Goal: Ask a question

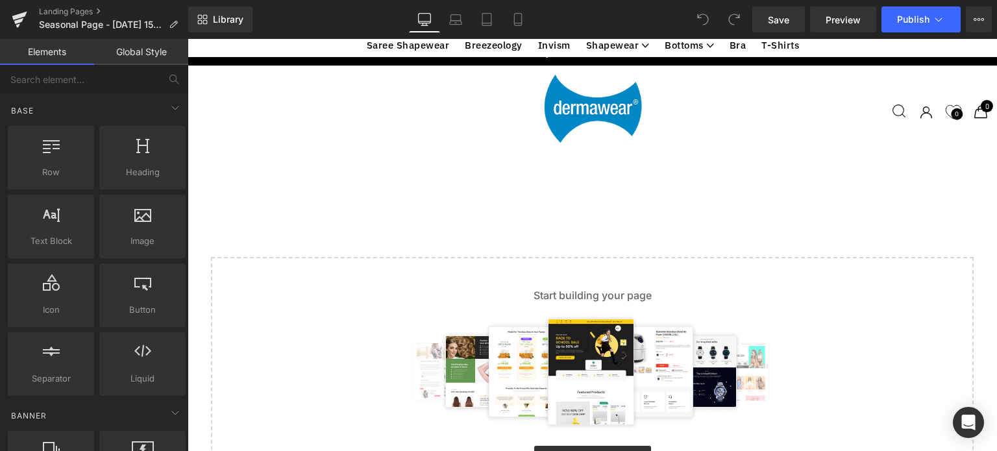
scroll to position [135, 0]
click at [567, 446] on link "Explore Template" at bounding box center [592, 459] width 117 height 26
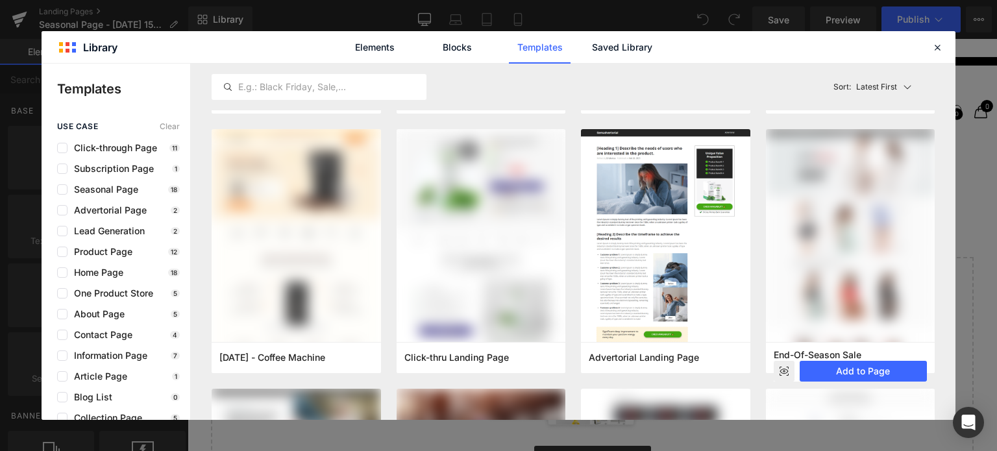
scroll to position [0, 0]
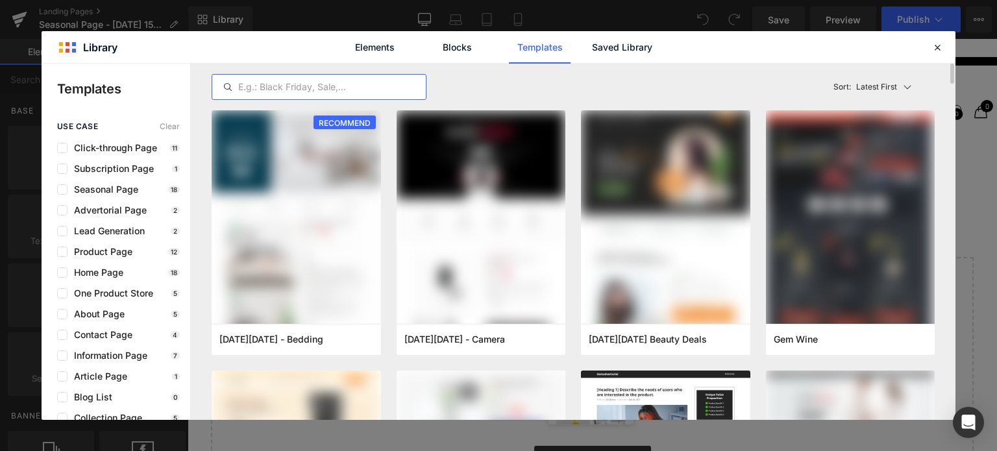
click at [319, 86] on input "text" at bounding box center [319, 87] width 214 height 16
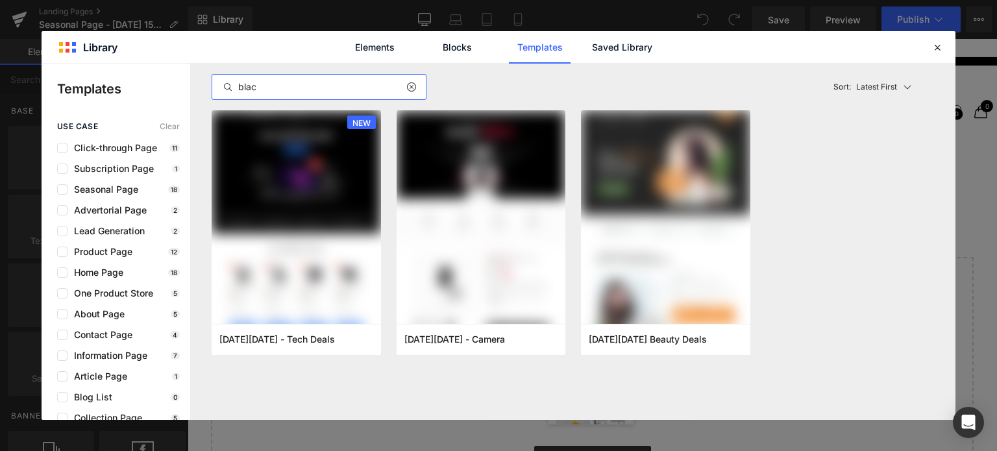
type input "black"
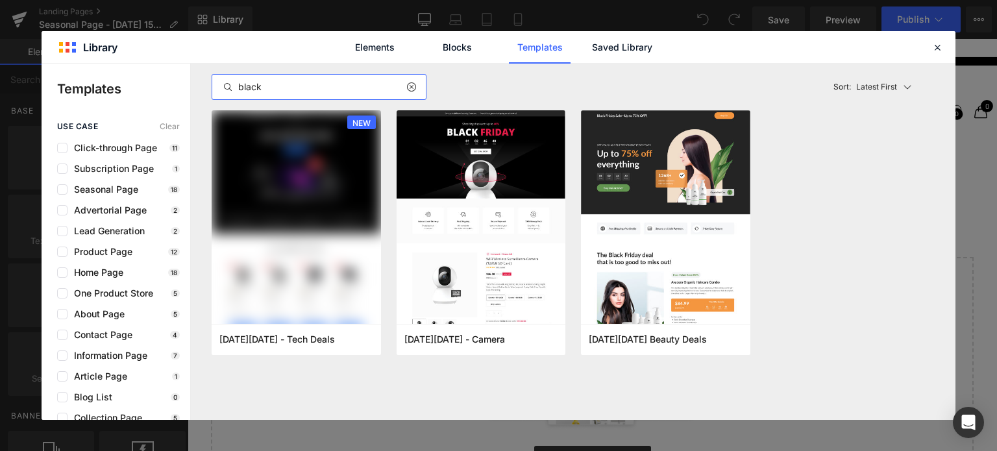
click at [292, 87] on input "black" at bounding box center [319, 87] width 214 height 16
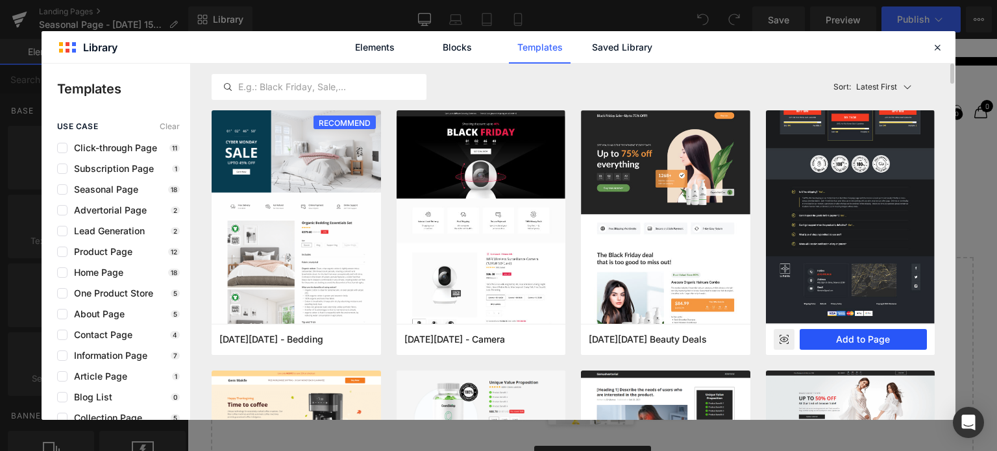
click at [850, 343] on button "Add to Page" at bounding box center [864, 339] width 128 height 21
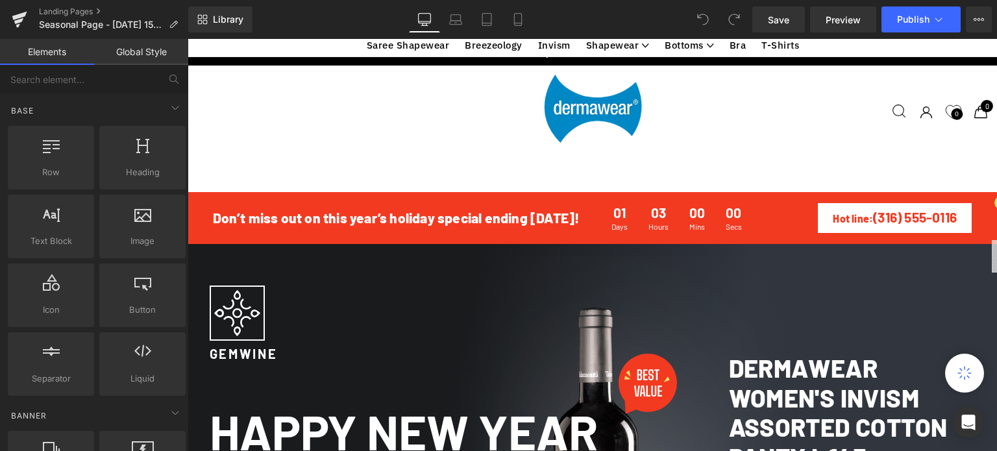
click at [384, 160] on div at bounding box center [592, 163] width 783 height 25
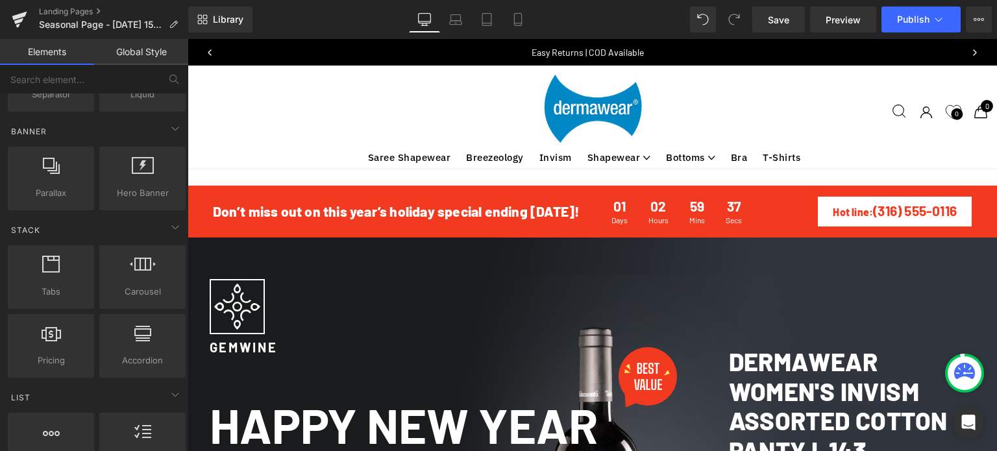
click at [755, 95] on div "View catalog Search Search Search Zoeken Search results Sign in Sign in Login L…" at bounding box center [603, 112] width 804 height 78
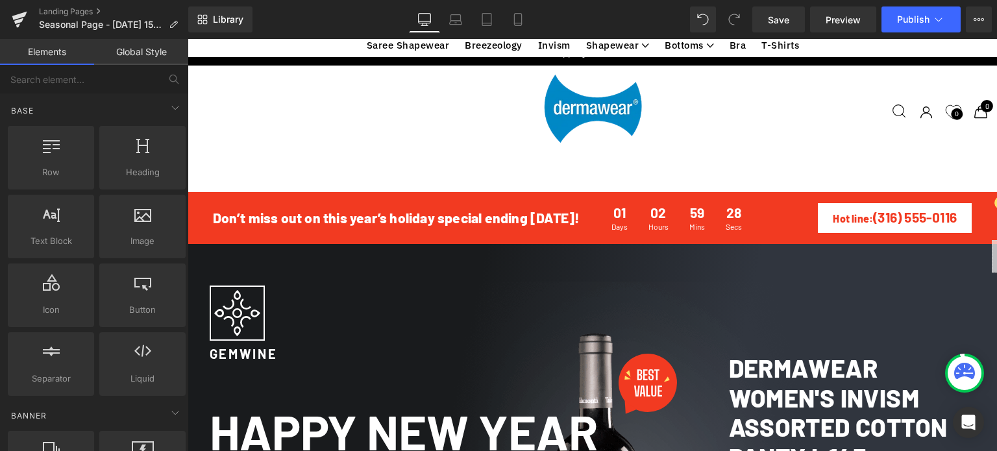
scroll to position [701, 0]
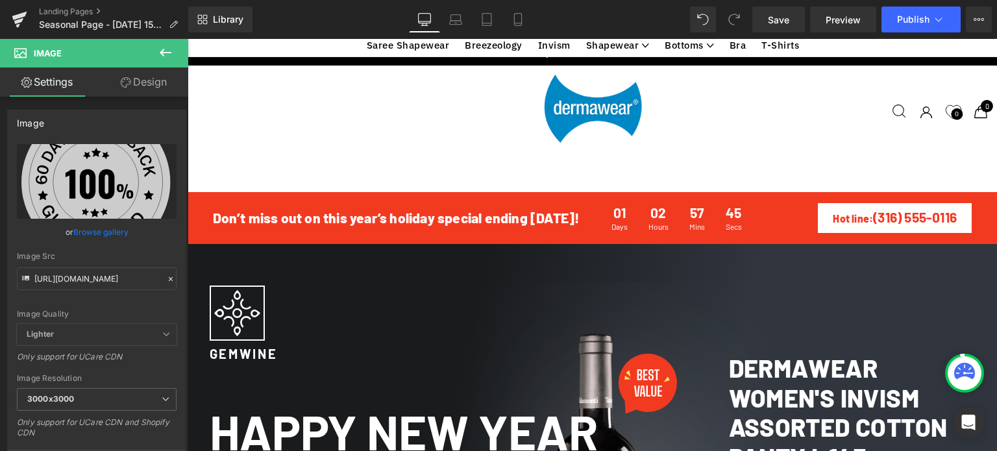
scroll to position [511, 0]
click at [149, 80] on link "Design" at bounding box center [144, 81] width 94 height 29
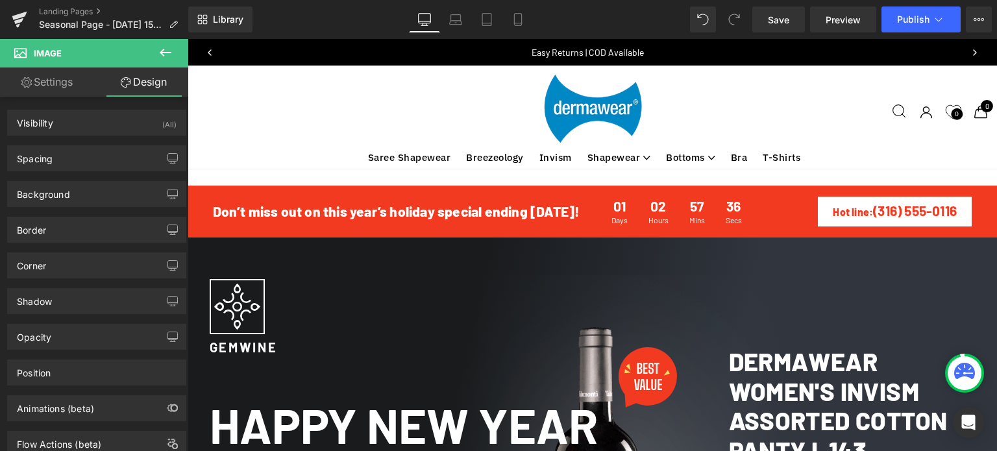
scroll to position [0, 0]
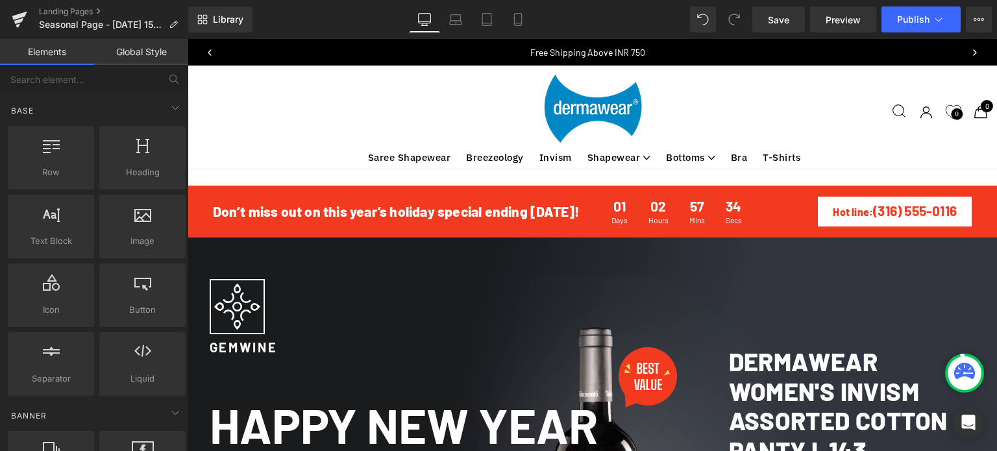
click at [696, 116] on div "View catalog Search Search Search Zoeken Search results Sign in Sign in Login L…" at bounding box center [603, 112] width 804 height 78
click at [135, 171] on span "Heading" at bounding box center [142, 172] width 79 height 14
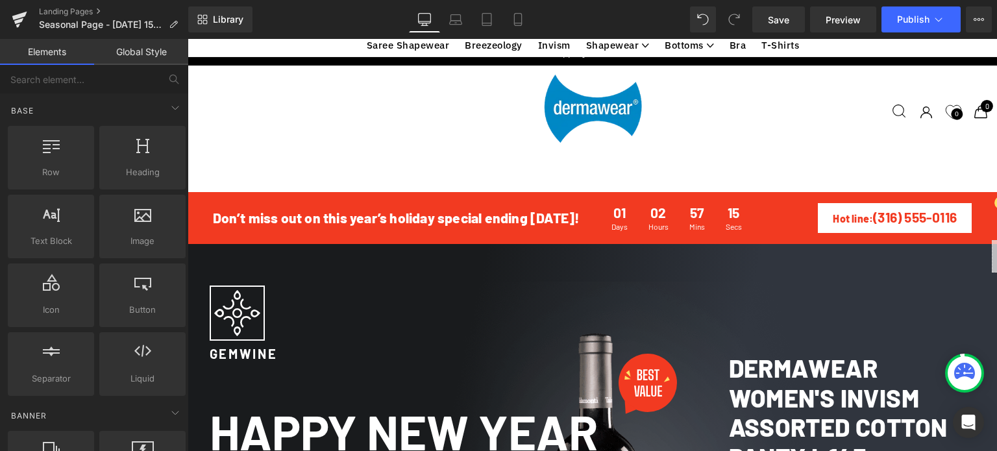
scroll to position [880, 0]
click at [486, 18] on icon at bounding box center [486, 19] width 13 height 13
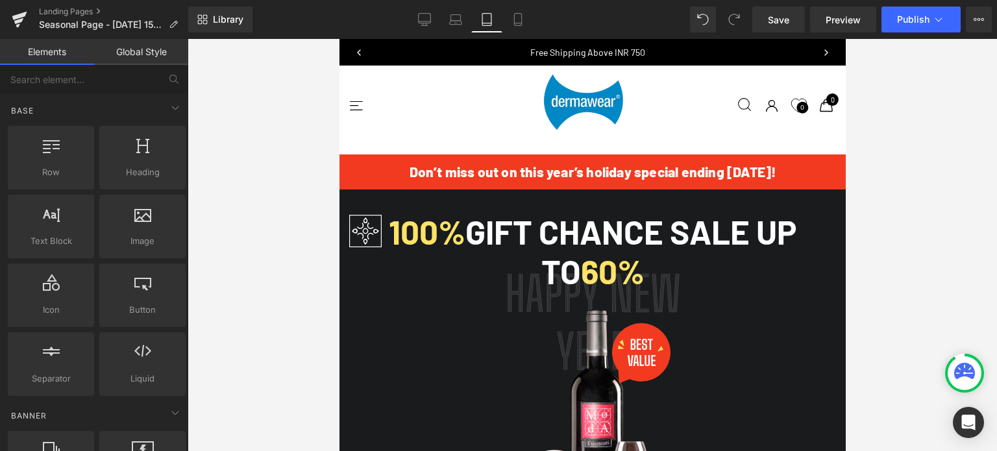
scroll to position [1558, 0]
click at [963, 425] on icon "Open Intercom Messenger" at bounding box center [968, 422] width 17 height 17
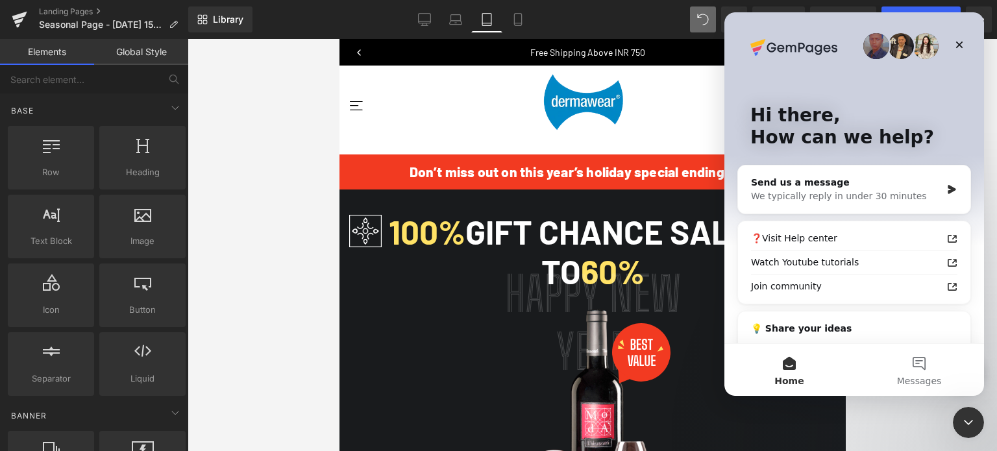
scroll to position [0, 0]
click at [823, 187] on div "Send us a message" at bounding box center [846, 183] width 190 height 14
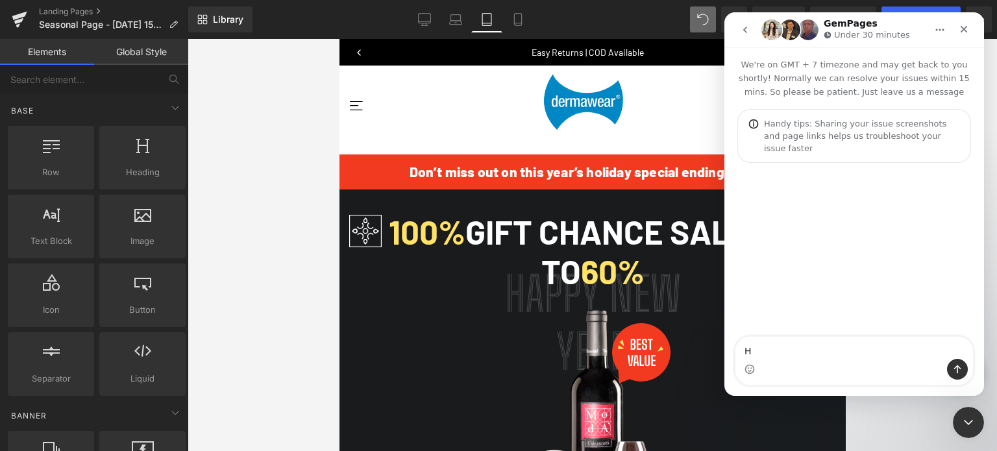
type textarea "Hi"
type textarea "I am"
type textarea "I am testing"
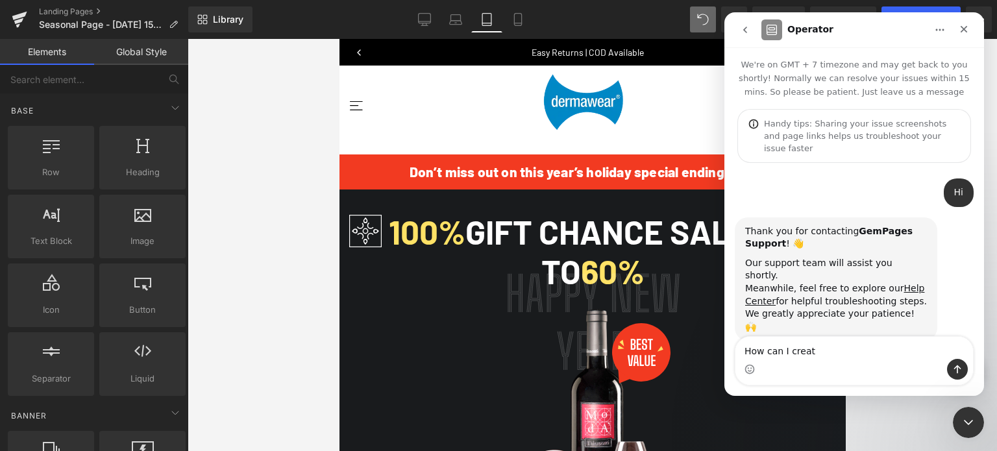
type textarea "How can I create"
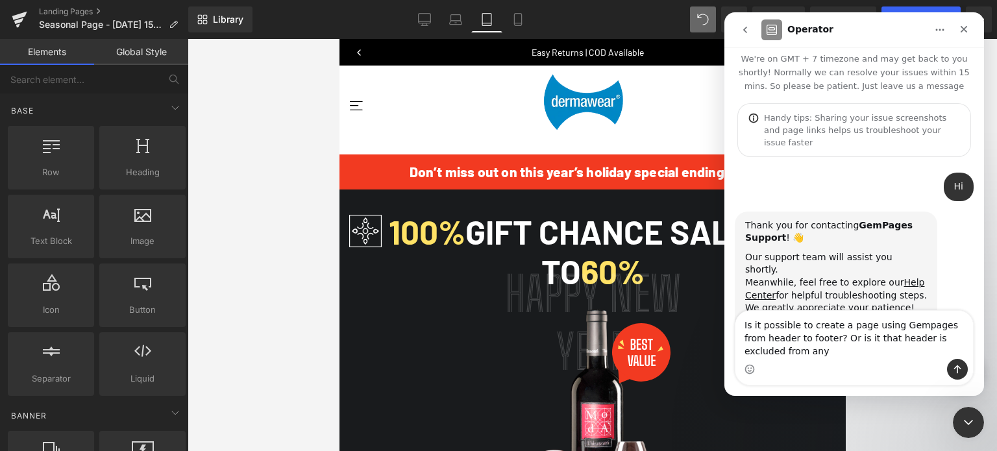
scroll to position [19, 0]
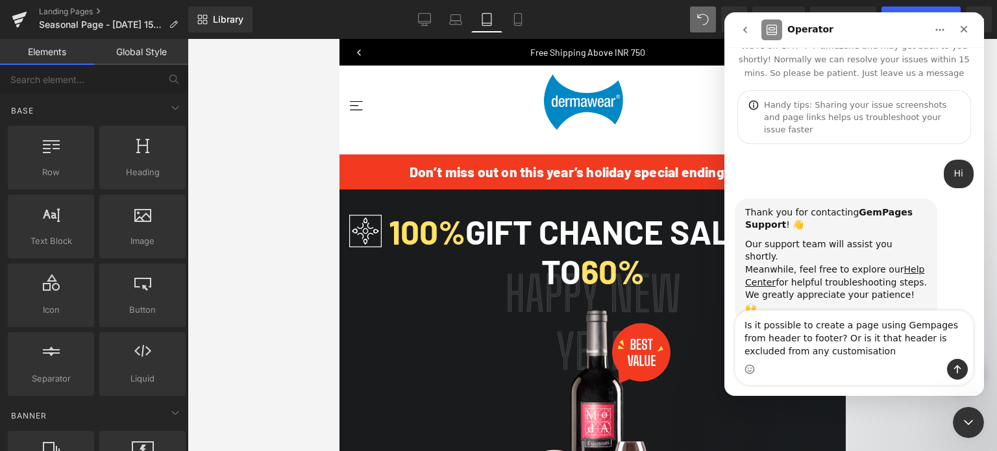
type textarea "Is it possible to create a page using Gempages from header to footer? Or is it …"
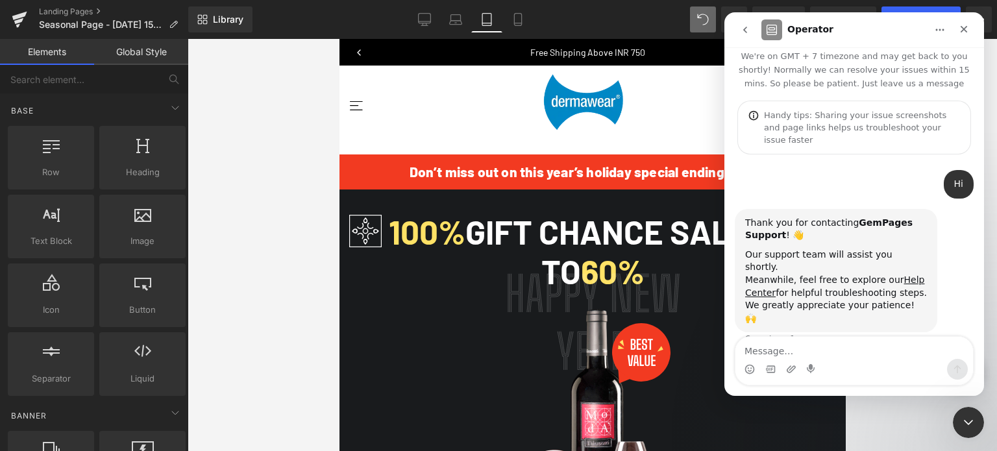
scroll to position [70, 0]
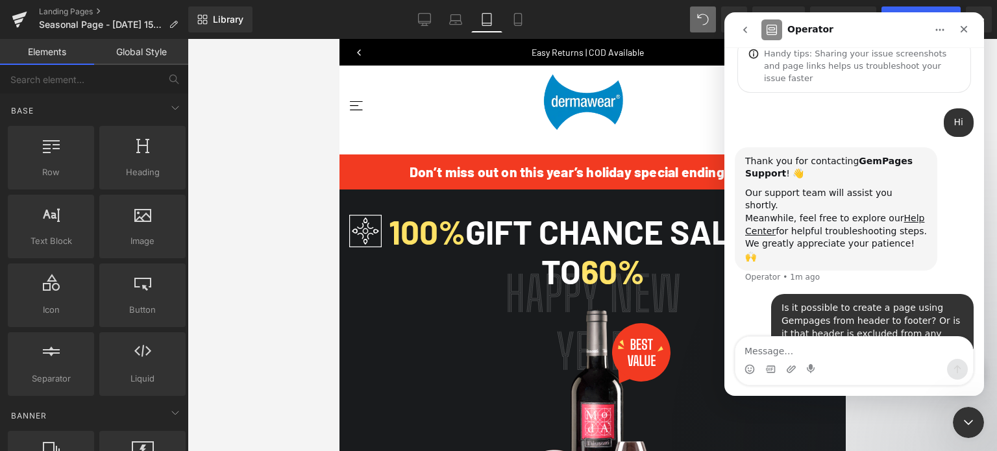
click at [424, 25] on div at bounding box center [498, 206] width 997 height 412
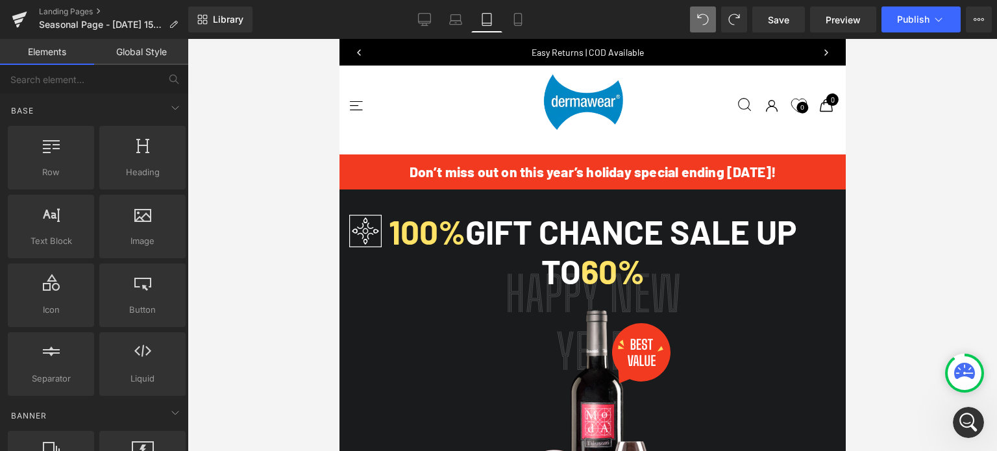
scroll to position [69, 0]
click at [842, 20] on span "Preview" at bounding box center [843, 20] width 35 height 14
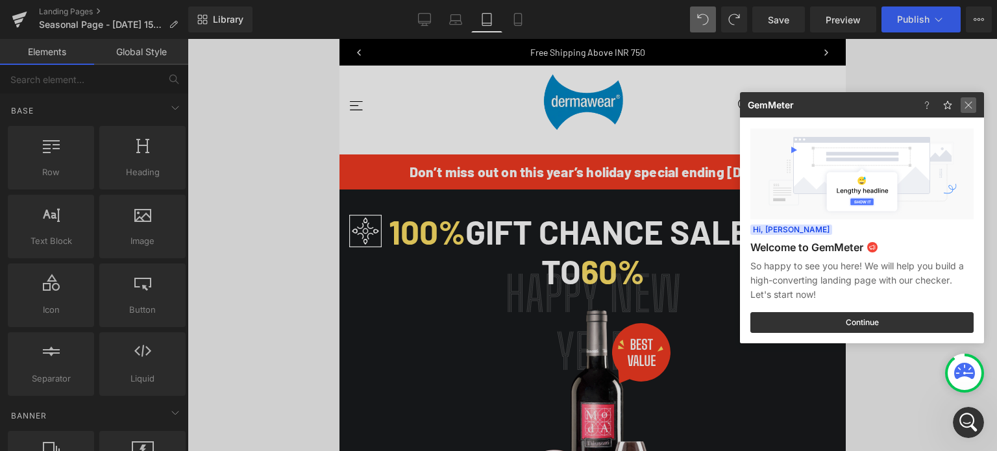
click at [968, 102] on img at bounding box center [969, 105] width 16 height 16
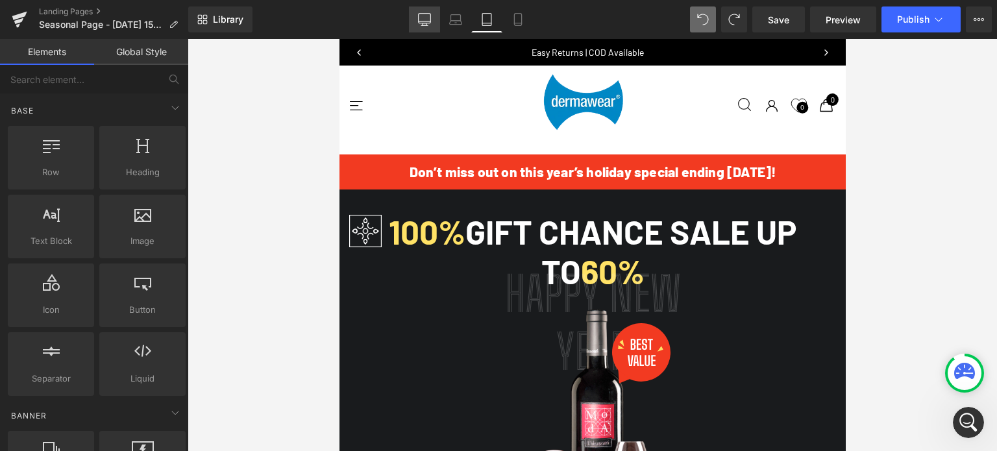
click at [426, 24] on icon at bounding box center [425, 24] width 4 height 3
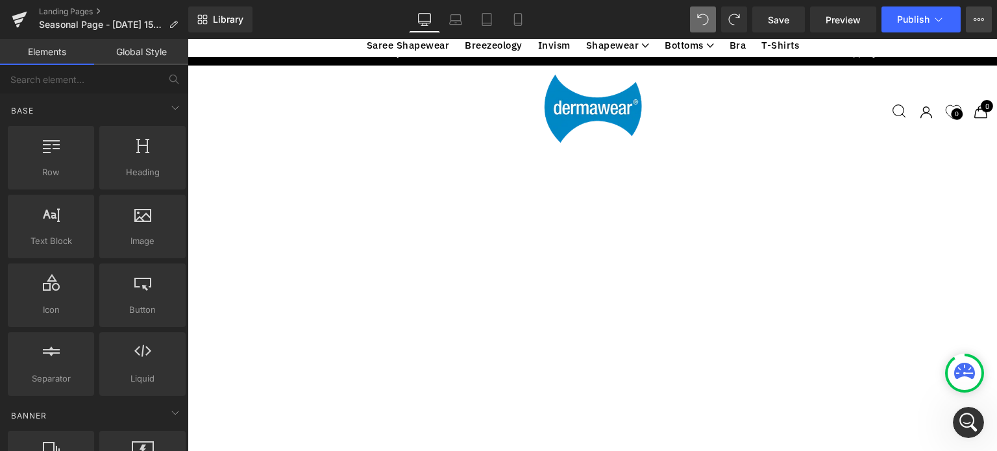
click at [984, 21] on button "Upgrade Plan View Live Page View with current Template Save Template to Library…" at bounding box center [979, 19] width 26 height 26
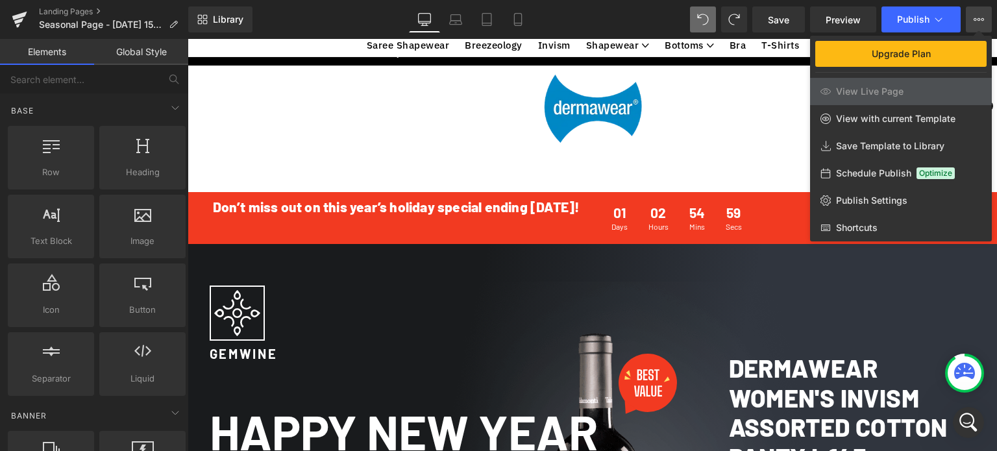
scroll to position [2251, 0]
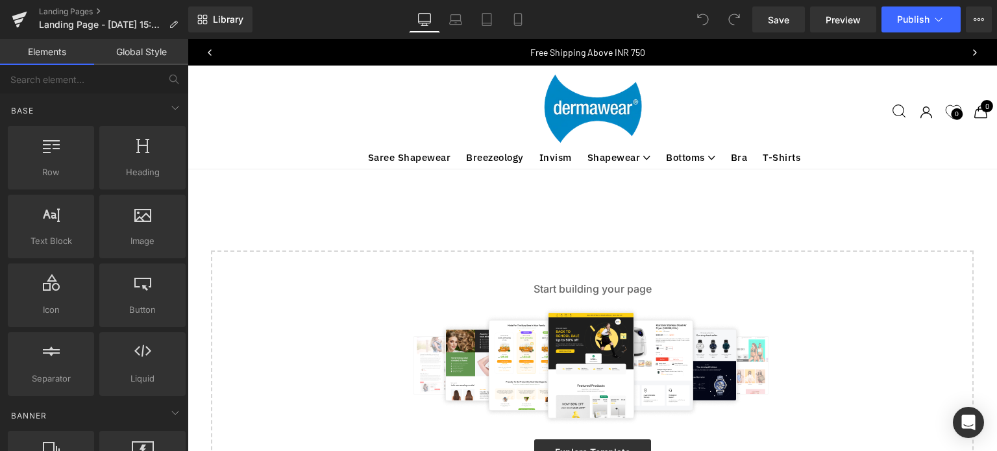
click at [705, 114] on div "View catalog Search Search Search [GEOGRAPHIC_DATA] Search results Sign in Sign…" at bounding box center [603, 112] width 804 height 78
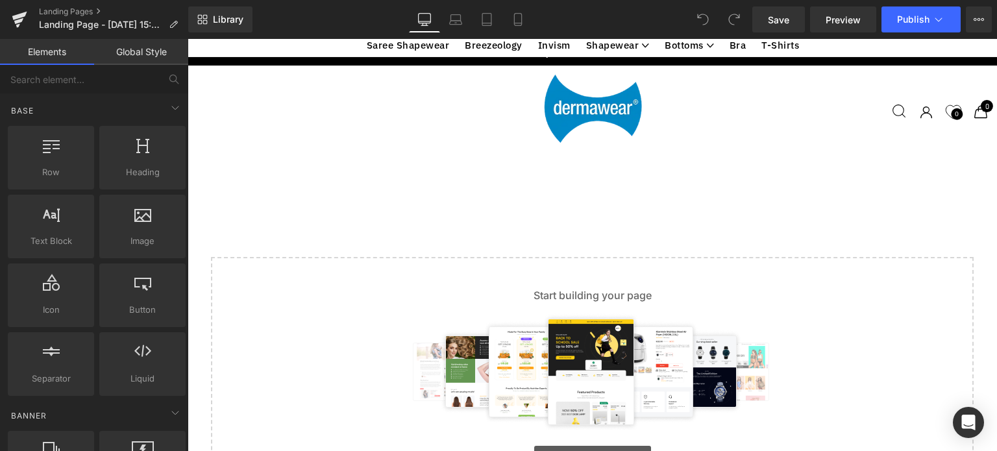
click at [590, 446] on link "Explore Template" at bounding box center [592, 459] width 117 height 26
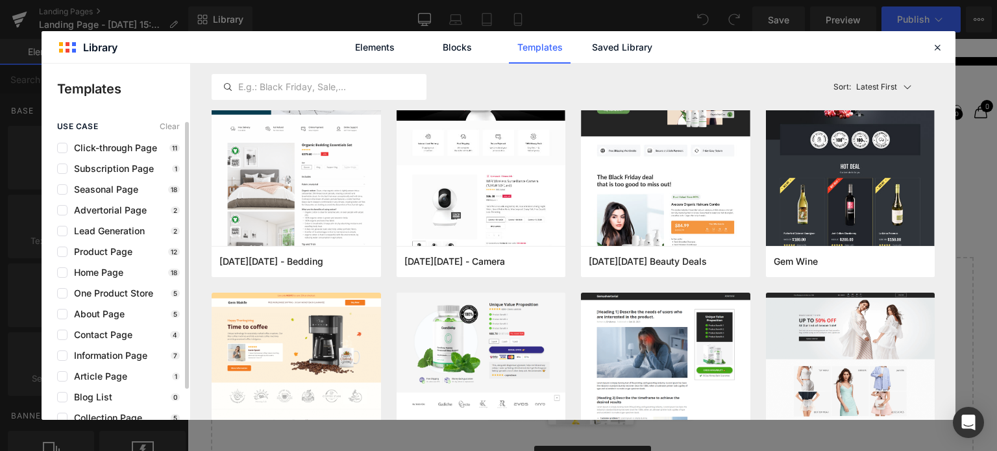
scroll to position [34, 0]
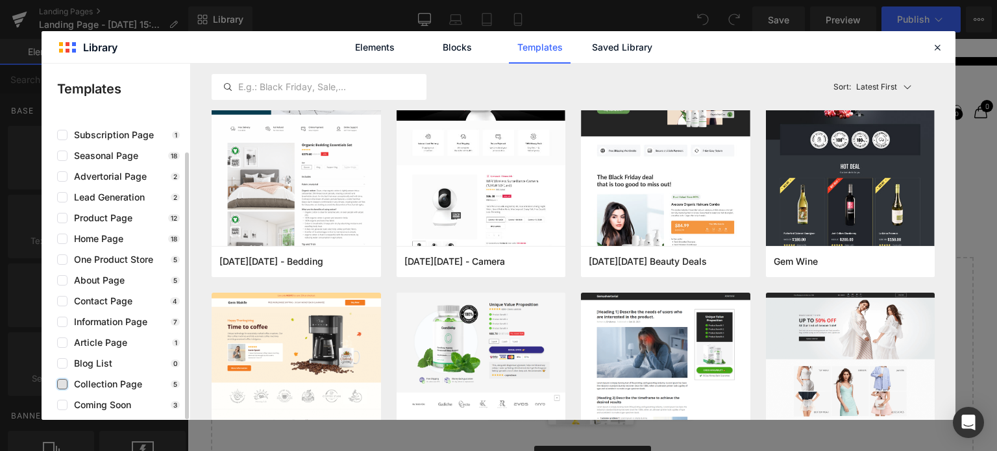
click at [61, 384] on label at bounding box center [62, 384] width 10 height 10
click at [62, 384] on input "checkbox" at bounding box center [62, 384] width 0 height 0
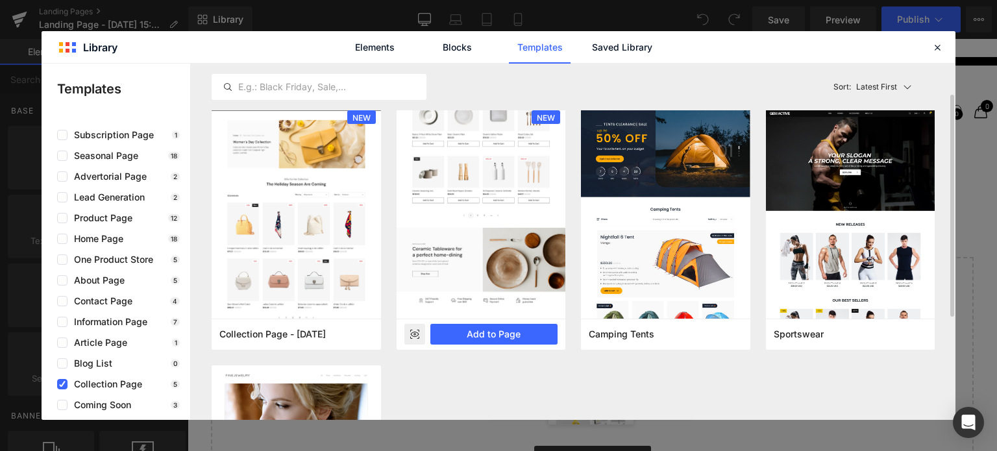
scroll to position [5, 0]
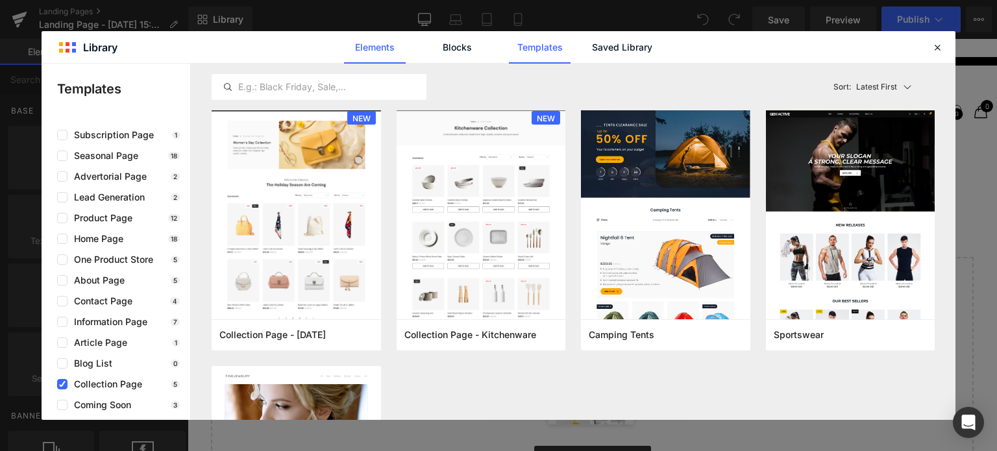
click at [366, 45] on link "Elements" at bounding box center [375, 47] width 62 height 32
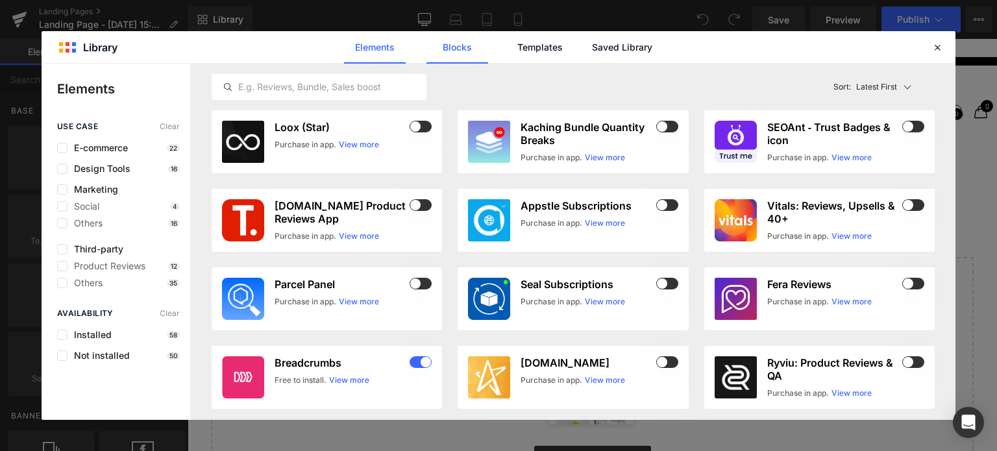
click at [462, 43] on link "Blocks" at bounding box center [457, 47] width 62 height 32
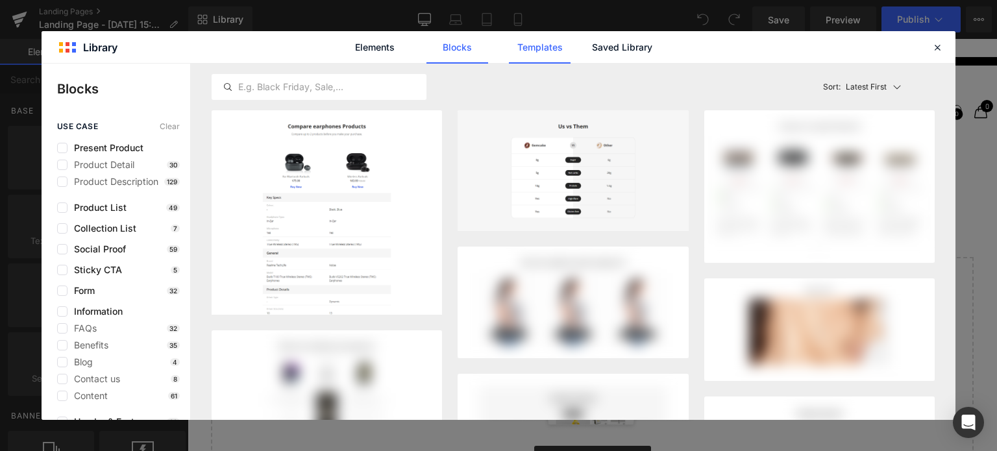
click at [536, 49] on link "Templates" at bounding box center [540, 47] width 62 height 32
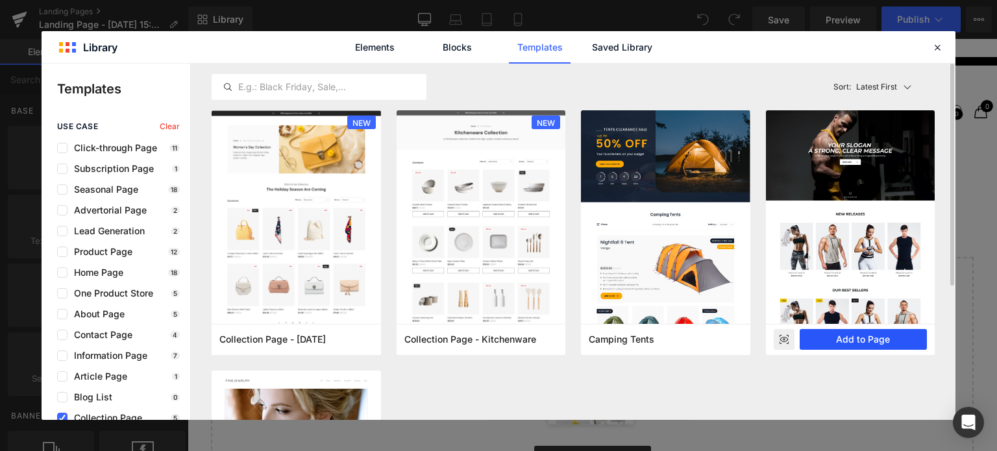
click at [851, 339] on button "Add to Page" at bounding box center [864, 339] width 128 height 21
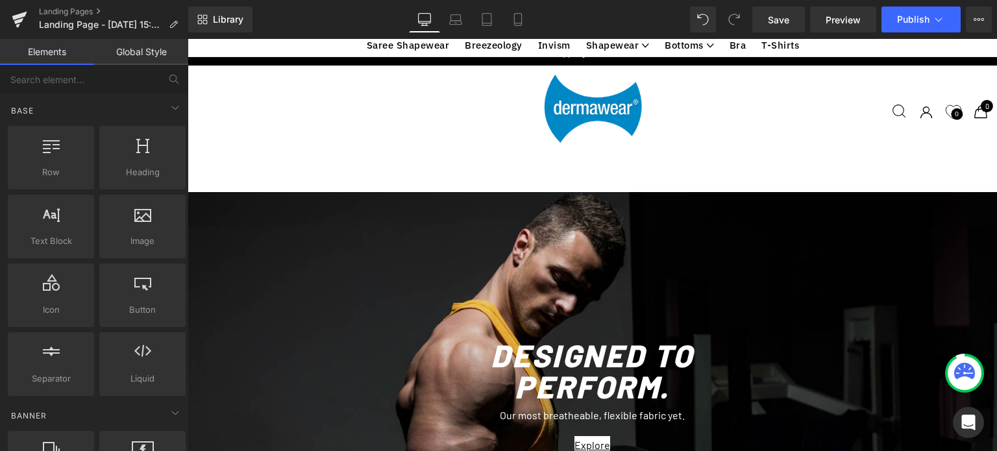
scroll to position [3955, 0]
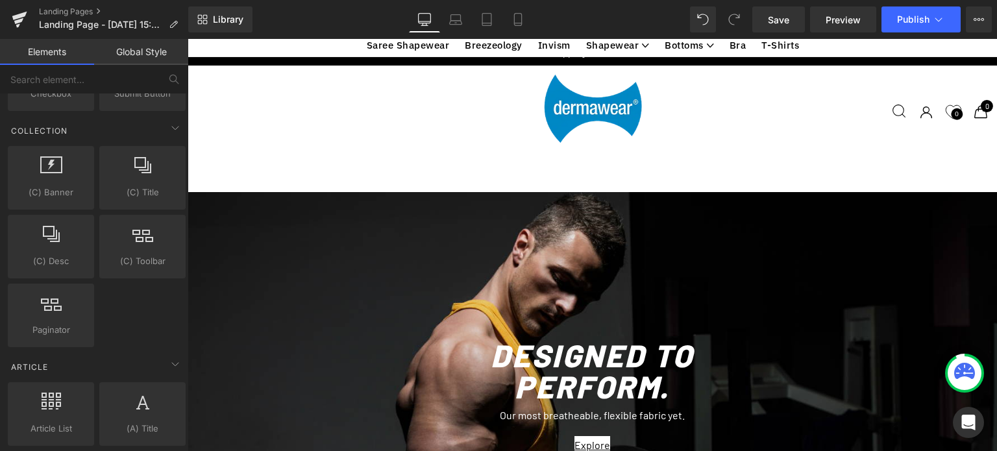
scroll to position [3436, 0]
click at [963, 367] on icon at bounding box center [964, 371] width 21 height 16
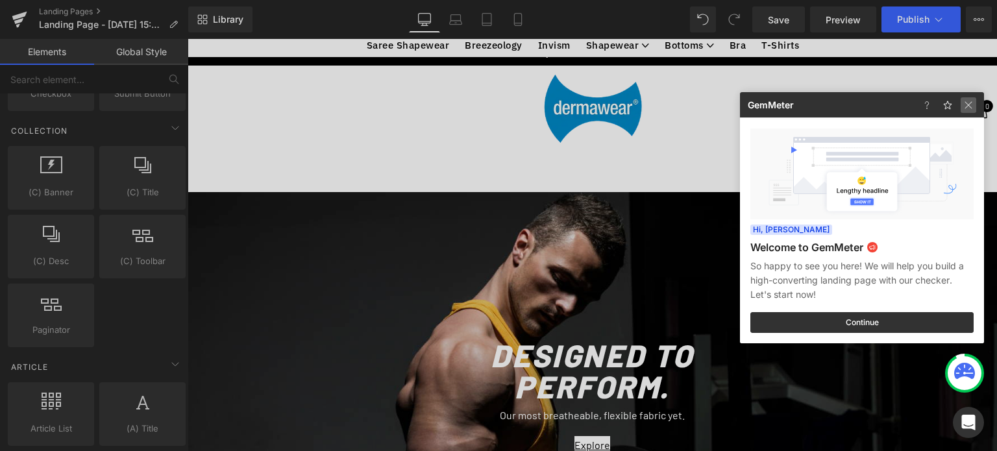
click at [964, 106] on img at bounding box center [969, 105] width 16 height 16
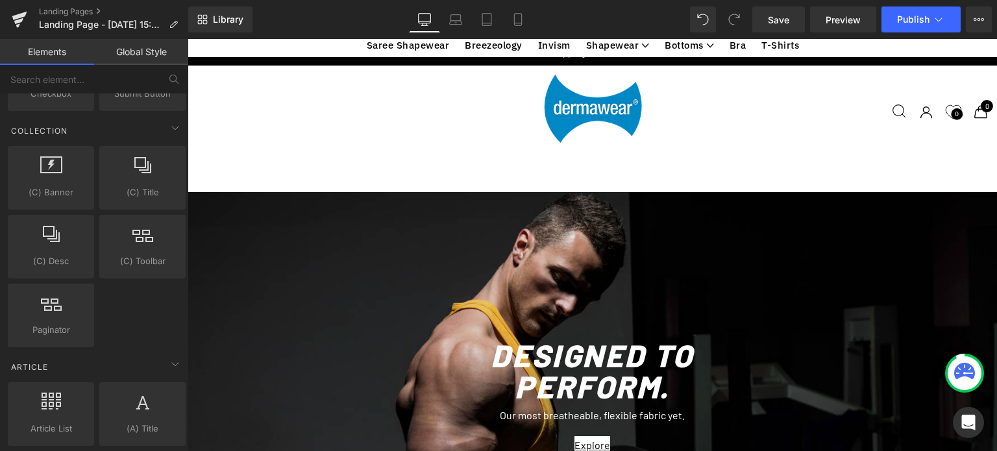
scroll to position [0, 0]
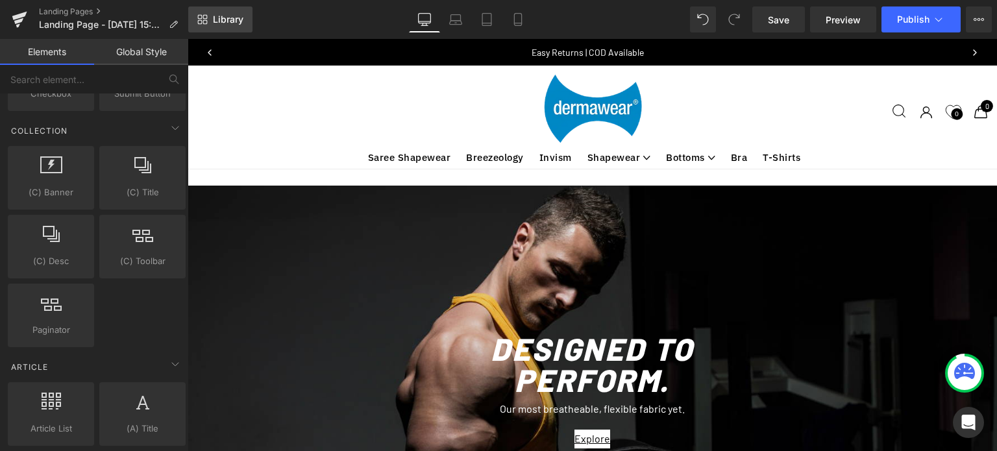
click at [216, 21] on span "Library" at bounding box center [228, 20] width 31 height 12
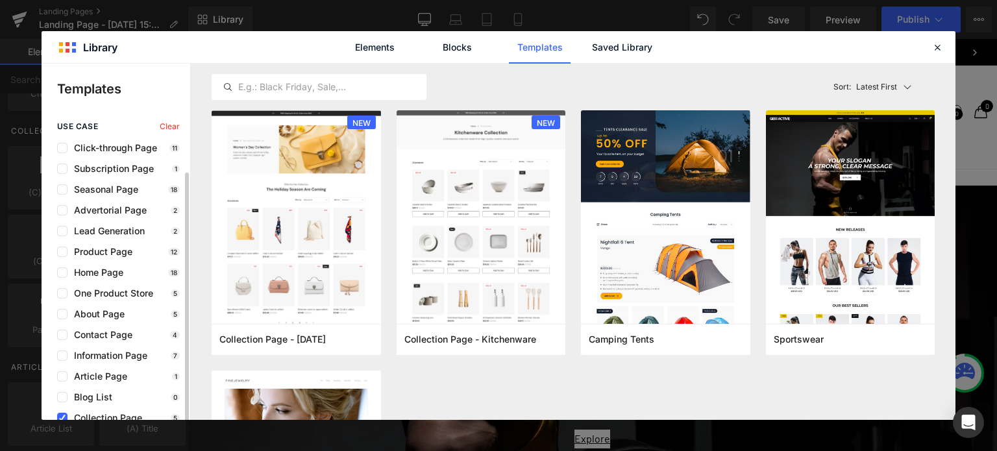
scroll to position [34, 0]
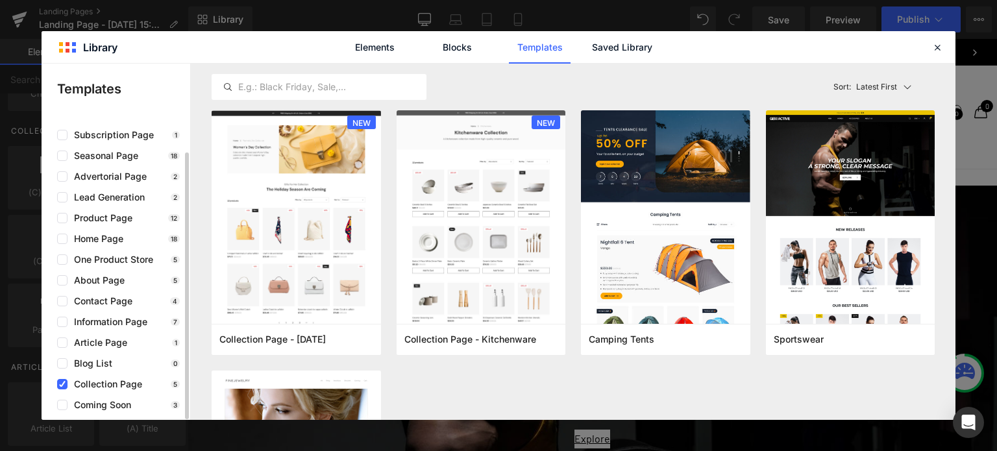
click at [91, 388] on span "Collection Page" at bounding box center [104, 384] width 75 height 10
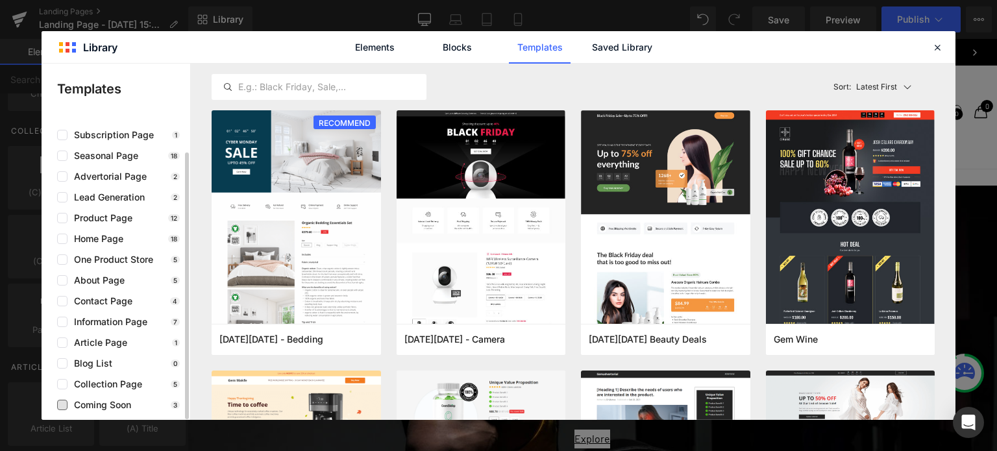
click at [116, 403] on span "Coming Soon" at bounding box center [99, 405] width 64 height 10
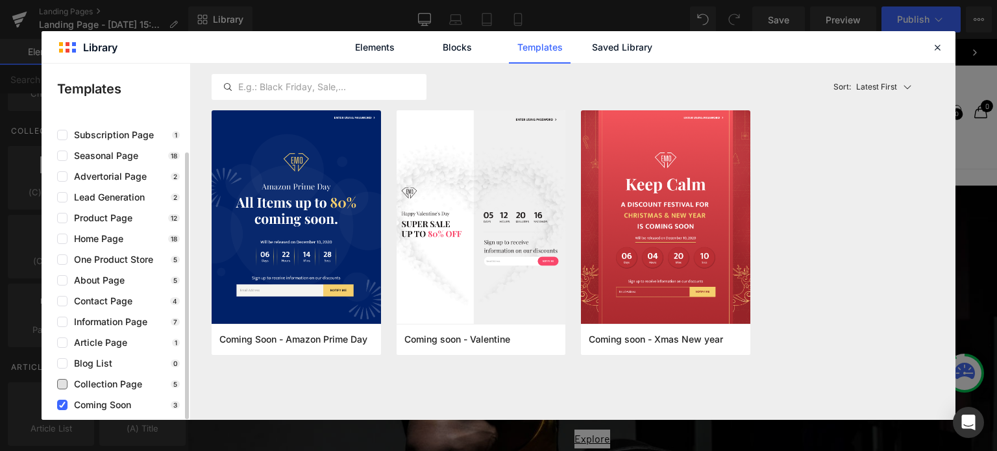
click at [86, 384] on span "Collection Page" at bounding box center [104, 384] width 75 height 10
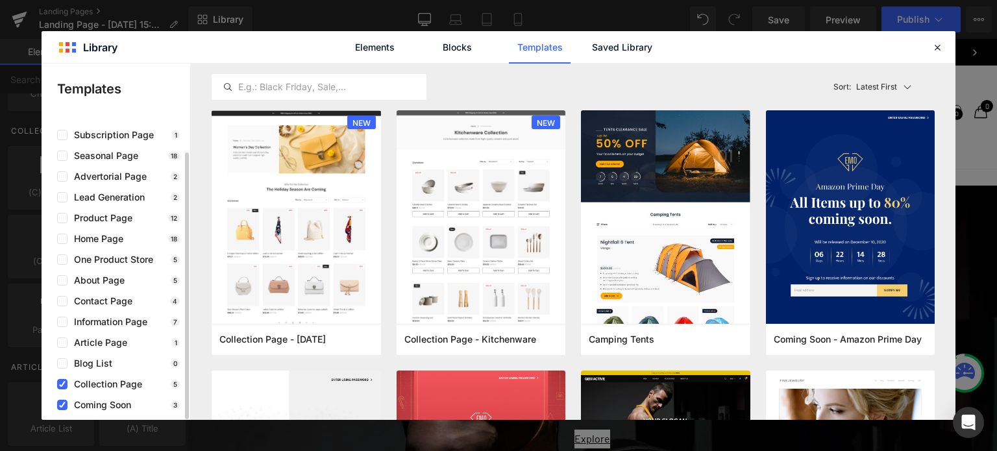
click at [86, 402] on span "Coming Soon" at bounding box center [99, 405] width 64 height 10
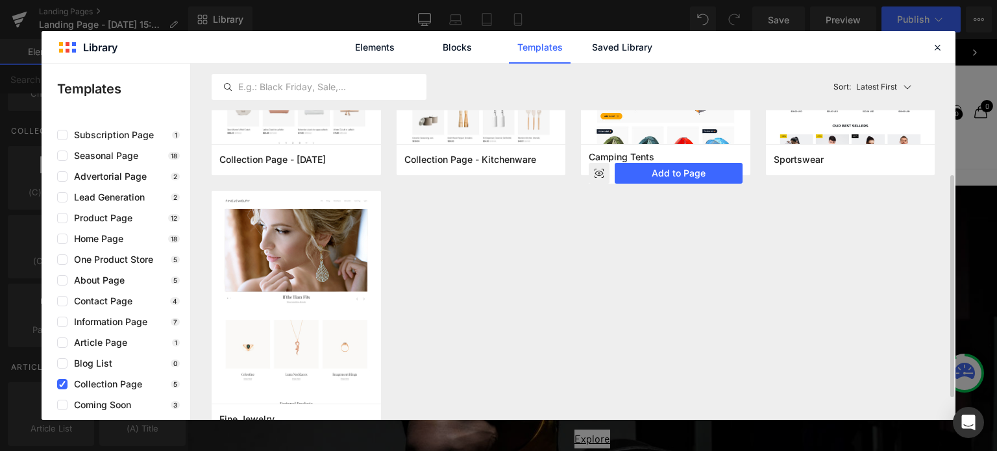
scroll to position [0, 0]
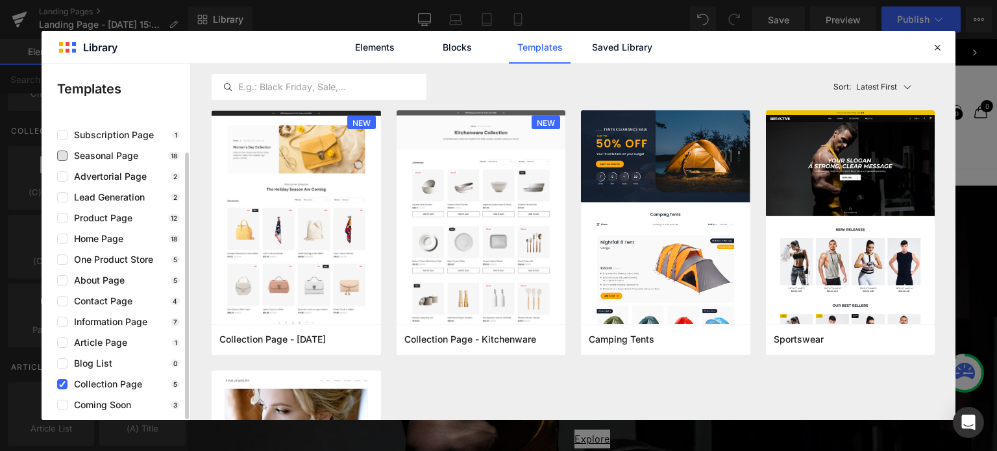
click at [116, 154] on span "Seasonal Page" at bounding box center [102, 156] width 71 height 10
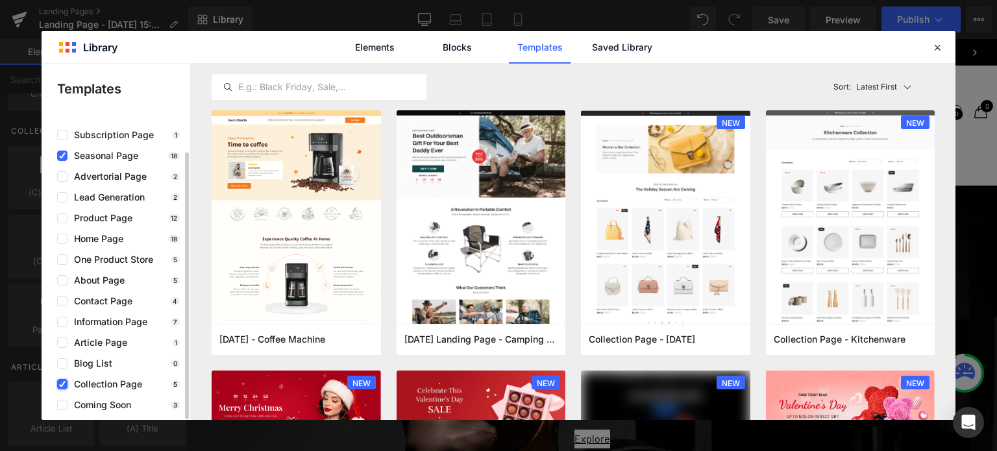
click at [66, 382] on label at bounding box center [62, 384] width 10 height 10
click at [62, 384] on input "checkbox" at bounding box center [62, 384] width 0 height 0
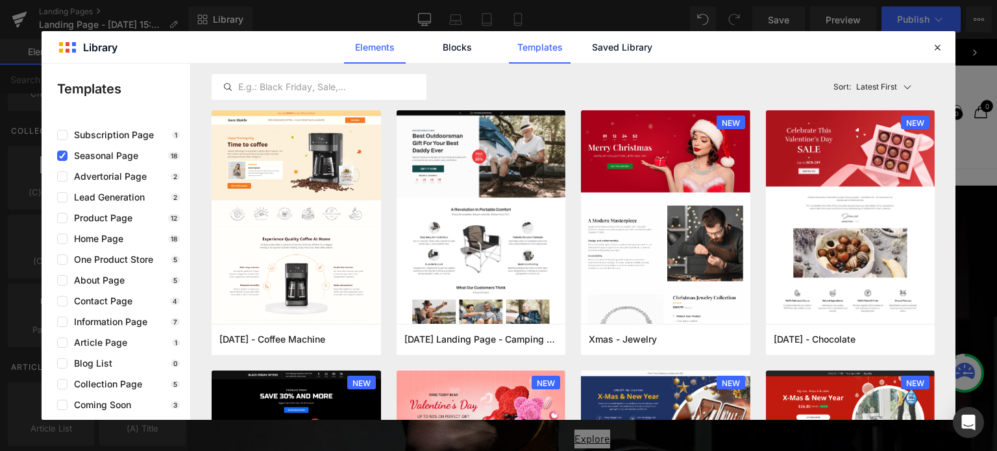
click at [389, 36] on link "Elements" at bounding box center [375, 47] width 62 height 32
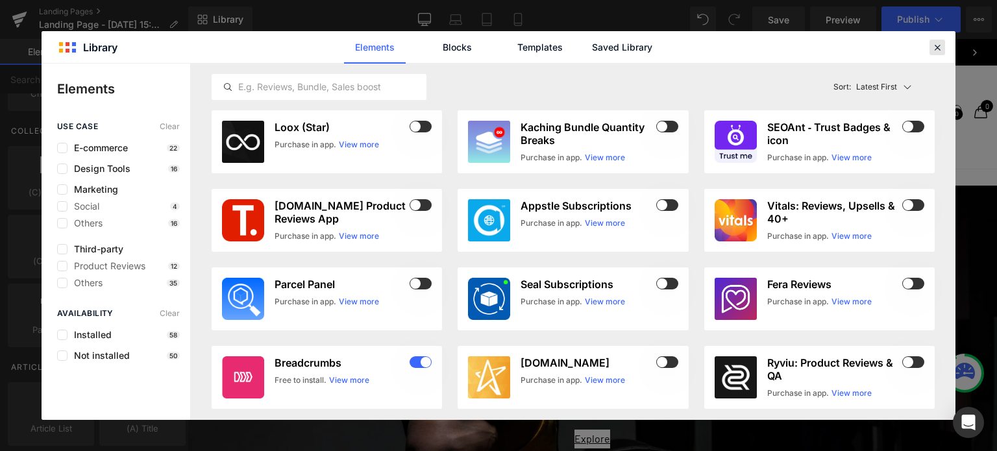
click at [940, 45] on icon at bounding box center [937, 48] width 12 height 12
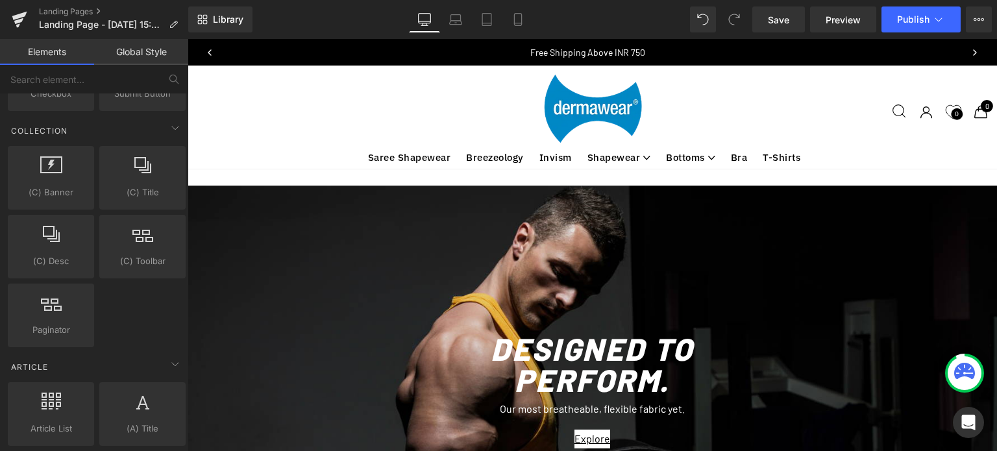
click at [210, 51] on polyline "Previous" at bounding box center [209, 52] width 3 height 5
click at [135, 49] on link "Global Style" at bounding box center [141, 52] width 94 height 26
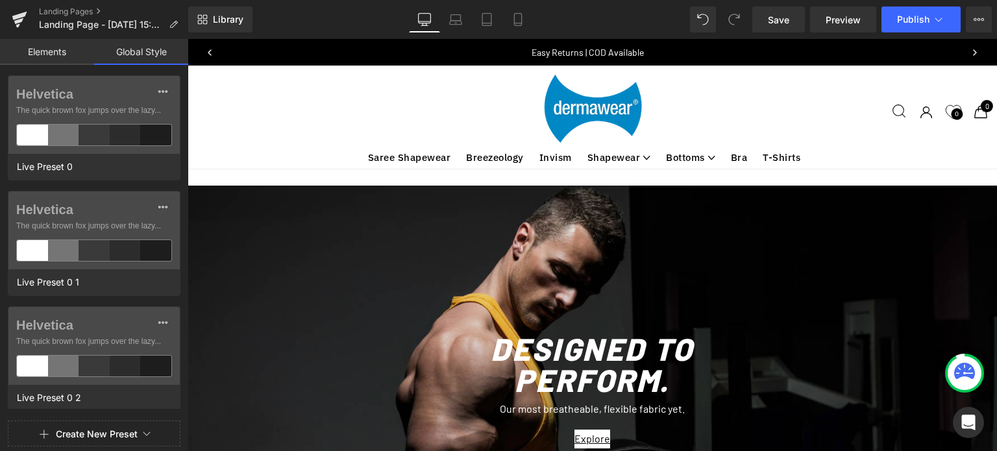
click at [42, 50] on link "Elements" at bounding box center [47, 52] width 94 height 26
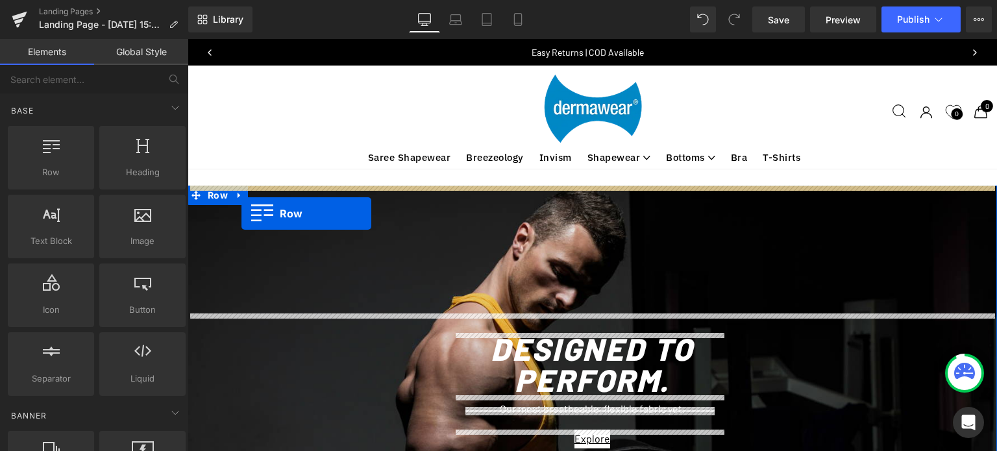
drag, startPoint x: 250, startPoint y: 201, endPoint x: 241, endPoint y: 214, distance: 14.9
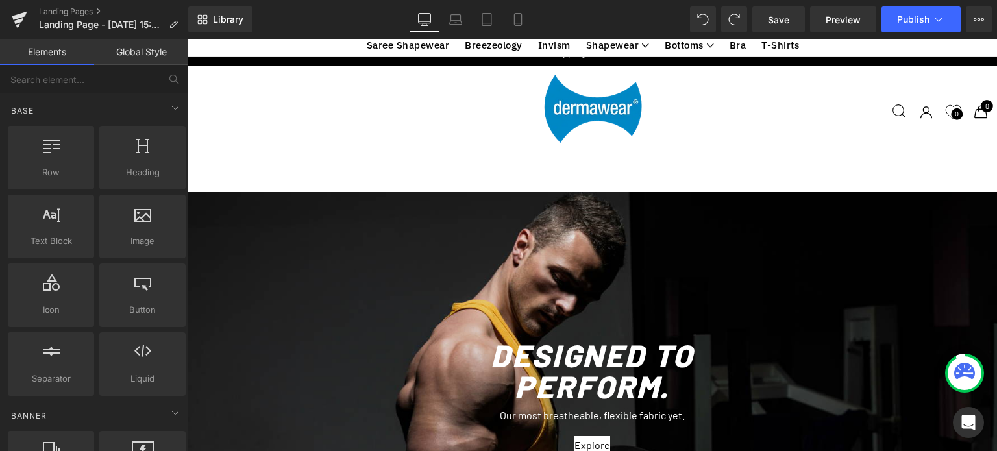
scroll to position [427, 0]
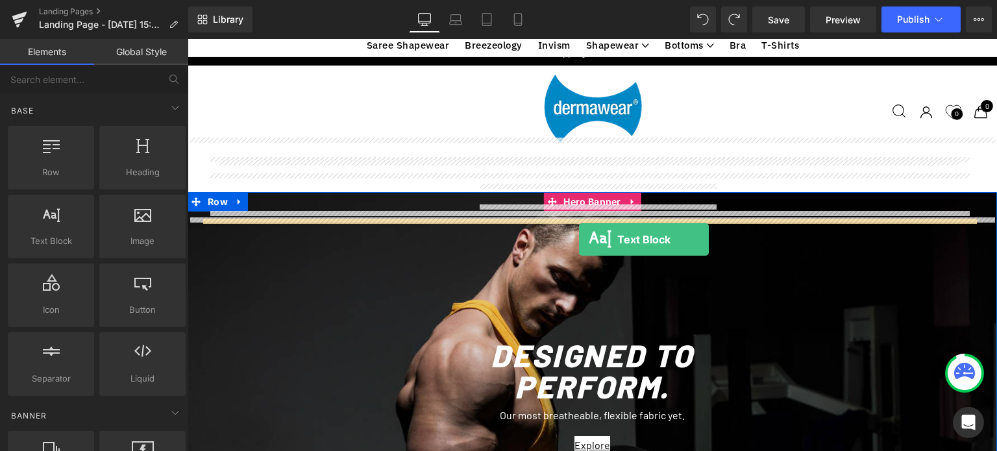
drag, startPoint x: 242, startPoint y: 264, endPoint x: 579, endPoint y: 239, distance: 337.7
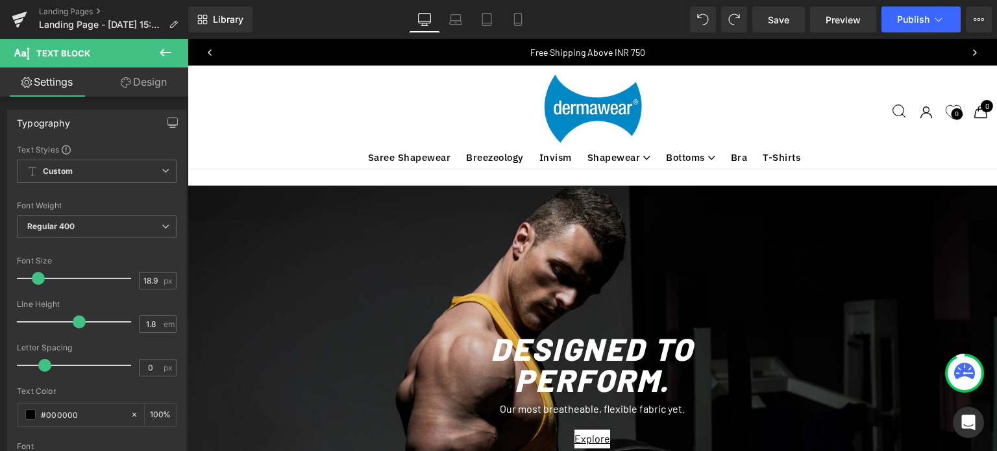
scroll to position [97, 0]
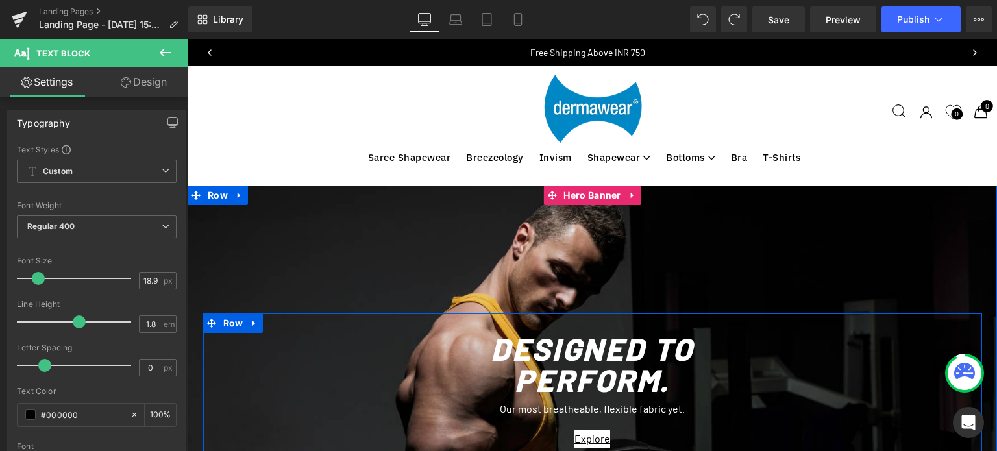
click at [293, 313] on div "DESIGNED TO PERFORM. Heading Our most breatheable, flexible fabric yet. Text Bl…" at bounding box center [592, 433] width 779 height 241
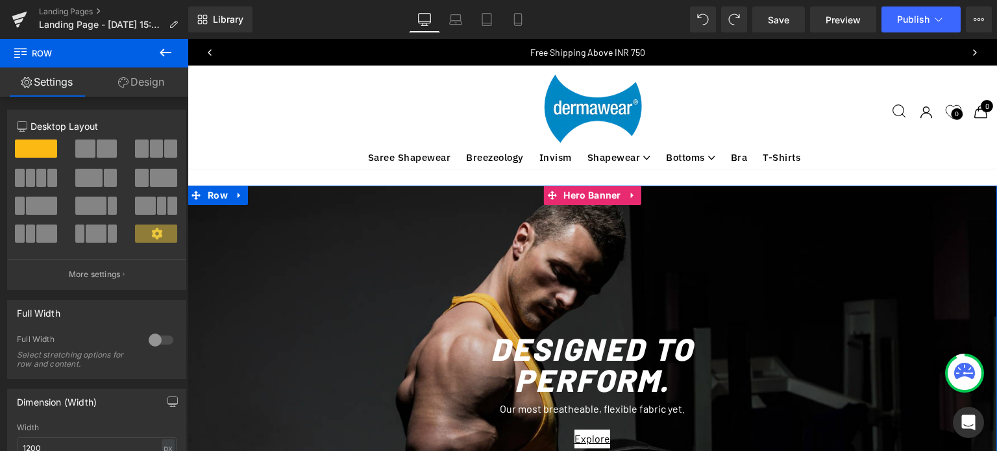
click at [291, 186] on div at bounding box center [592, 410] width 809 height 449
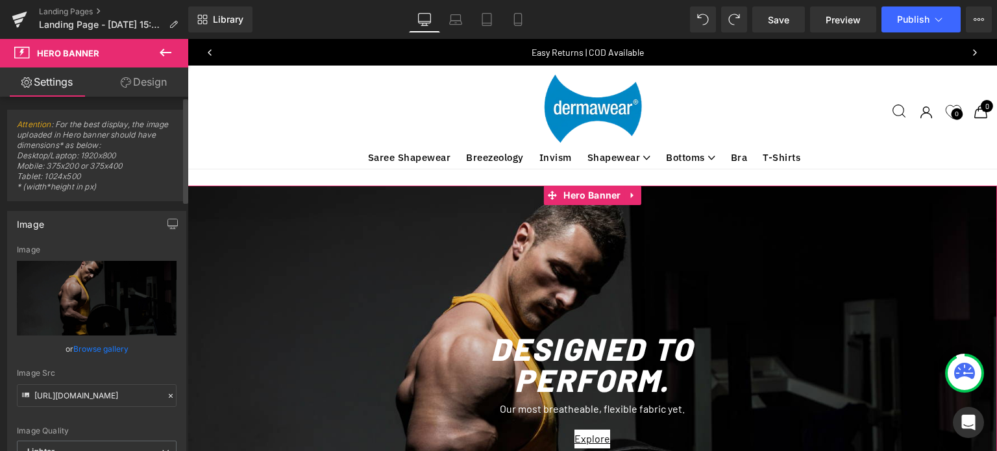
click at [99, 347] on link "Browse gallery" at bounding box center [100, 348] width 55 height 23
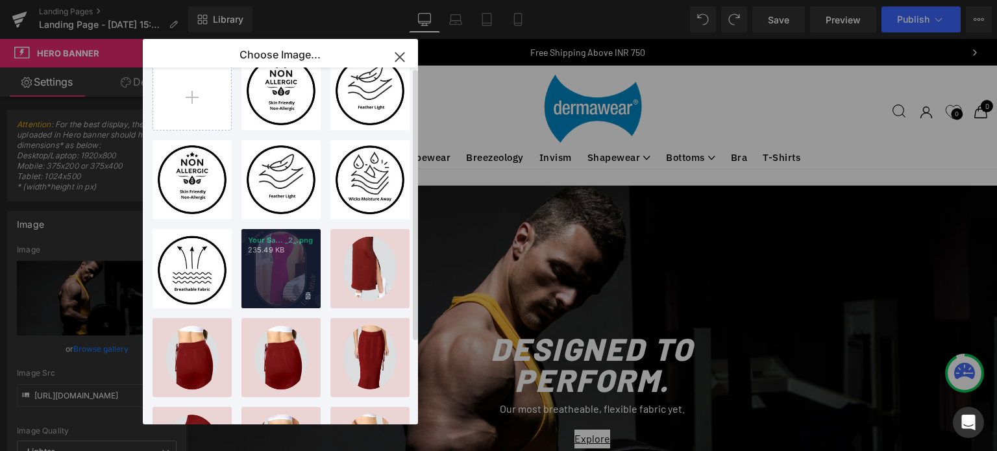
scroll to position [0, 0]
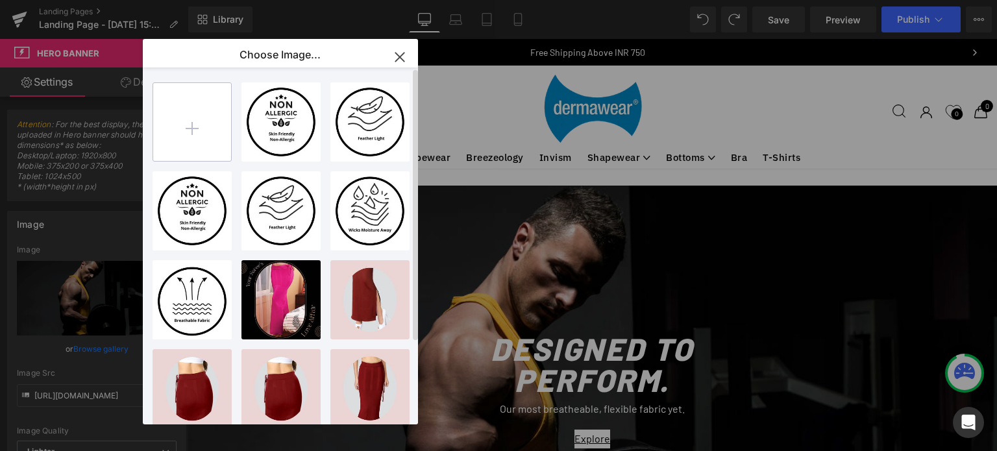
click at [193, 126] on input "file" at bounding box center [192, 122] width 78 height 78
click at [204, 126] on input "file" at bounding box center [192, 122] width 78 height 78
click at [398, 56] on icon "button" at bounding box center [399, 57] width 8 height 8
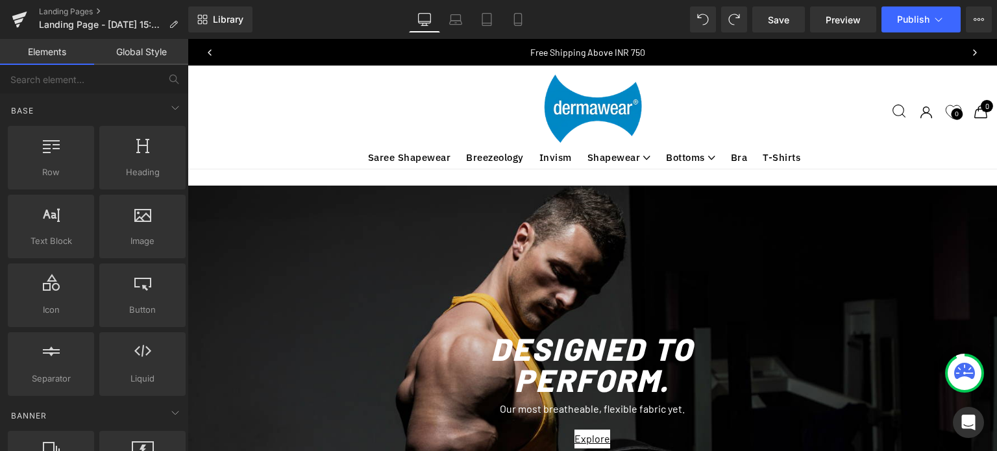
click at [436, 107] on div "View catalog Search Search Search [GEOGRAPHIC_DATA] Search results Sign in Sign…" at bounding box center [603, 112] width 804 height 78
click at [144, 368] on div at bounding box center [142, 357] width 79 height 29
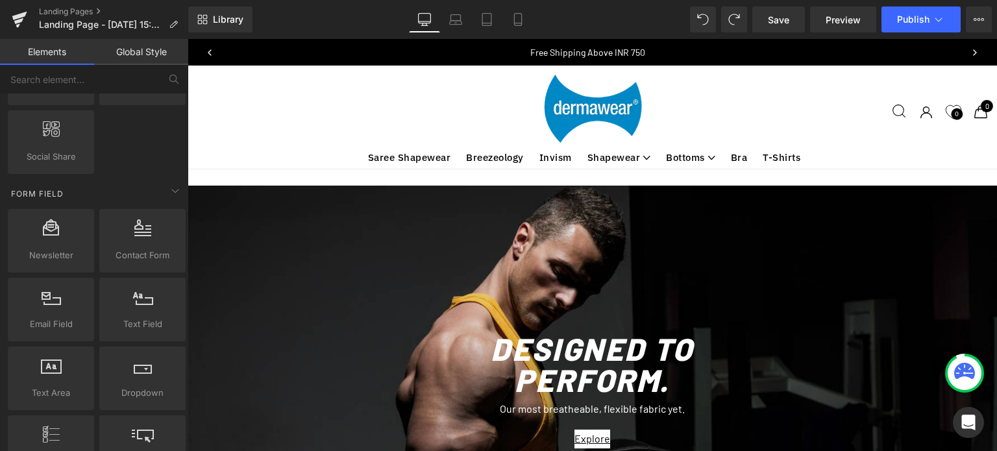
scroll to position [1838, 0]
click at [151, 51] on link "Global Style" at bounding box center [141, 52] width 94 height 26
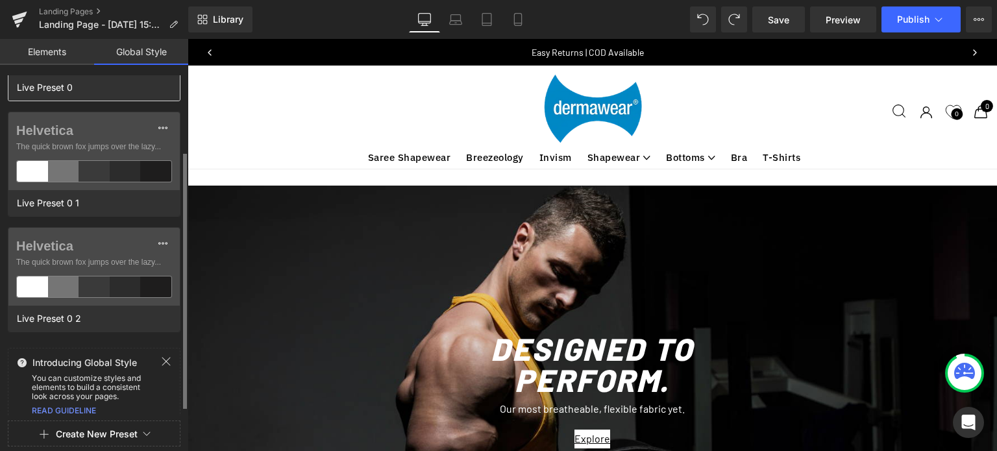
scroll to position [88, 0]
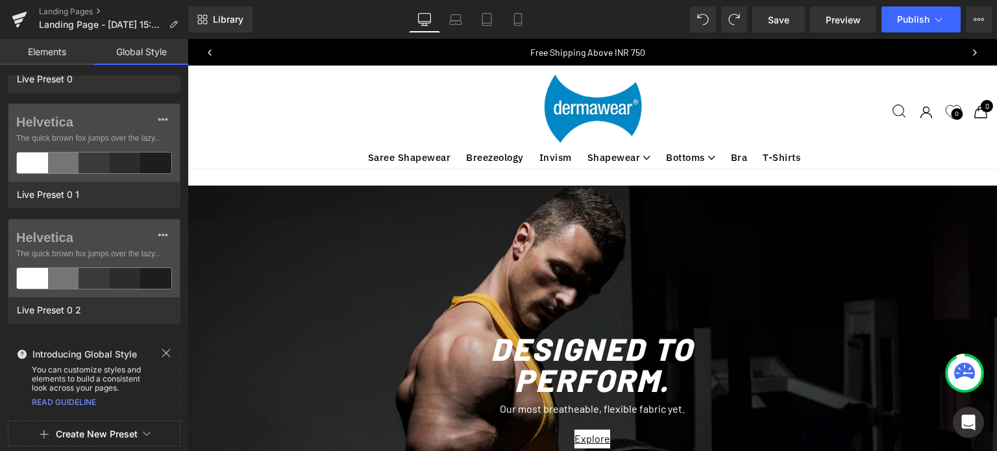
click at [121, 428] on button "Create New Preset" at bounding box center [97, 434] width 82 height 27
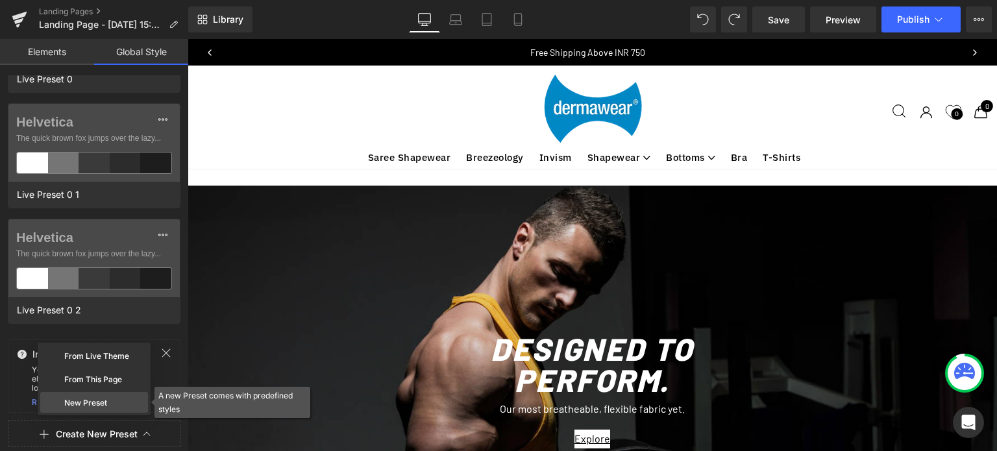
click at [84, 402] on div "New Preset" at bounding box center [94, 402] width 108 height 21
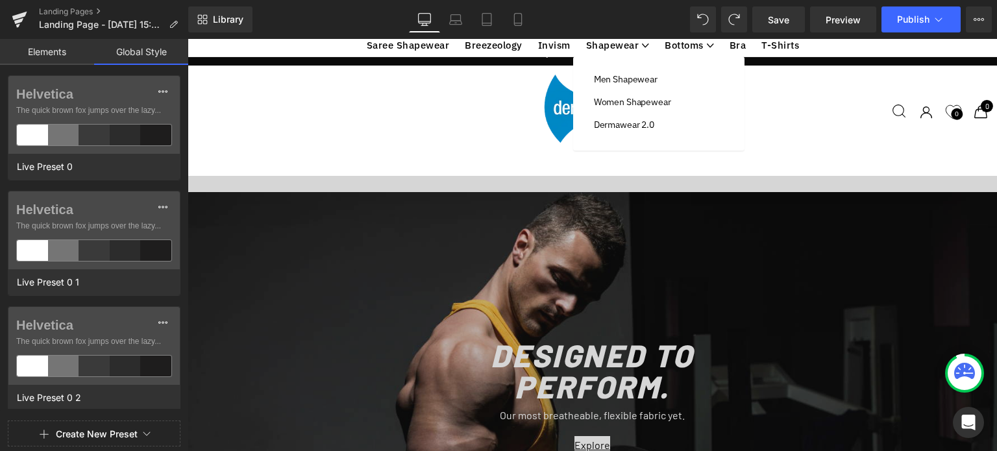
scroll to position [0, 0]
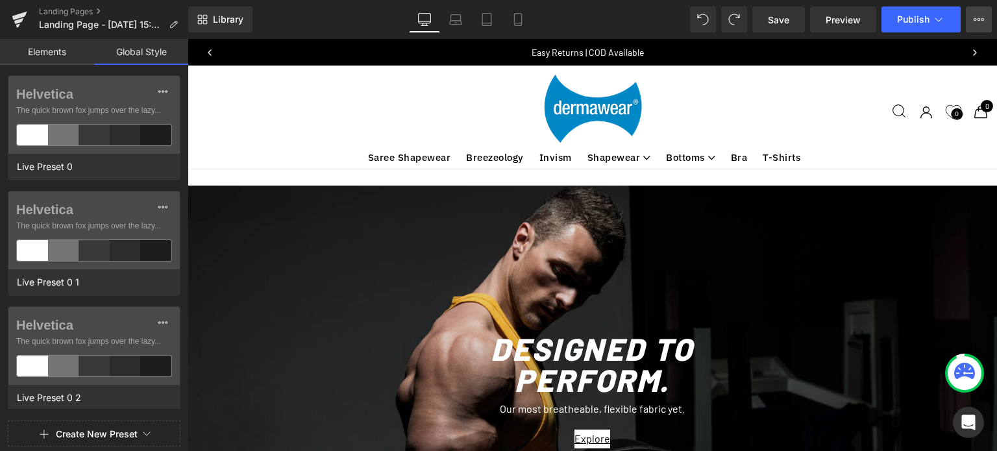
click at [977, 25] on button "Upgrade Plan View Live Page View with current Template Save Template to Library…" at bounding box center [979, 19] width 26 height 26
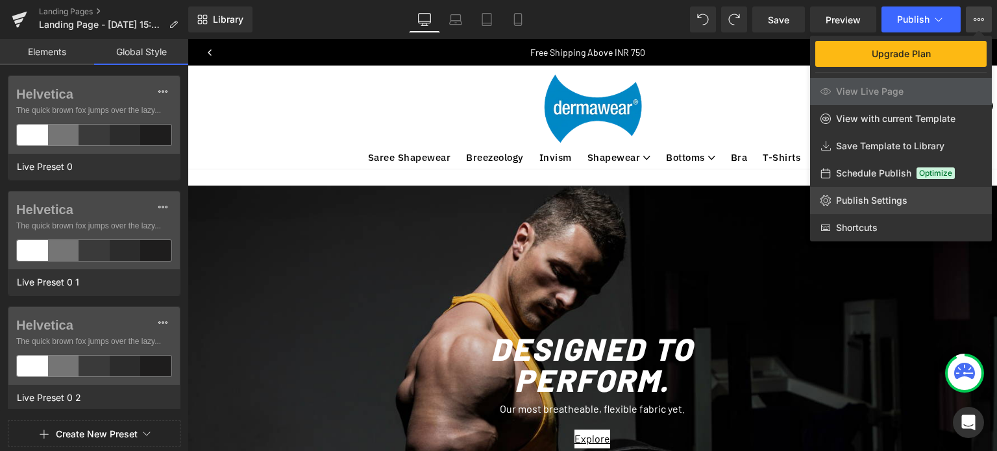
click at [884, 204] on span "Publish Settings" at bounding box center [871, 201] width 71 height 12
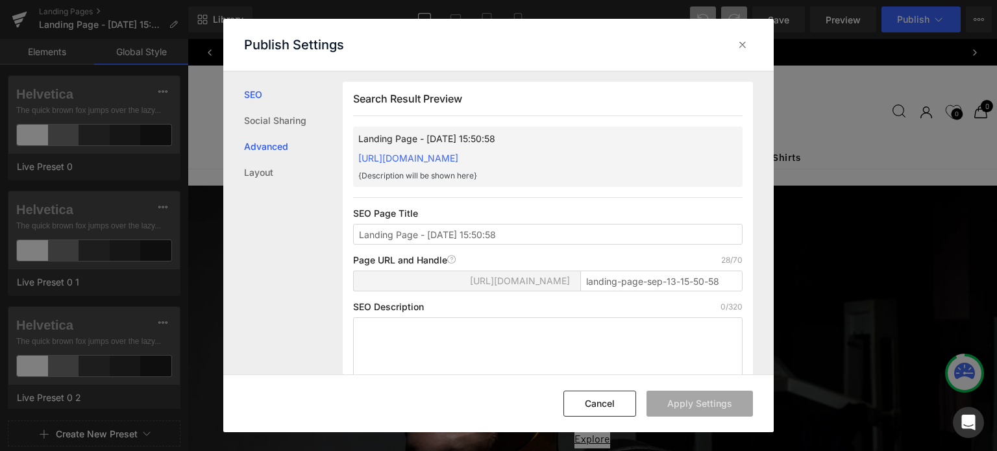
click at [252, 152] on link "Advanced" at bounding box center [293, 147] width 99 height 26
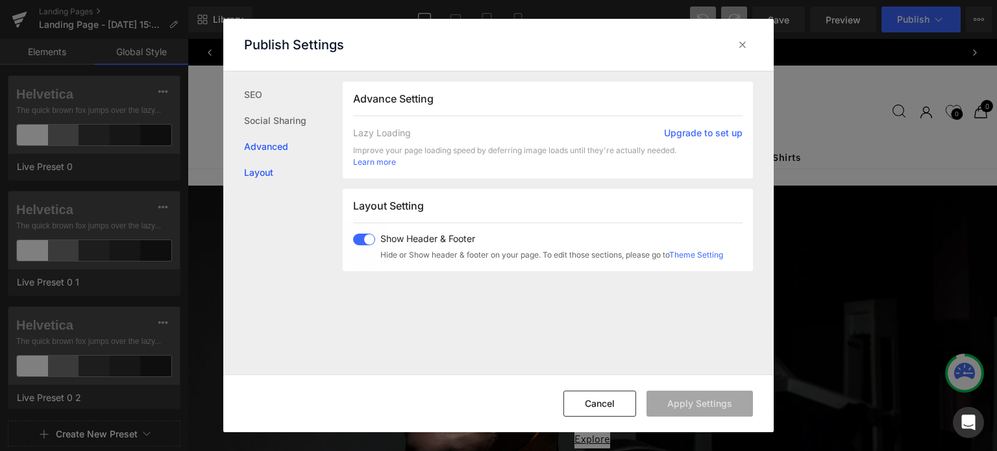
click at [247, 176] on link "Layout" at bounding box center [293, 173] width 99 height 26
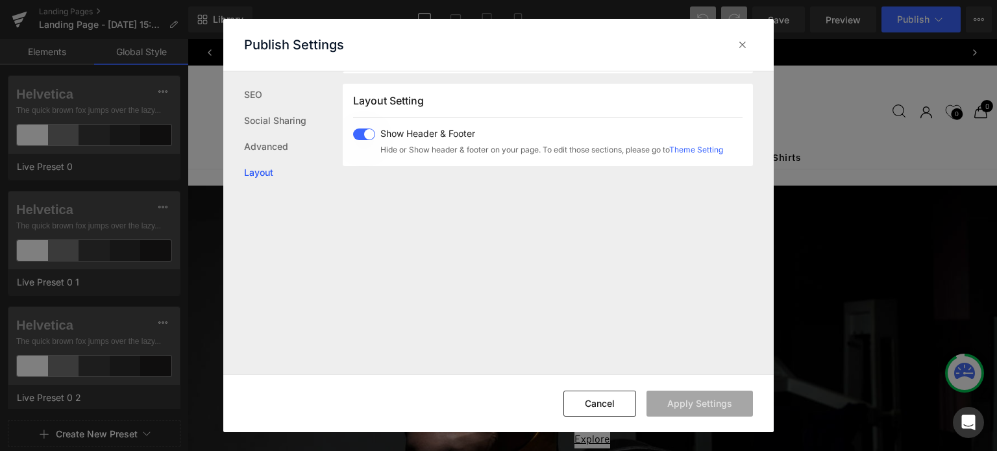
scroll to position [776, 0]
click at [358, 134] on span at bounding box center [364, 133] width 22 height 12
click at [374, 129] on label at bounding box center [364, 133] width 22 height 12
click at [364, 129] on span at bounding box center [364, 133] width 22 height 12
click at [685, 411] on button "Apply Settings" at bounding box center [699, 404] width 106 height 26
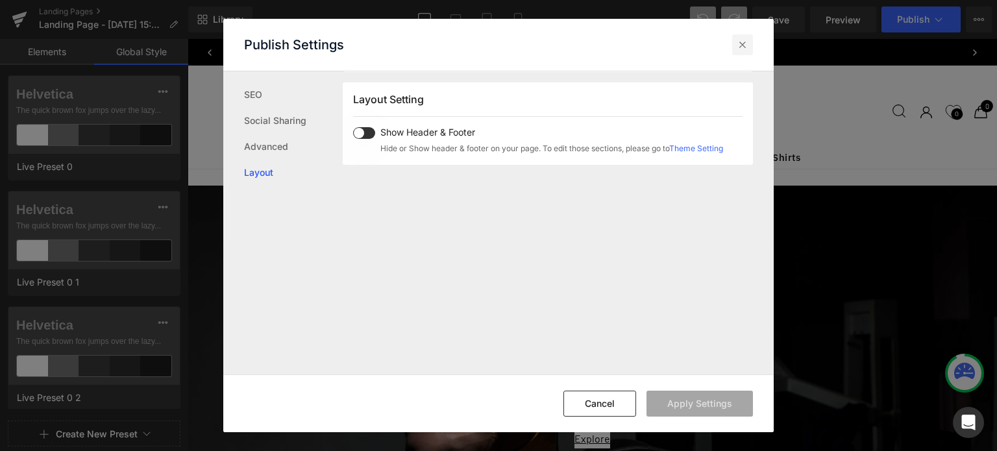
click at [743, 49] on icon at bounding box center [742, 44] width 13 height 13
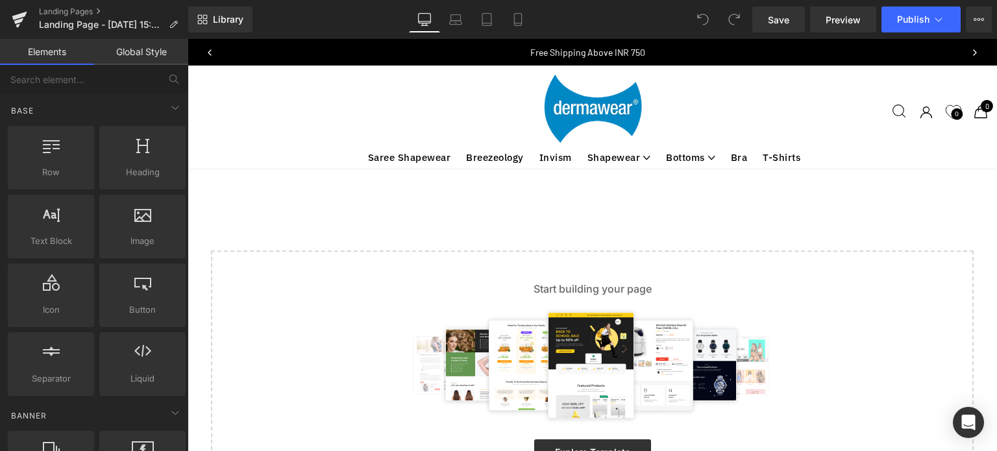
click at [602, 106] on img at bounding box center [592, 108] width 101 height 70
click at [496, 156] on link "Breezeology" at bounding box center [495, 158] width 58 height 18
click at [175, 23] on icon at bounding box center [173, 24] width 9 height 9
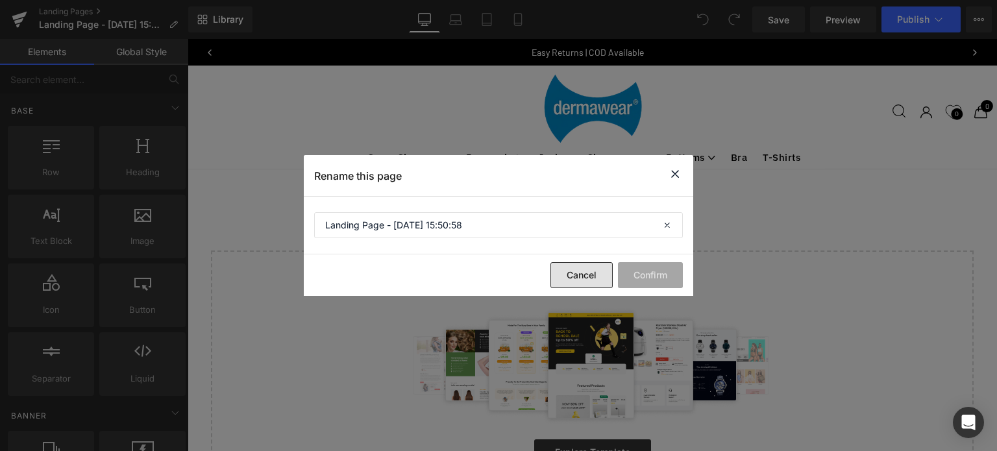
click at [575, 271] on button "Cancel" at bounding box center [581, 275] width 62 height 26
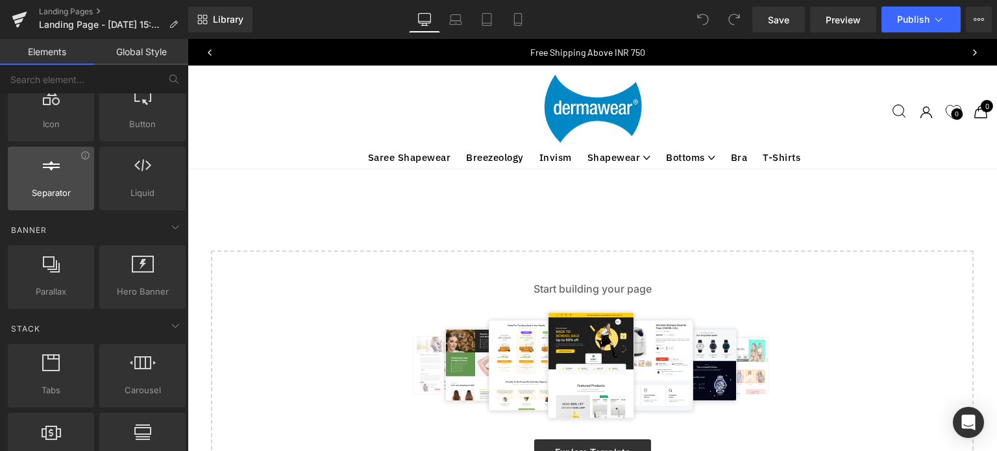
scroll to position [182, 0]
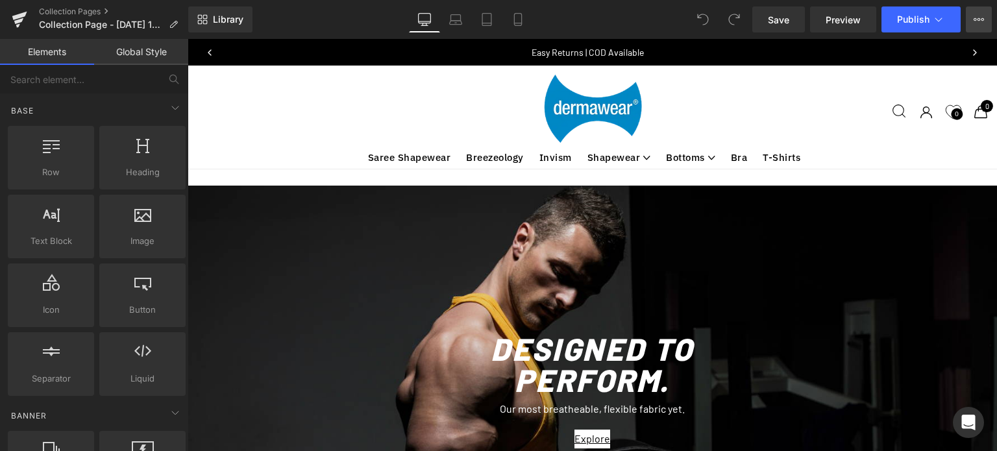
click at [974, 23] on icon at bounding box center [979, 19] width 10 height 10
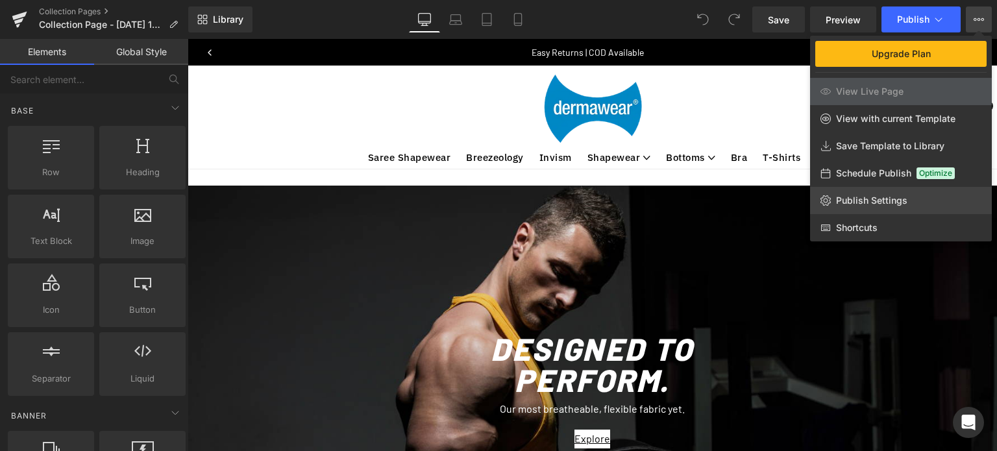
click at [841, 206] on link "Publish Settings" at bounding box center [901, 200] width 182 height 27
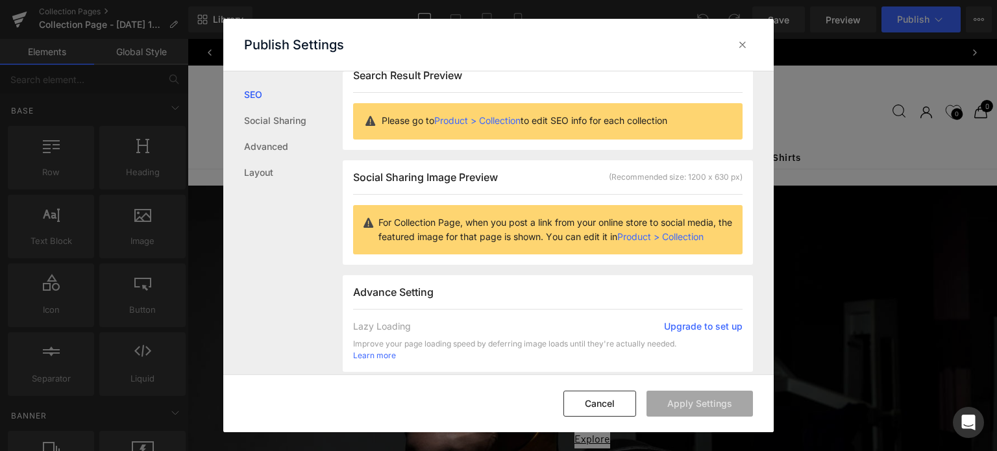
scroll to position [31, 0]
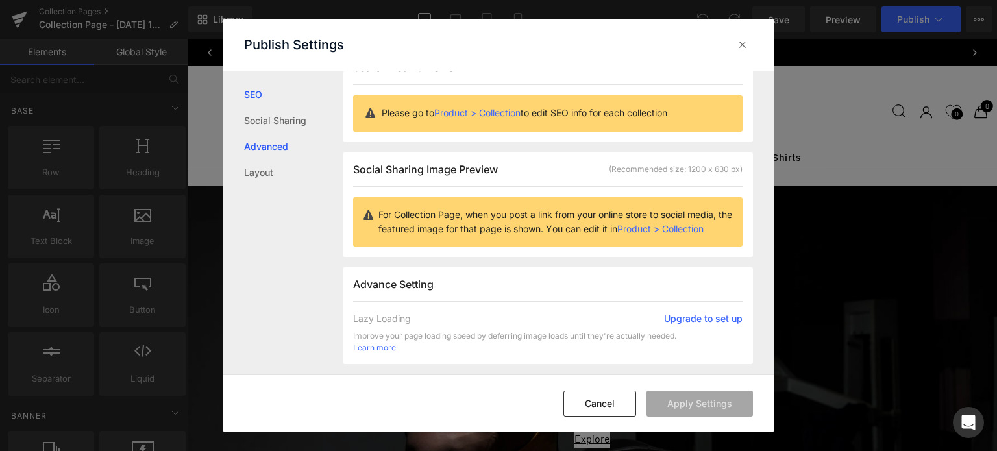
click at [276, 147] on link "Advanced" at bounding box center [293, 147] width 99 height 26
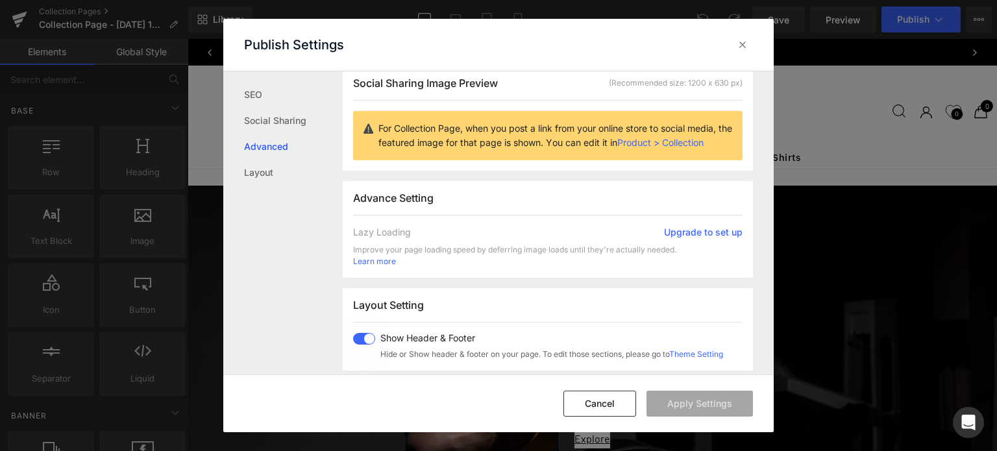
scroll to position [217, 0]
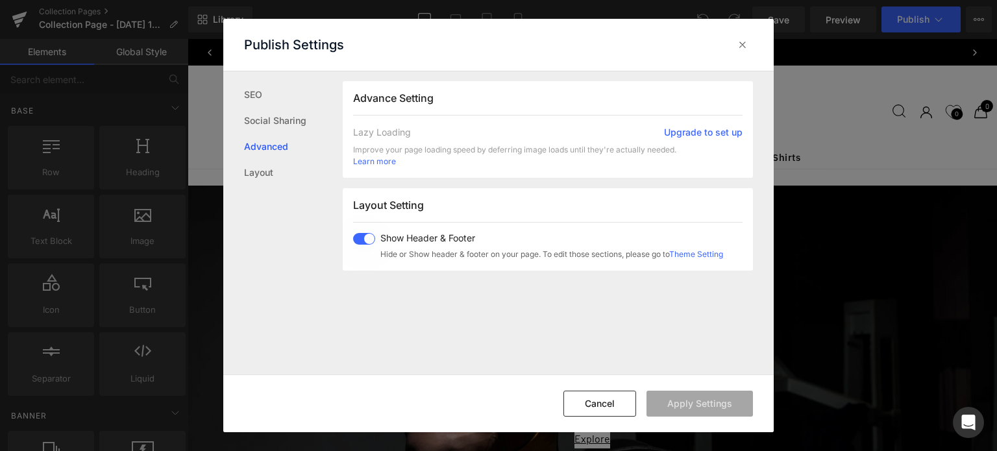
click at [367, 239] on span at bounding box center [364, 239] width 22 height 12
click at [677, 404] on button "Apply Settings" at bounding box center [699, 404] width 106 height 26
click at [254, 171] on link "Layout" at bounding box center [293, 173] width 99 height 26
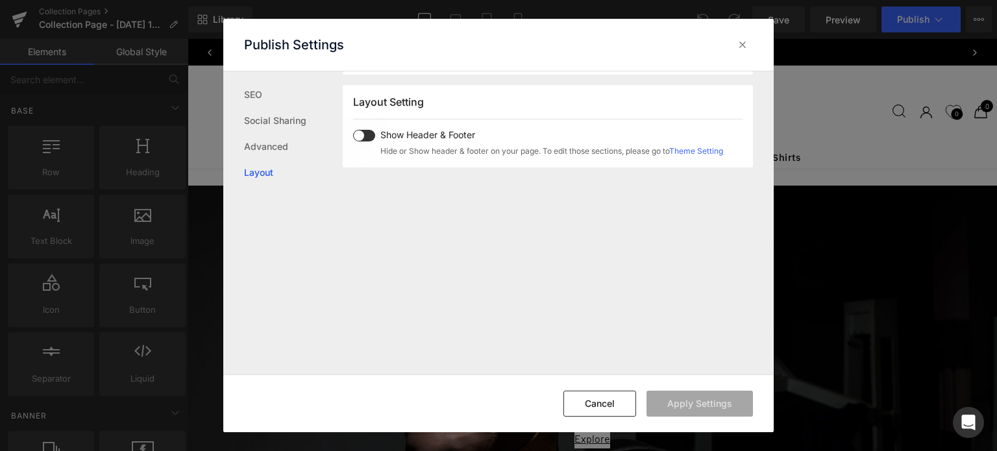
scroll to position [323, 0]
click at [250, 98] on link "SEO" at bounding box center [293, 95] width 99 height 26
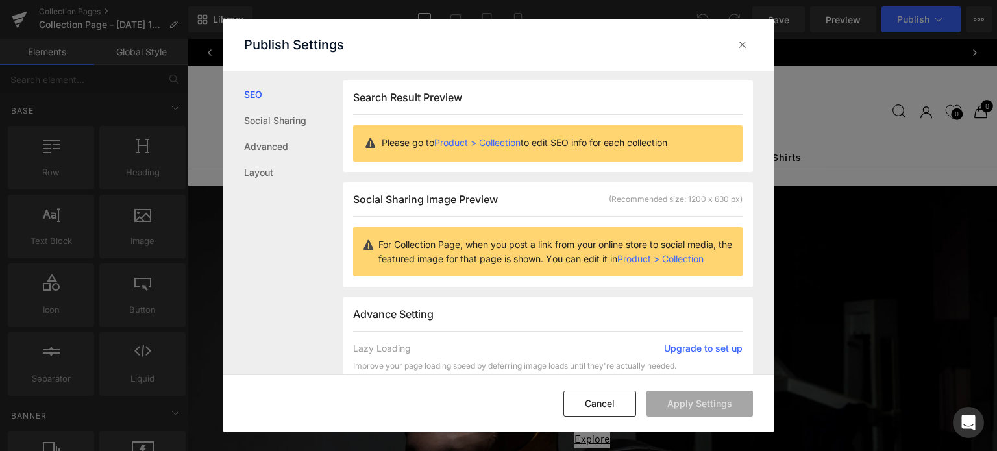
scroll to position [0, 0]
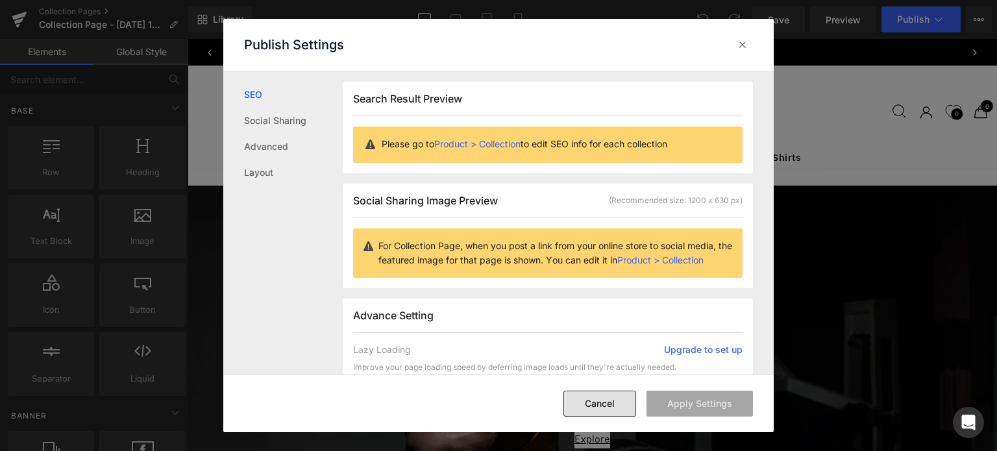
click at [600, 406] on button "Cancel" at bounding box center [599, 404] width 73 height 26
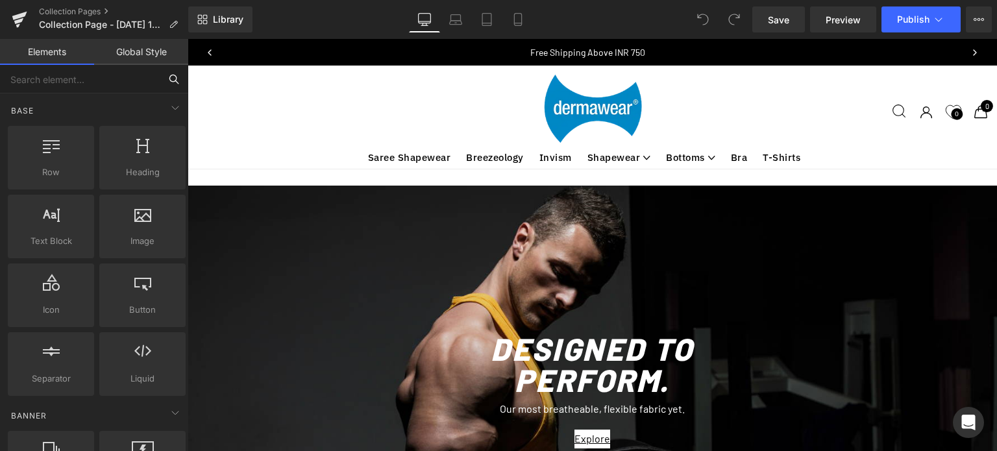
click at [45, 79] on input "text" at bounding box center [80, 79] width 160 height 29
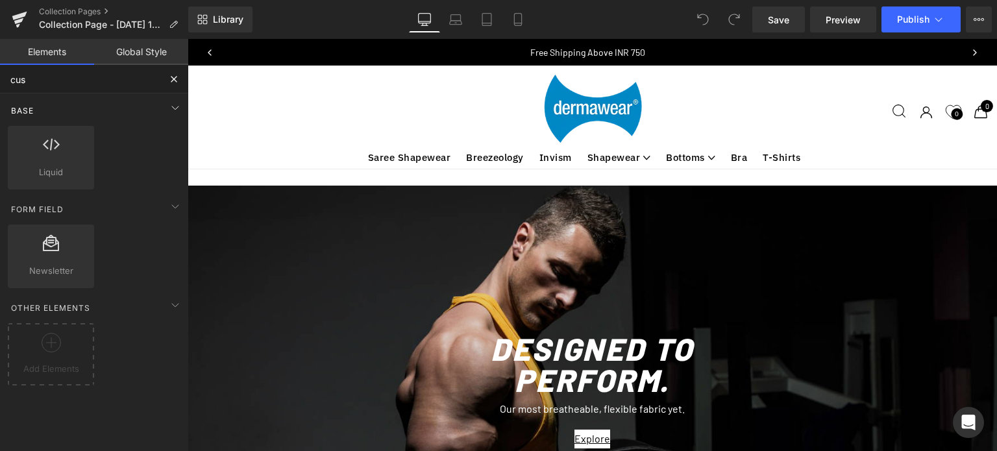
type input "cust"
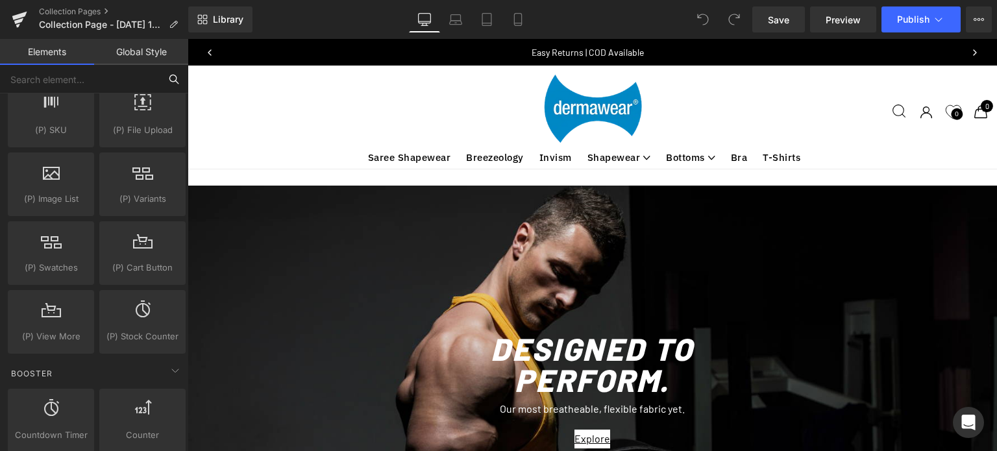
scroll to position [1573, 0]
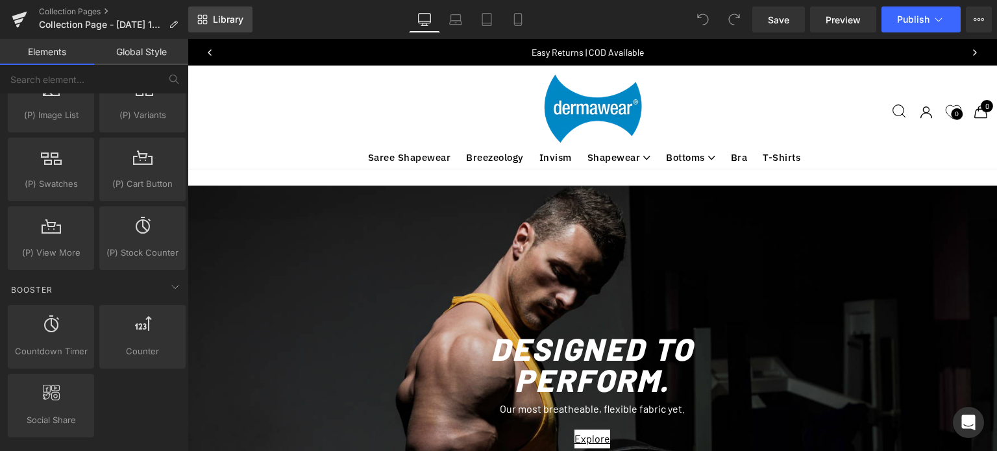
click at [207, 12] on link "Library" at bounding box center [220, 19] width 64 height 26
click at [212, 16] on link "Library" at bounding box center [220, 19] width 64 height 26
click at [976, 25] on button "Upgrade Plan View Live Page View with current Template Save Template to Library…" at bounding box center [979, 19] width 26 height 26
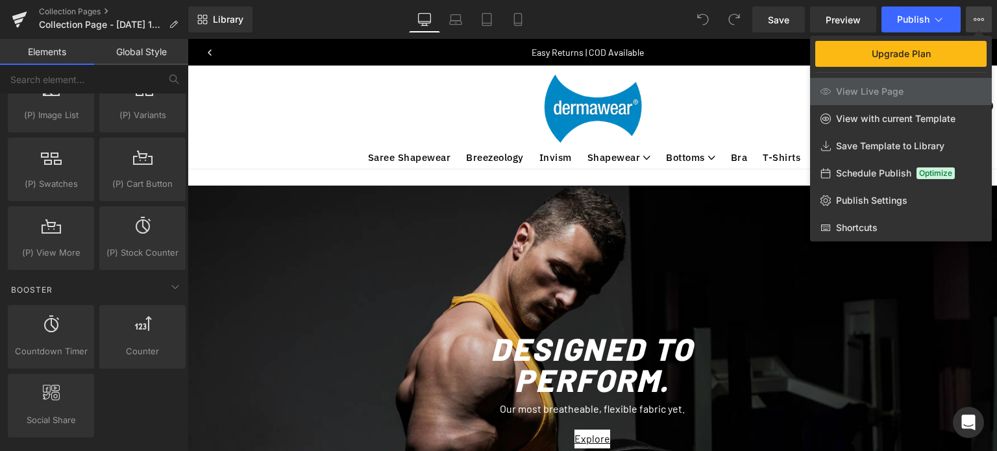
click at [141, 402] on div "Countdown Timer countdowns, timers, urgent, sales Counter counters, ups, number…" at bounding box center [96, 371] width 183 height 138
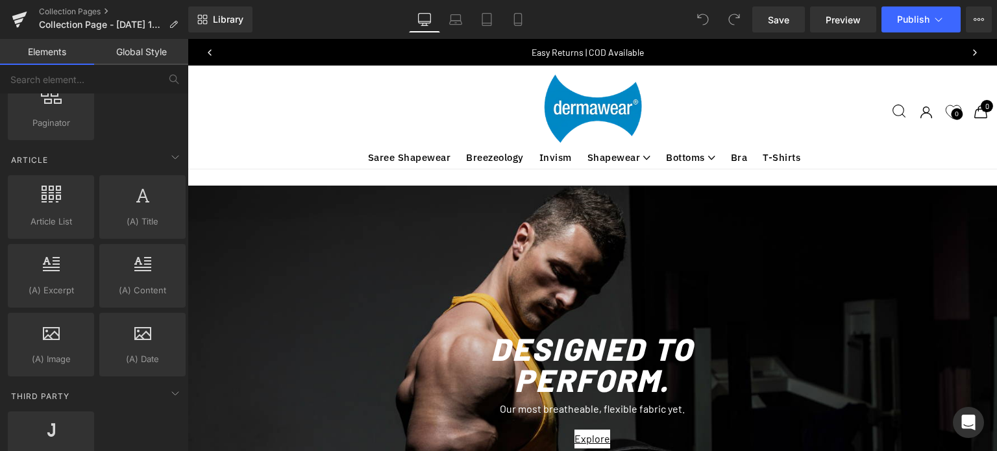
scroll to position [2562, 0]
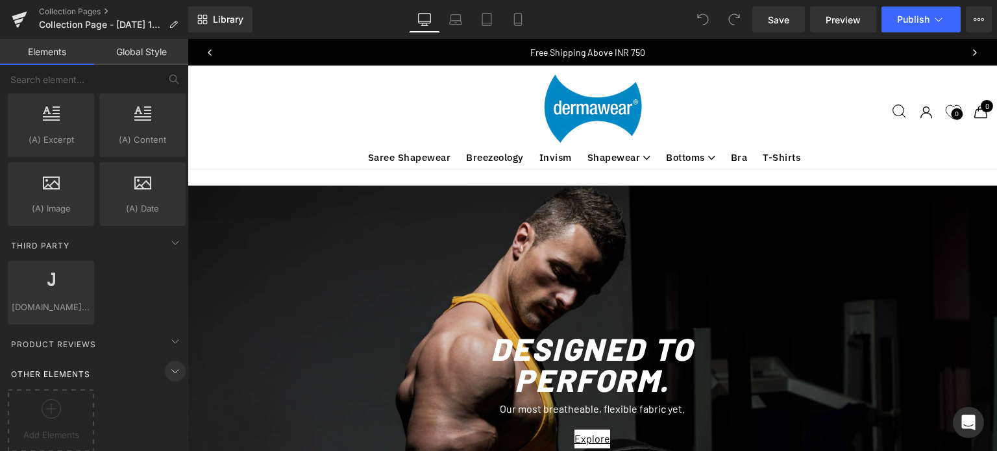
click at [178, 361] on span at bounding box center [175, 371] width 21 height 21
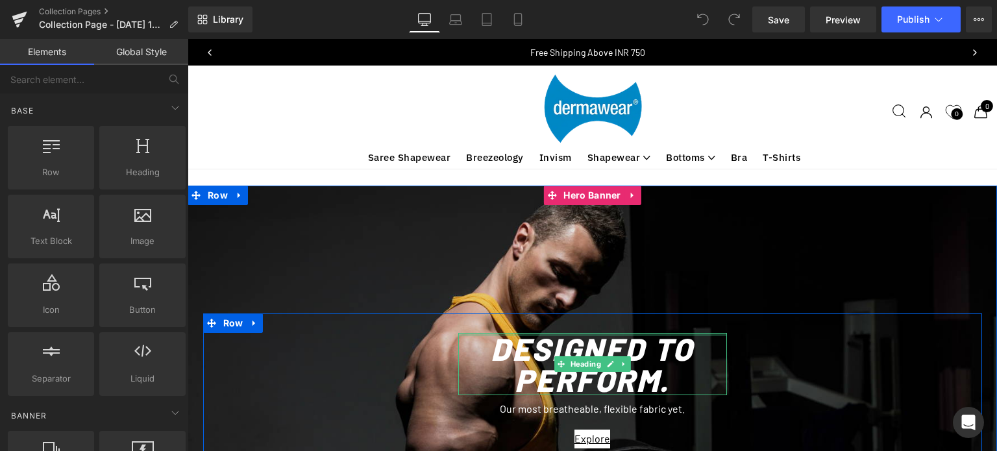
scroll to position [31, 0]
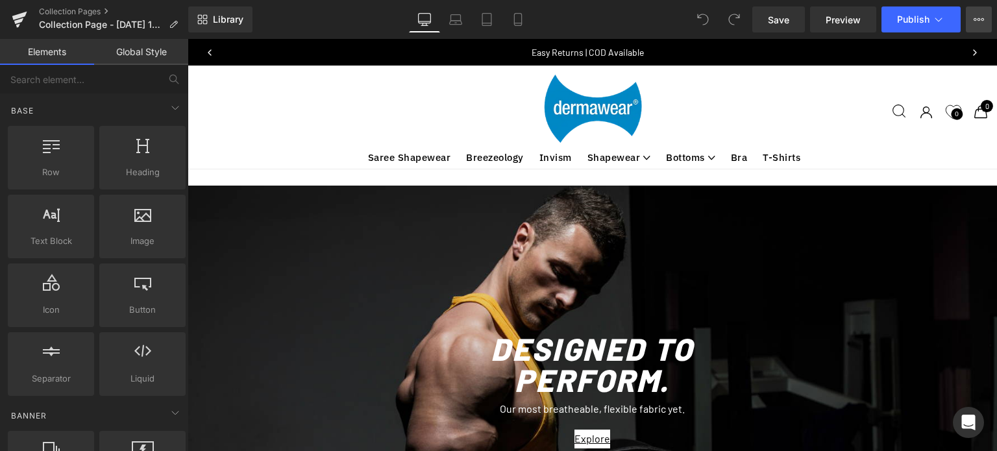
click at [985, 23] on button "Upgrade Plan View Live Page View with current Template Save Template to Library…" at bounding box center [979, 19] width 26 height 26
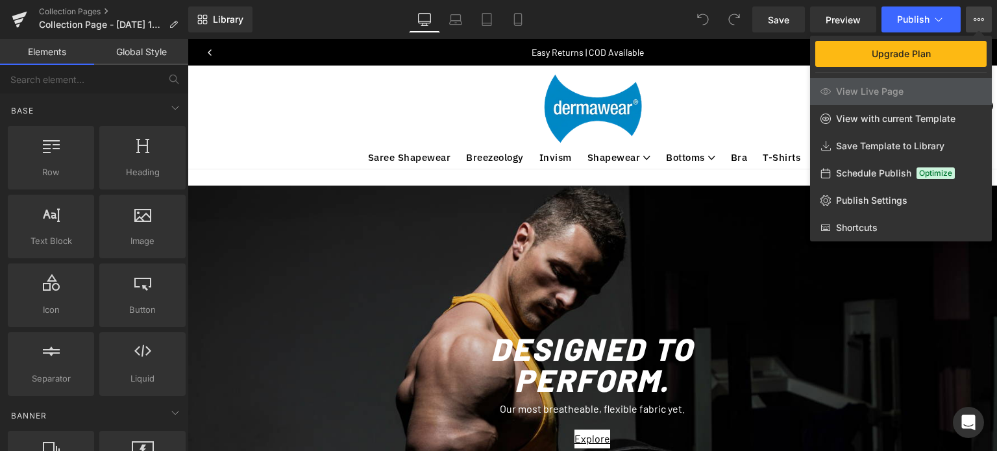
click at [985, 23] on button "Upgrade Plan View Live Page View with current Template Save Template to Library…" at bounding box center [979, 19] width 26 height 26
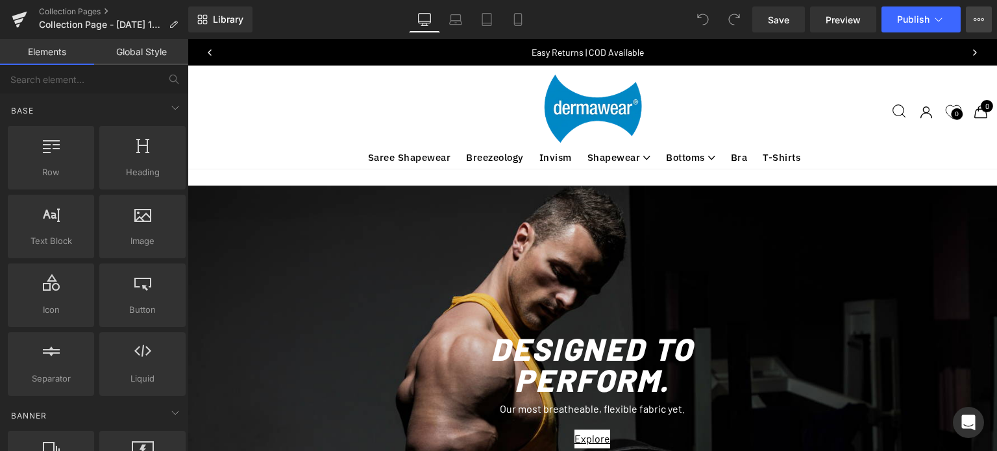
click at [981, 24] on icon at bounding box center [979, 19] width 10 height 10
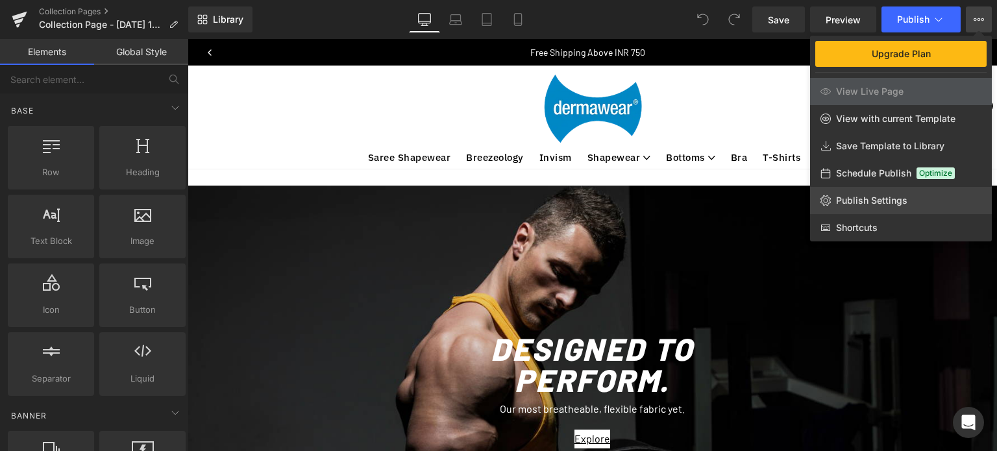
click at [845, 200] on span "Publish Settings" at bounding box center [871, 201] width 71 height 12
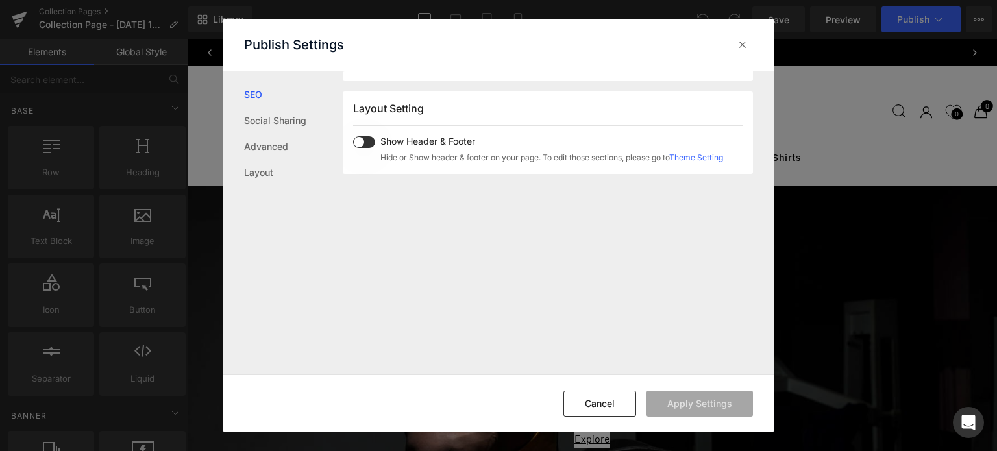
scroll to position [314, 0]
click at [277, 127] on link "Social Sharing" at bounding box center [293, 121] width 99 height 26
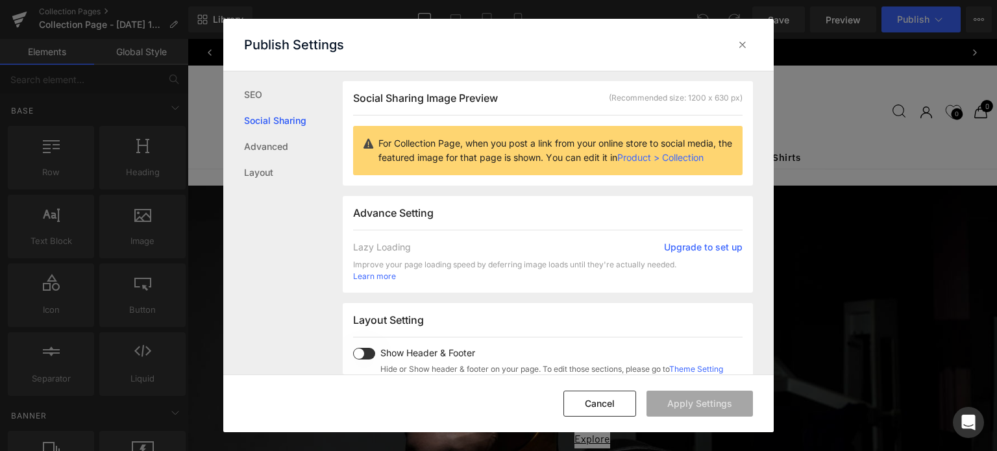
scroll to position [323, 0]
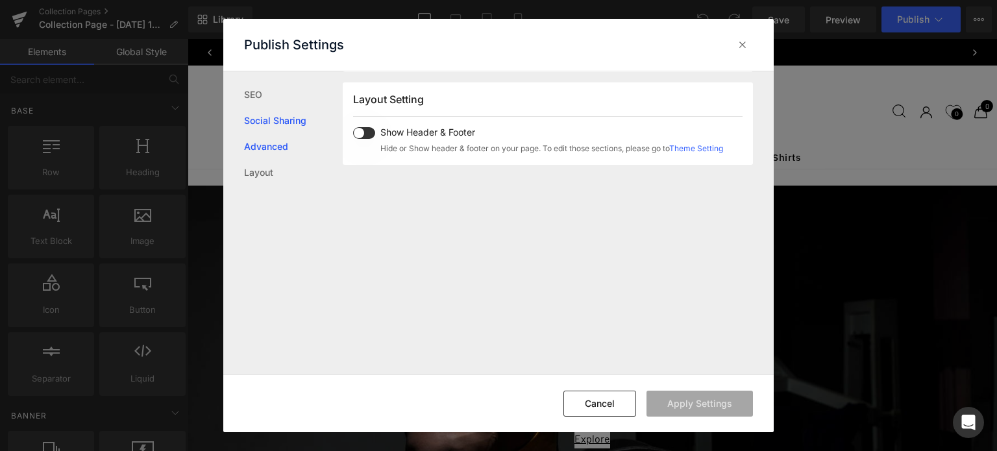
click at [264, 147] on link "Advanced" at bounding box center [293, 147] width 99 height 26
click at [262, 181] on link "Layout" at bounding box center [293, 173] width 99 height 26
click at [257, 175] on link "Layout" at bounding box center [293, 173] width 99 height 26
click at [266, 150] on link "Advanced" at bounding box center [293, 147] width 99 height 26
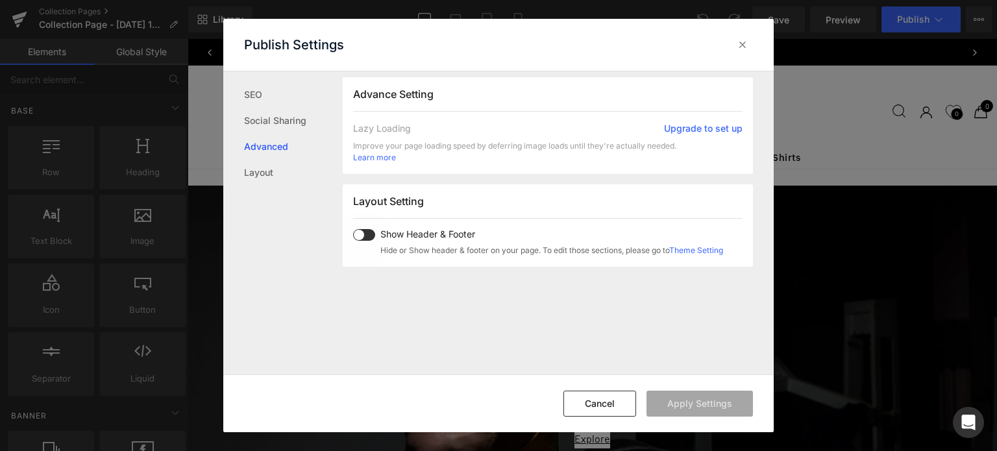
scroll to position [217, 0]
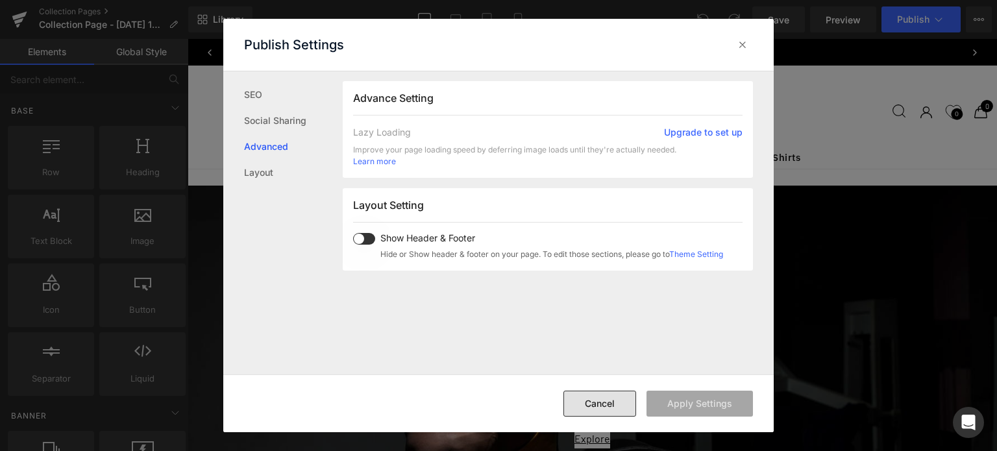
click at [620, 408] on button "Cancel" at bounding box center [599, 404] width 73 height 26
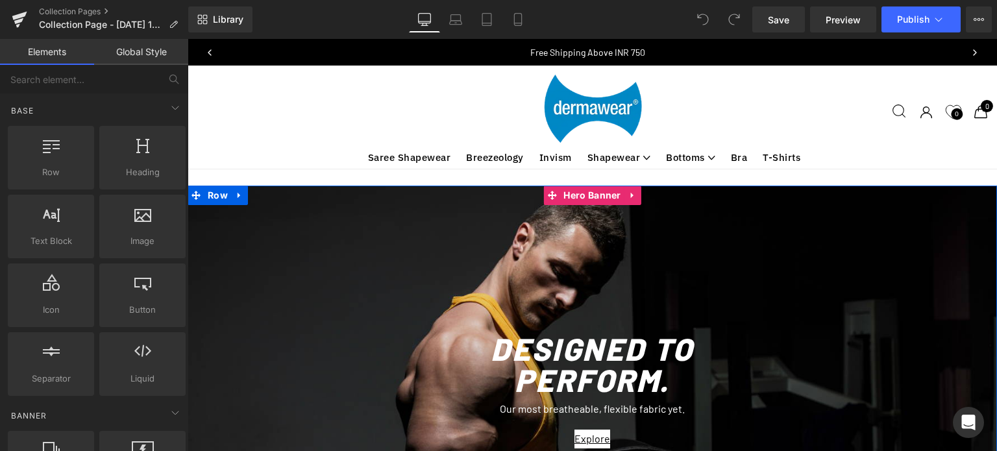
scroll to position [72, 0]
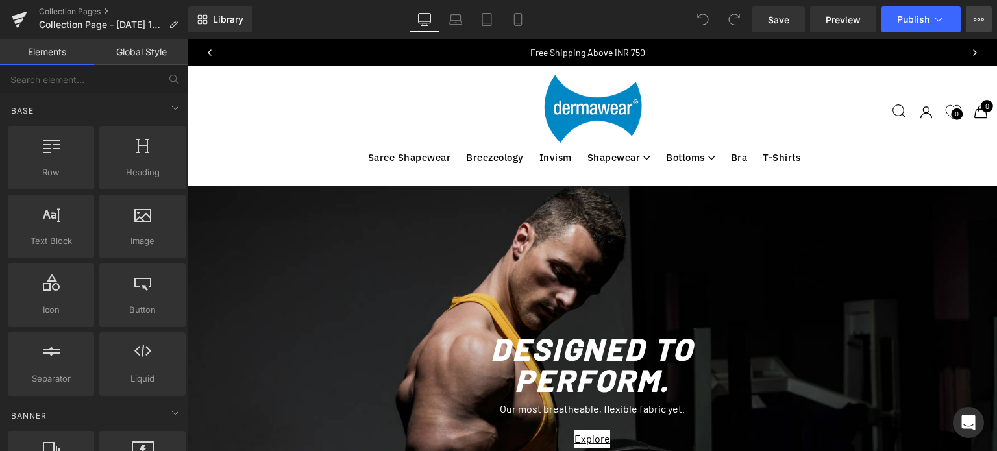
click at [979, 16] on icon at bounding box center [979, 19] width 10 height 10
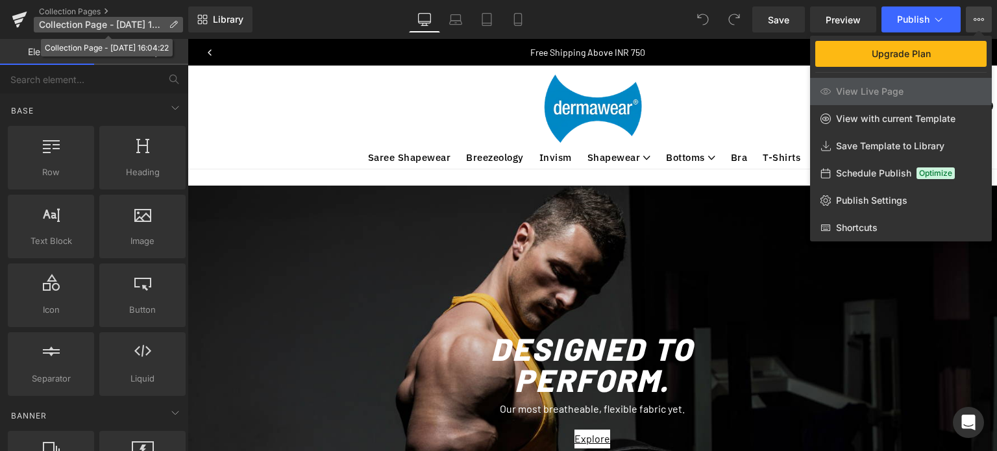
click at [173, 21] on icon at bounding box center [173, 24] width 9 height 9
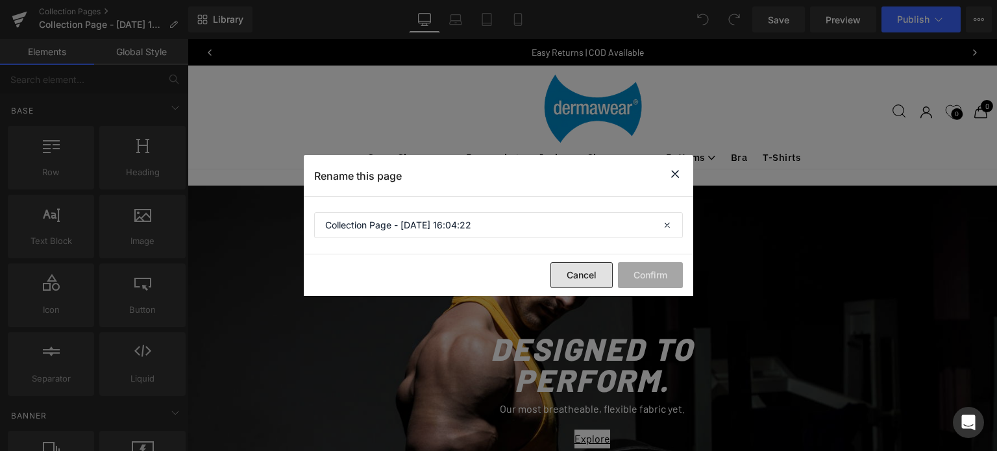
click at [576, 277] on button "Cancel" at bounding box center [581, 275] width 62 height 26
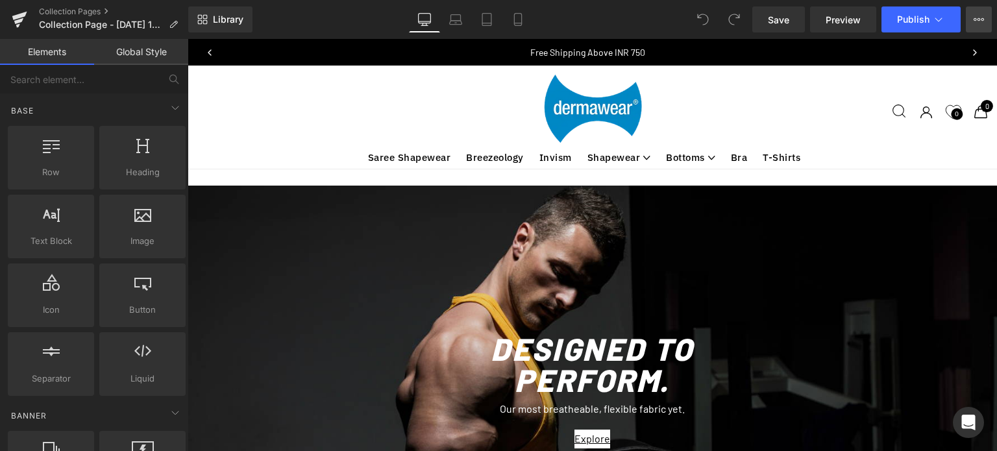
click at [971, 28] on button "Upgrade Plan View Live Page View with current Template Save Template to Library…" at bounding box center [979, 19] width 26 height 26
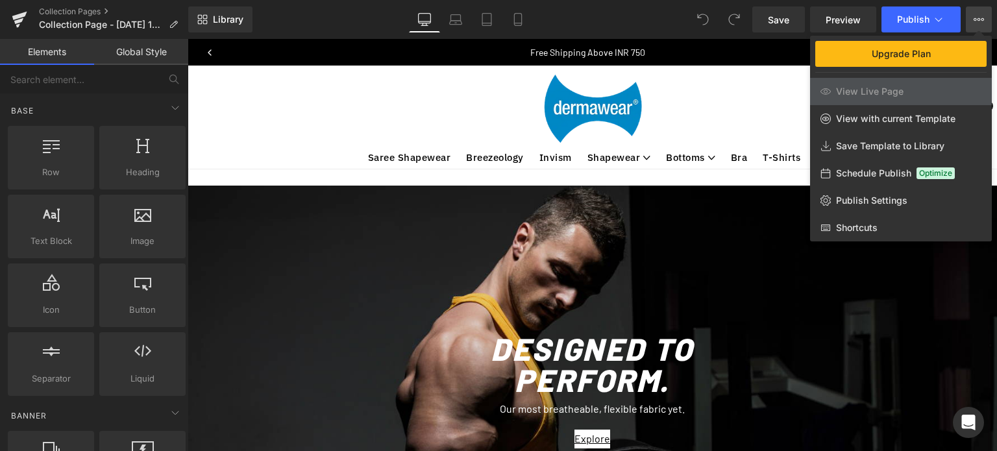
click at [289, 58] on div at bounding box center [592, 245] width 809 height 412
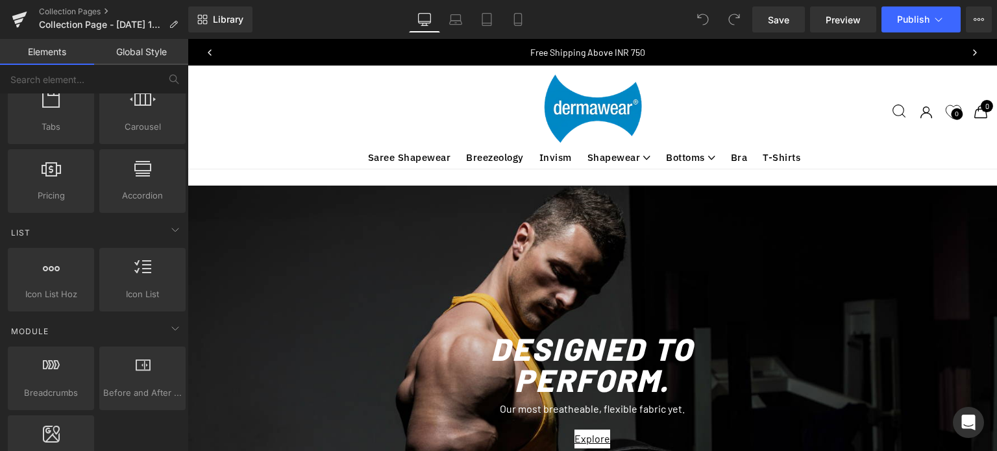
scroll to position [0, 0]
click at [146, 43] on link "Global Style" at bounding box center [141, 52] width 94 height 26
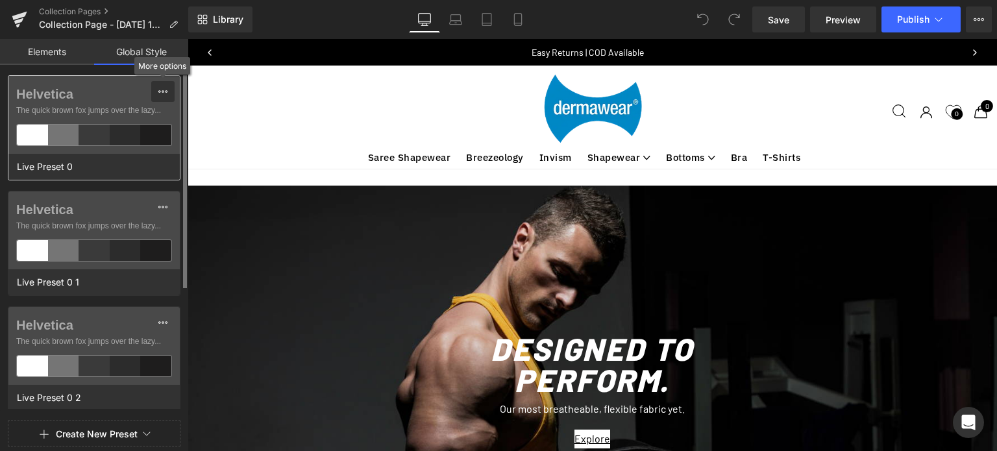
click at [158, 94] on icon at bounding box center [163, 91] width 10 height 10
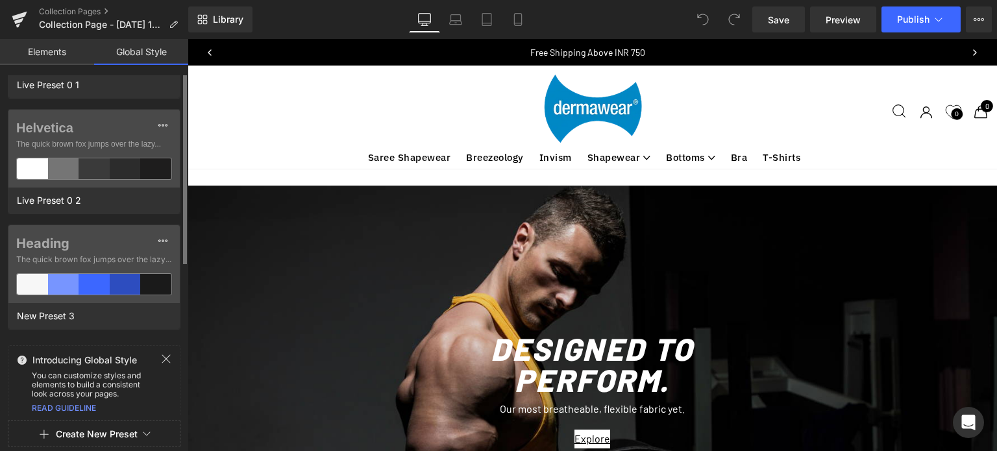
scroll to position [202, 0]
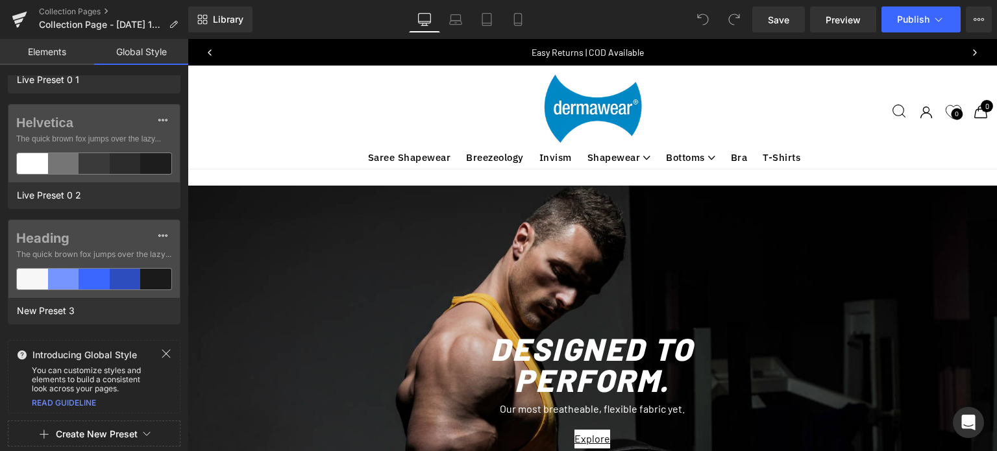
click at [125, 432] on button "Create New Preset" at bounding box center [97, 434] width 82 height 27
click at [935, 25] on icon at bounding box center [938, 19] width 13 height 13
click at [979, 20] on icon at bounding box center [978, 19] width 3 height 3
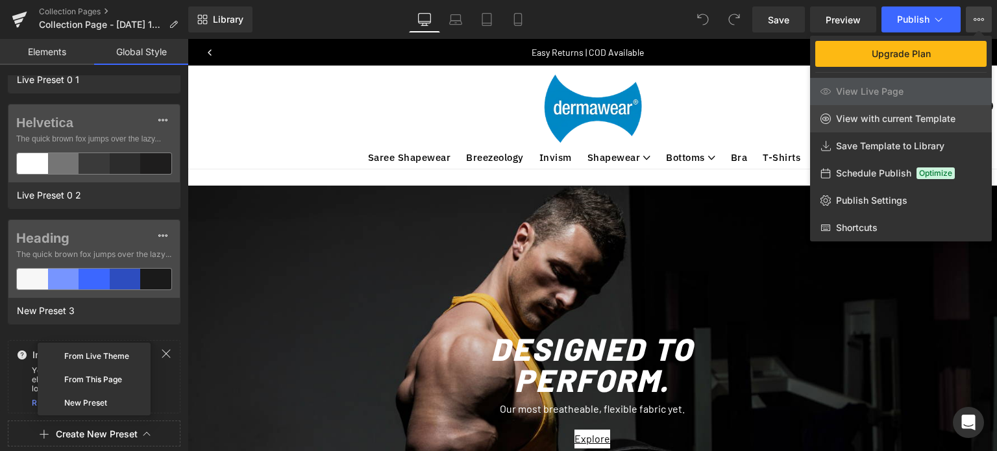
click at [921, 118] on span "View with current Template" at bounding box center [895, 119] width 119 height 12
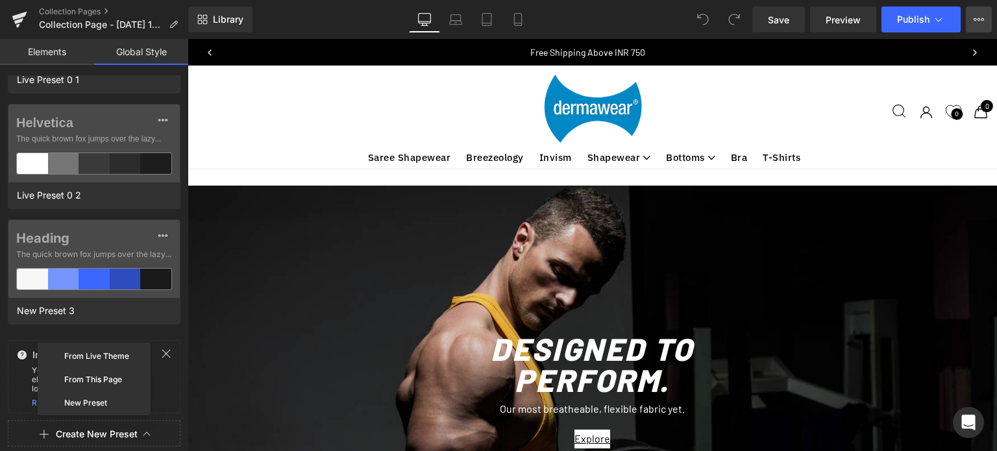
click at [979, 23] on icon at bounding box center [979, 19] width 10 height 10
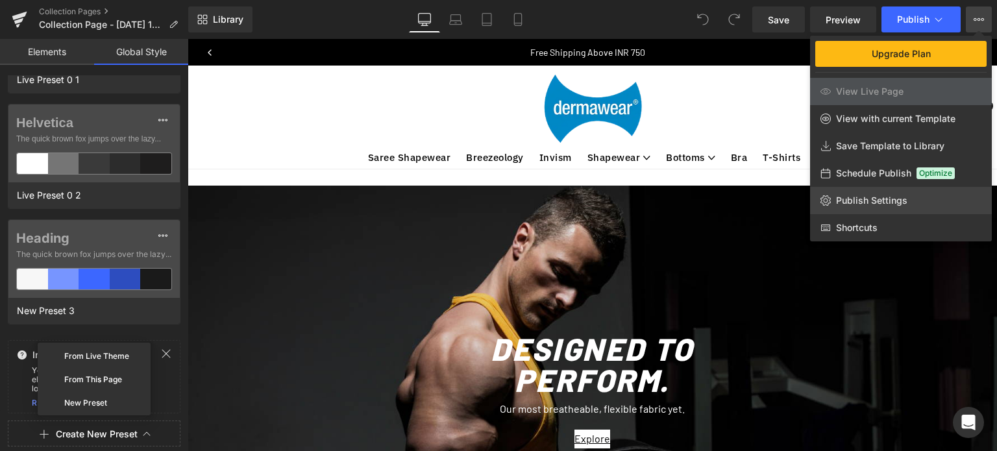
click at [852, 199] on span "Publish Settings" at bounding box center [871, 201] width 71 height 12
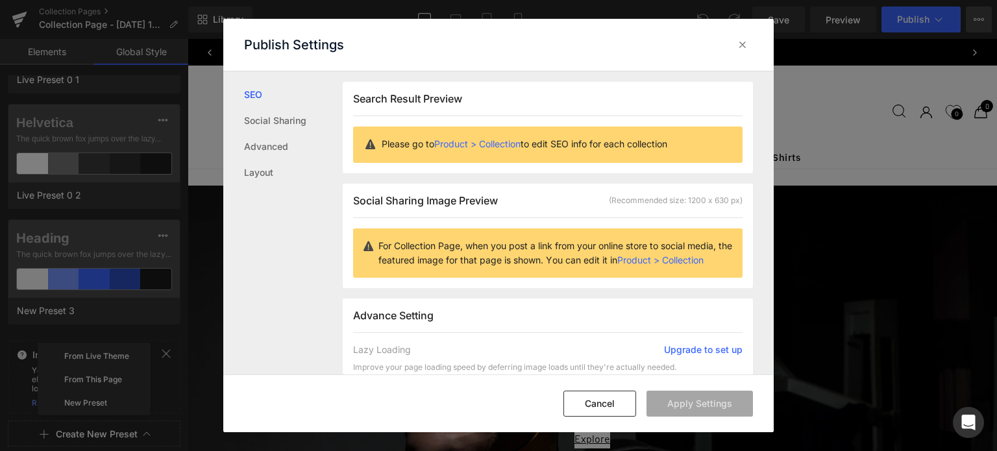
scroll to position [0, 0]
click at [745, 45] on icon at bounding box center [742, 44] width 13 height 13
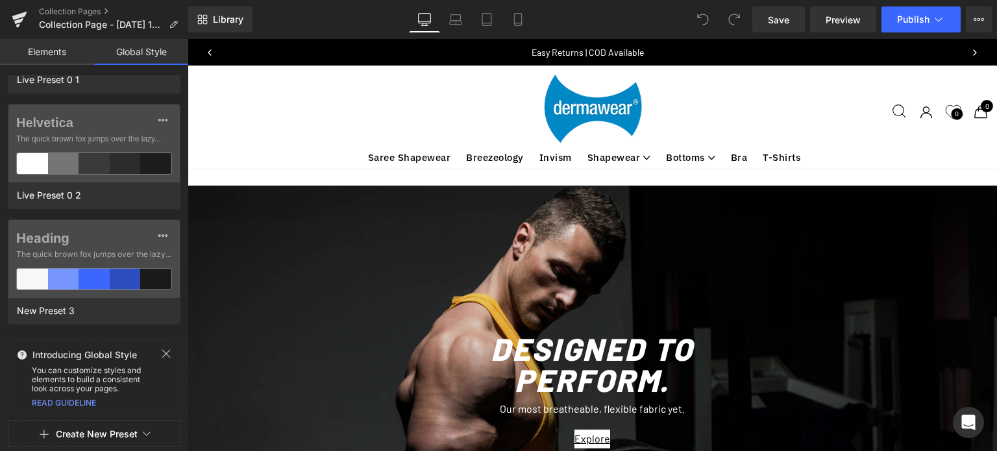
click at [56, 45] on link "Elements" at bounding box center [47, 52] width 94 height 26
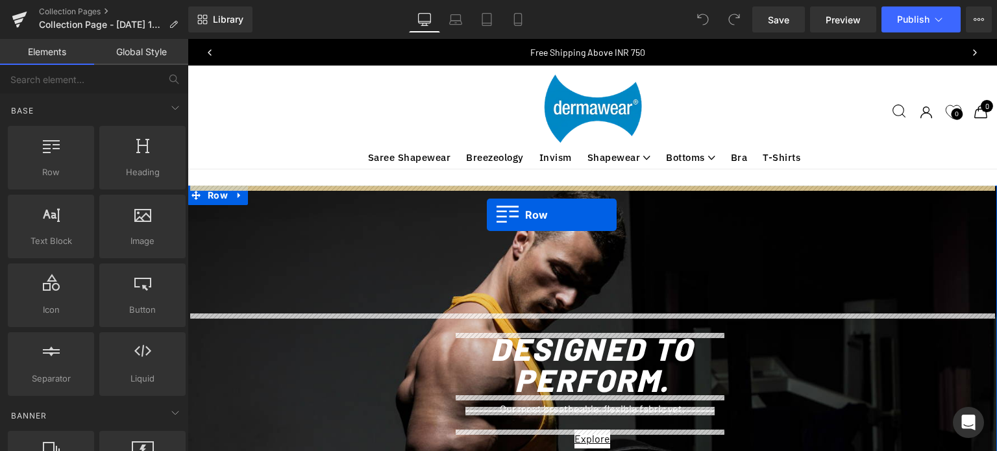
drag, startPoint x: 230, startPoint y: 193, endPoint x: 487, endPoint y: 215, distance: 258.0
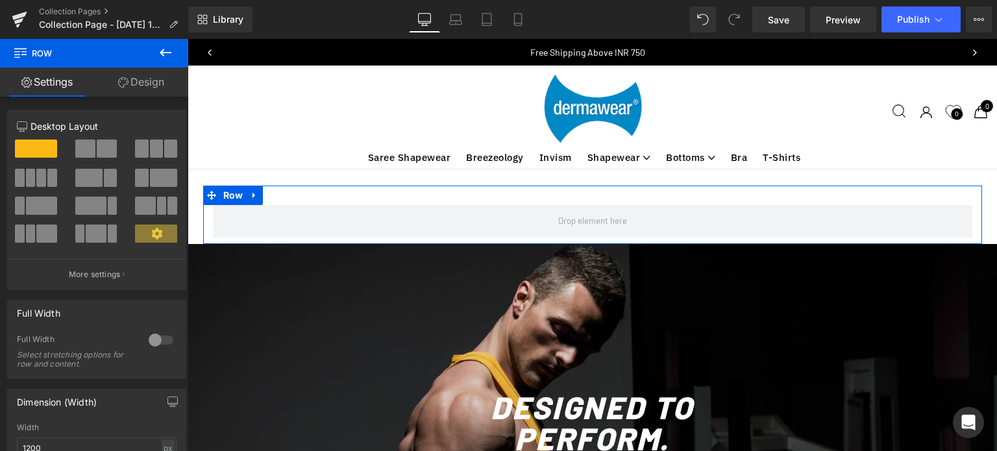
click at [145, 79] on link "Design" at bounding box center [141, 81] width 94 height 29
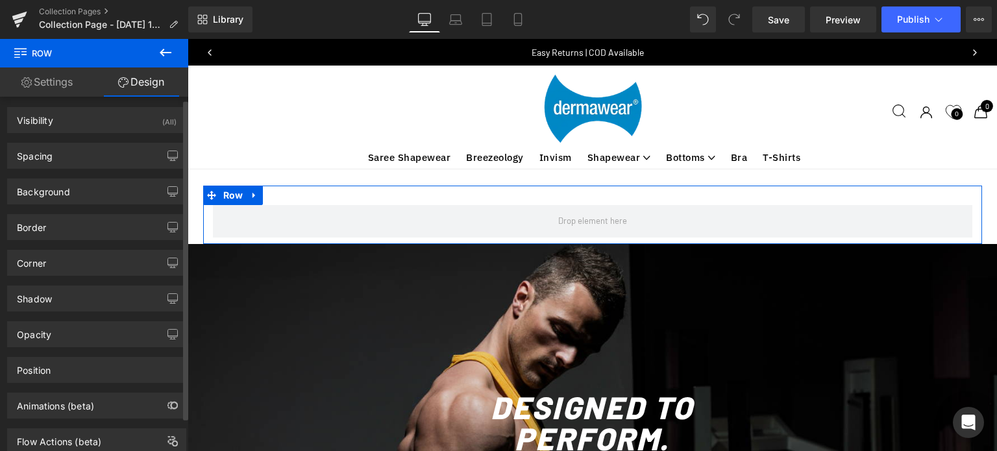
scroll to position [39, 0]
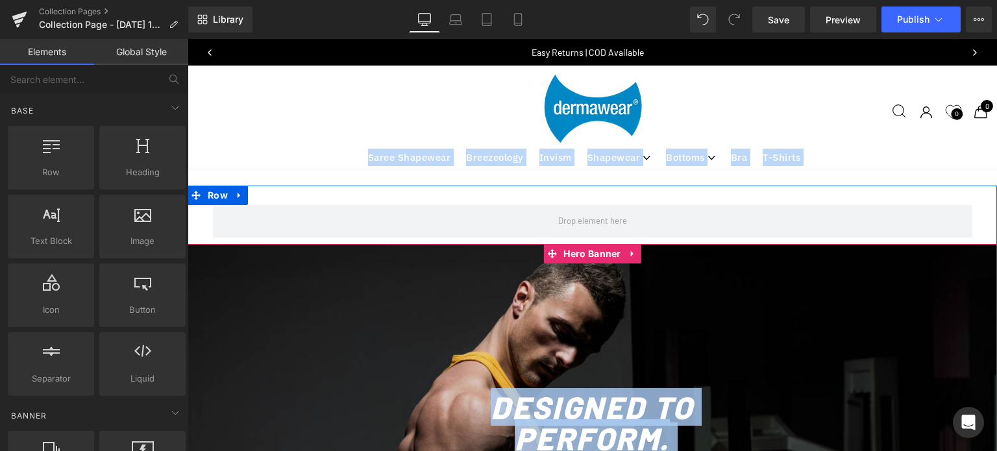
drag, startPoint x: 345, startPoint y: 160, endPoint x: 387, endPoint y: 272, distance: 119.9
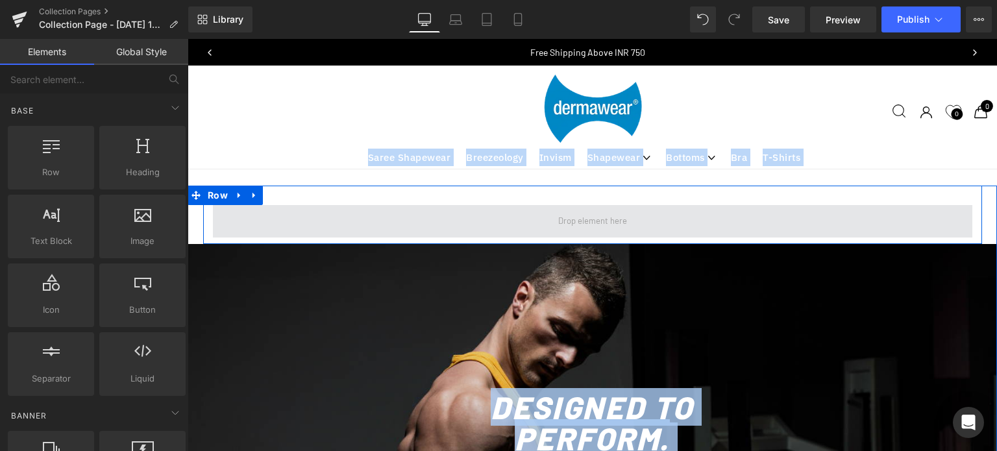
click at [580, 229] on span at bounding box center [593, 220] width 78 height 21
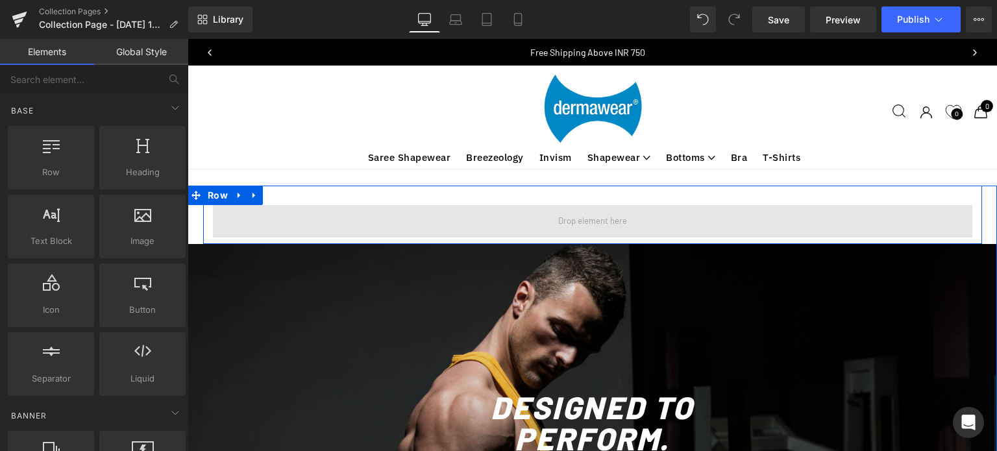
click at [593, 216] on span at bounding box center [593, 220] width 78 height 21
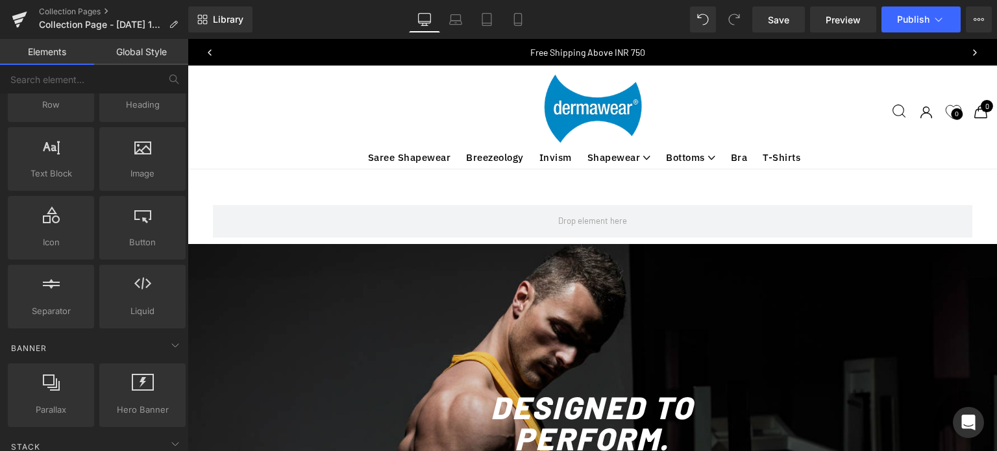
scroll to position [0, 0]
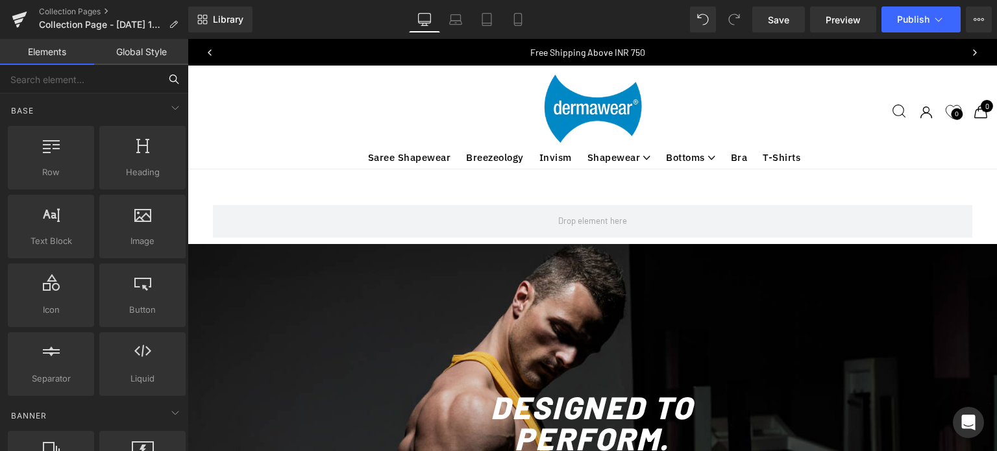
click at [55, 82] on input "text" at bounding box center [80, 79] width 160 height 29
type input "menu"
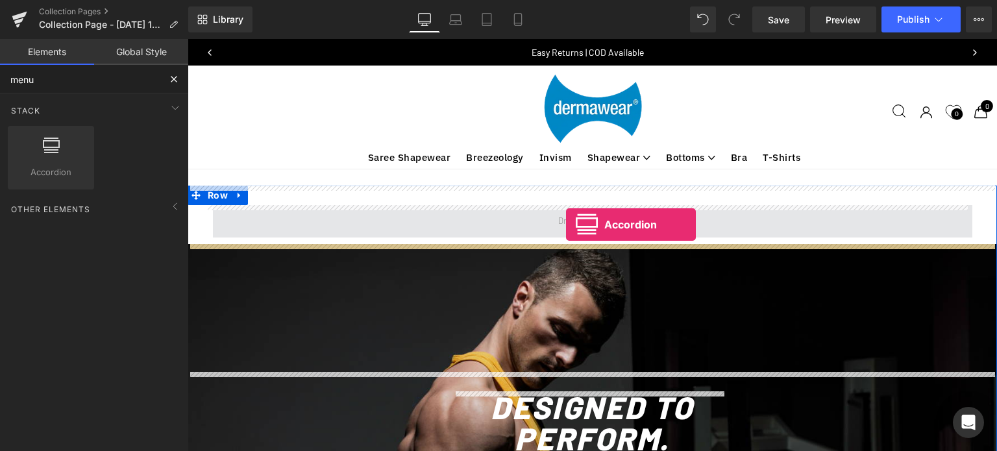
drag, startPoint x: 243, startPoint y: 206, endPoint x: 566, endPoint y: 225, distance: 323.1
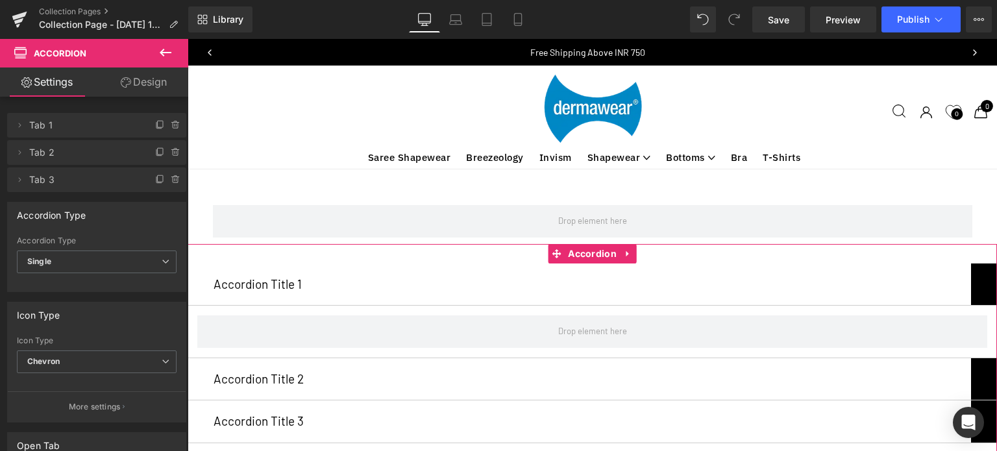
click at [150, 90] on link "Design" at bounding box center [144, 81] width 94 height 29
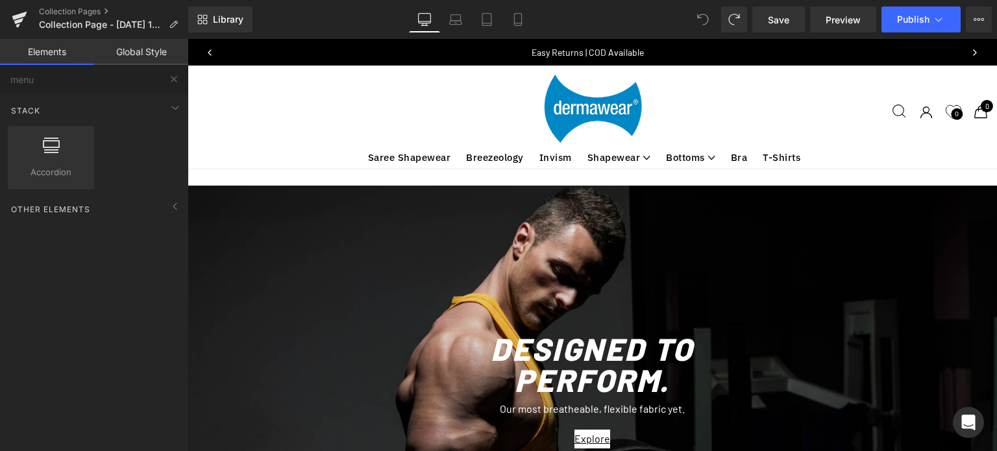
click at [151, 47] on link "Global Style" at bounding box center [141, 52] width 94 height 26
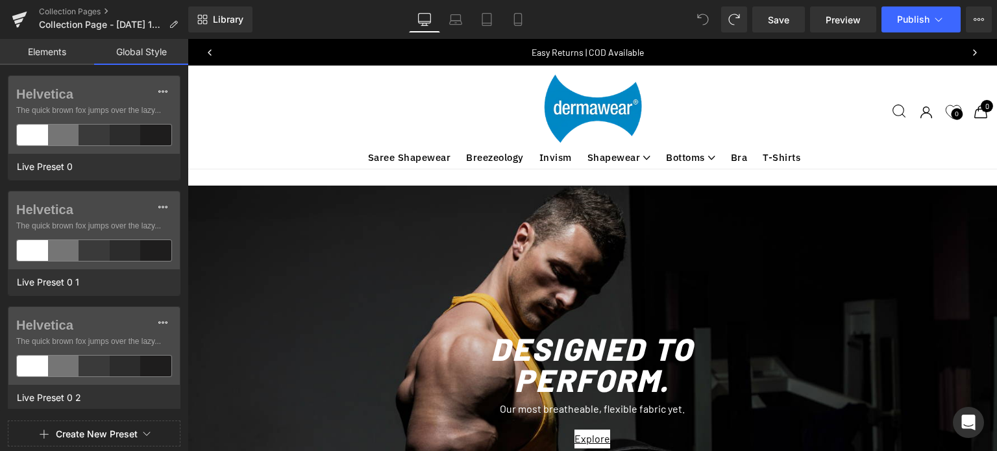
click at [47, 51] on link "Elements" at bounding box center [47, 52] width 94 height 26
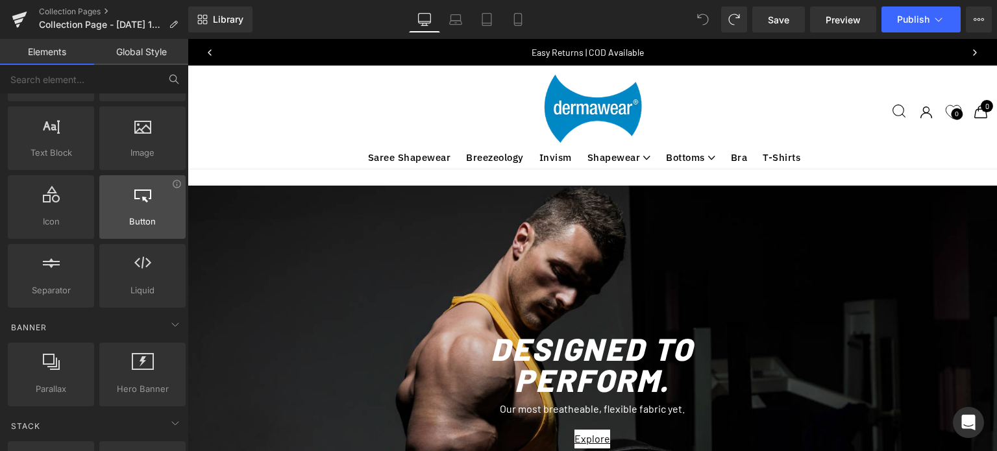
scroll to position [90, 0]
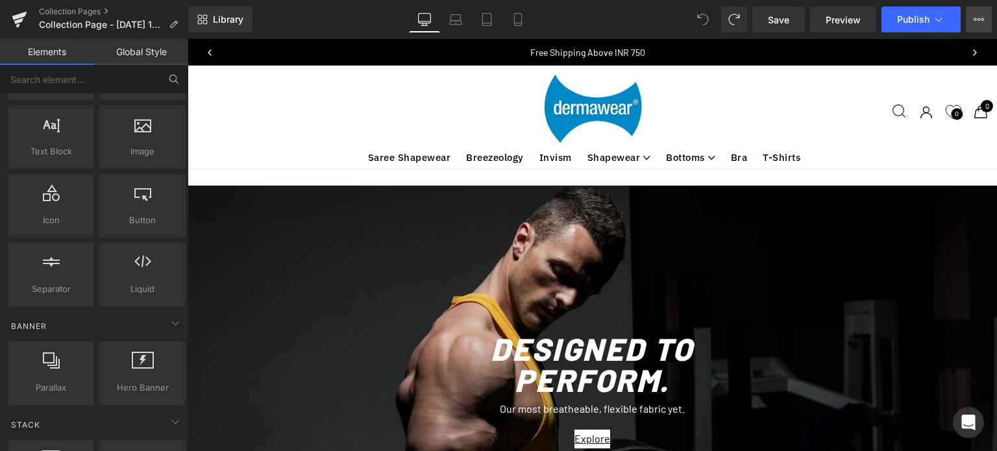
click at [975, 19] on icon at bounding box center [979, 19] width 10 height 10
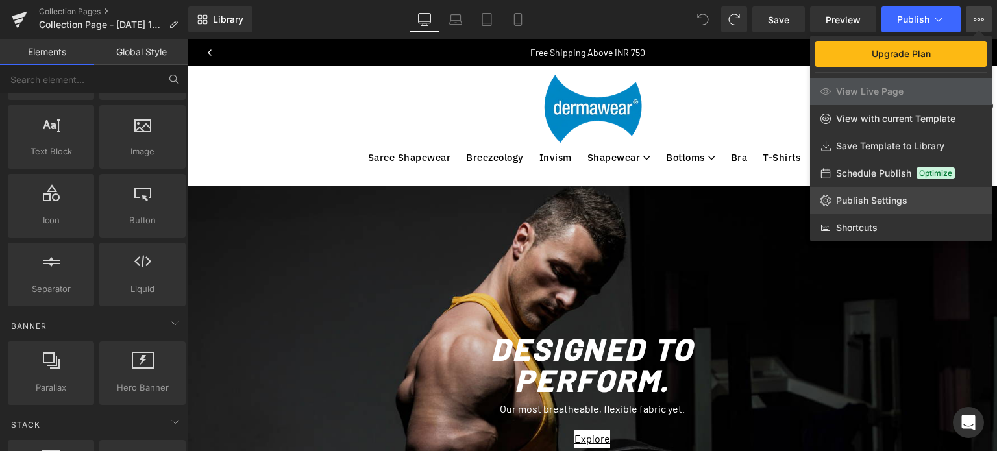
click at [857, 201] on span "Publish Settings" at bounding box center [871, 201] width 71 height 12
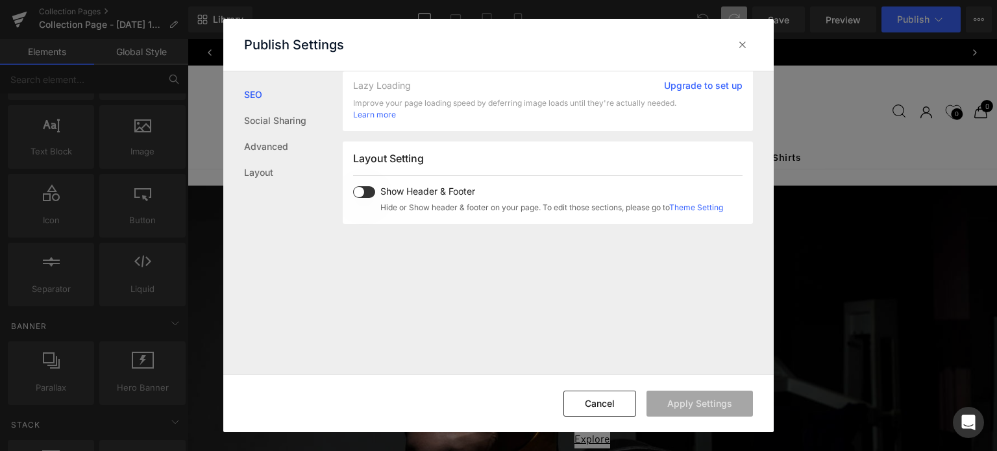
scroll to position [262, 0]
click at [371, 190] on span at bounding box center [364, 194] width 22 height 12
click at [698, 210] on link "Theme Setting" at bounding box center [696, 209] width 54 height 10
click at [366, 192] on span at bounding box center [364, 194] width 22 height 12
click at [364, 191] on span at bounding box center [364, 194] width 22 height 12
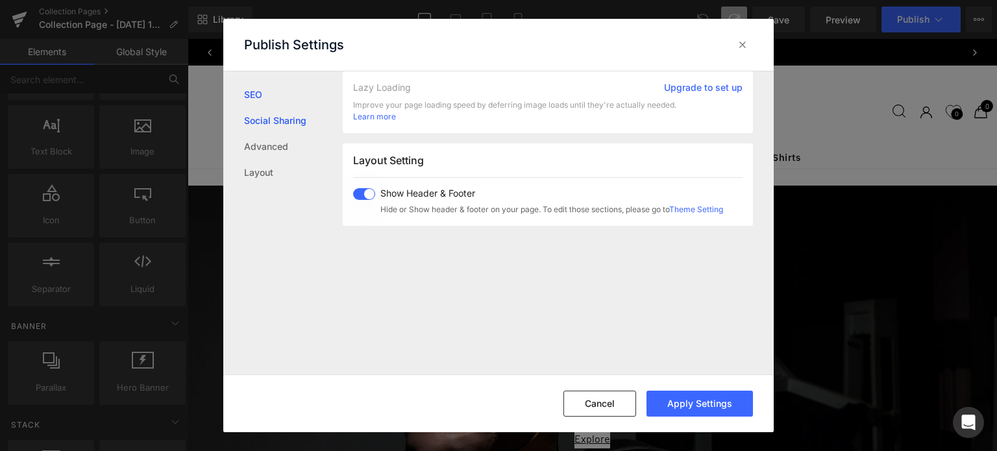
click at [265, 121] on link "Social Sharing" at bounding box center [293, 121] width 99 height 26
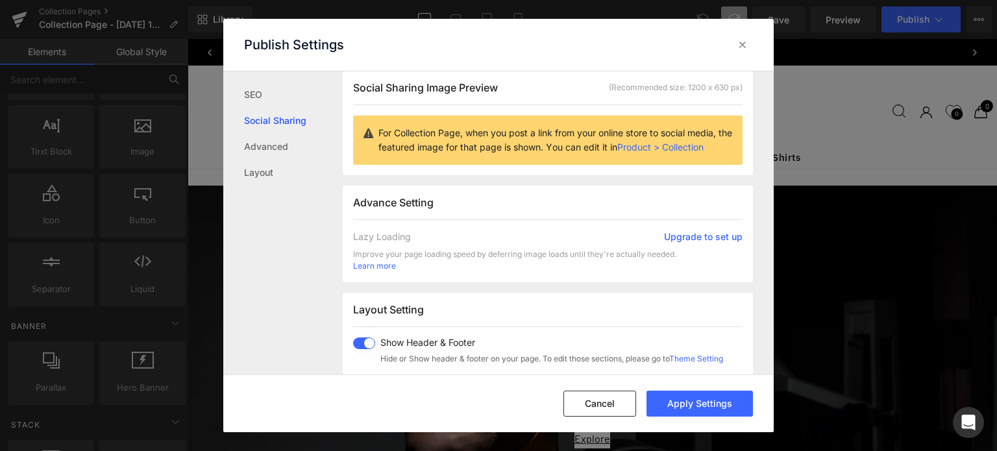
scroll to position [103, 0]
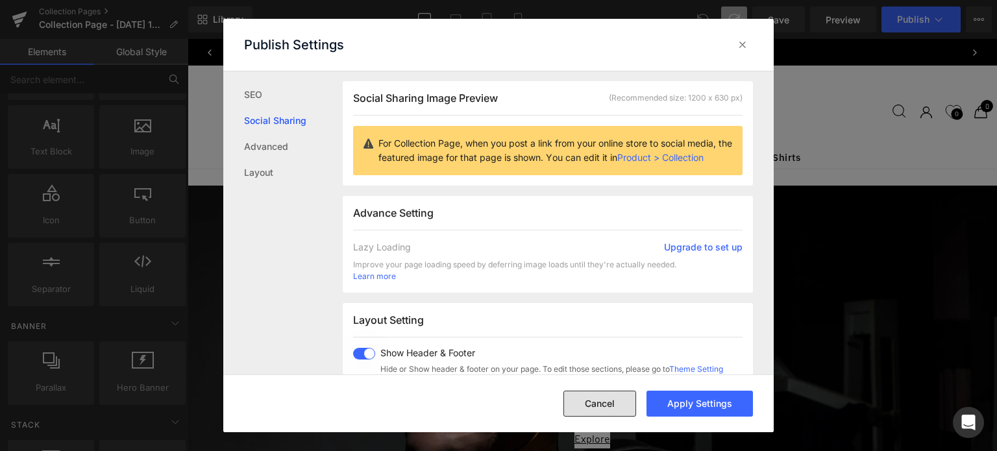
click at [587, 397] on button "Cancel" at bounding box center [599, 404] width 73 height 26
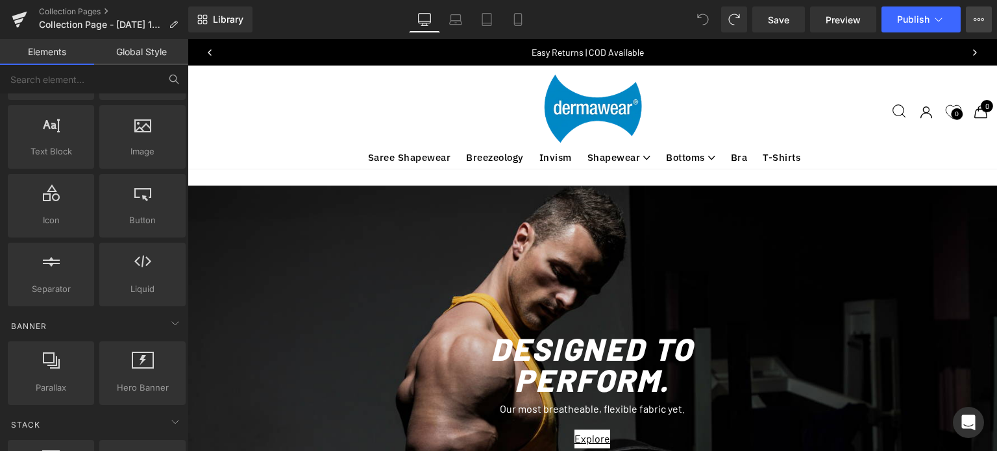
click at [979, 18] on icon at bounding box center [979, 19] width 10 height 10
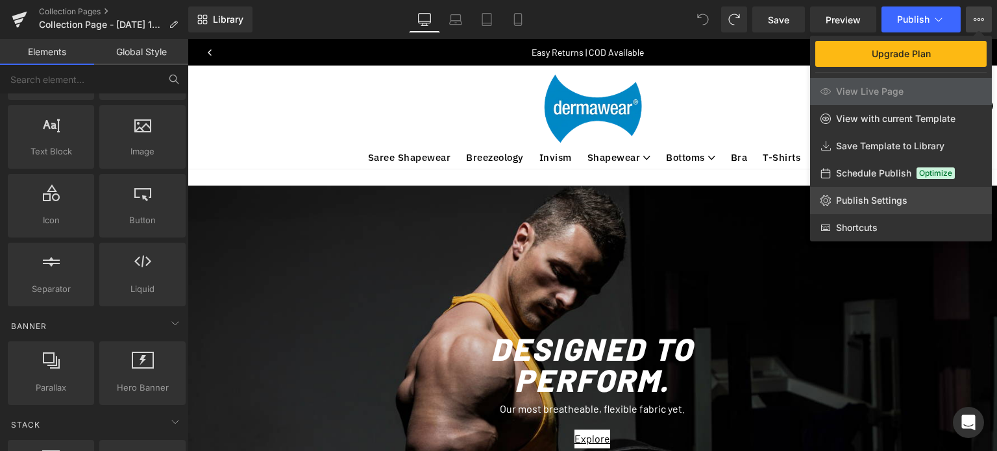
click at [865, 197] on span "Publish Settings" at bounding box center [871, 201] width 71 height 12
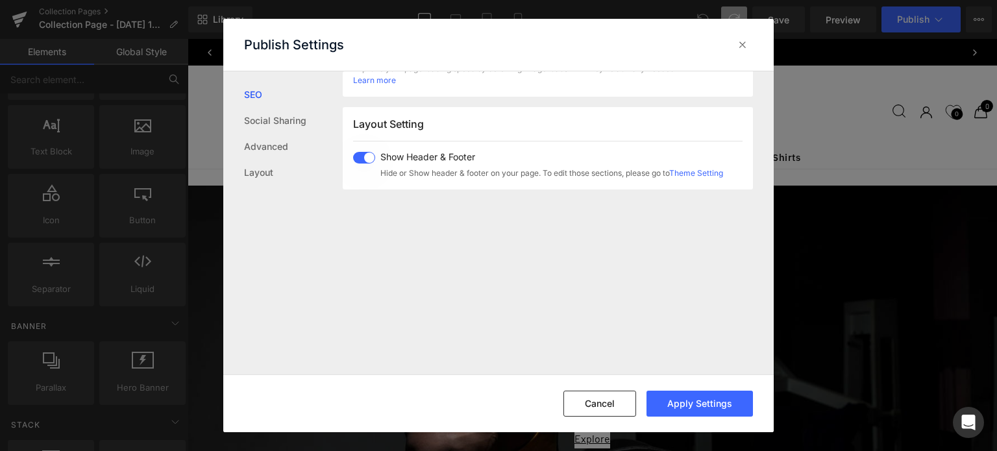
scroll to position [323, 0]
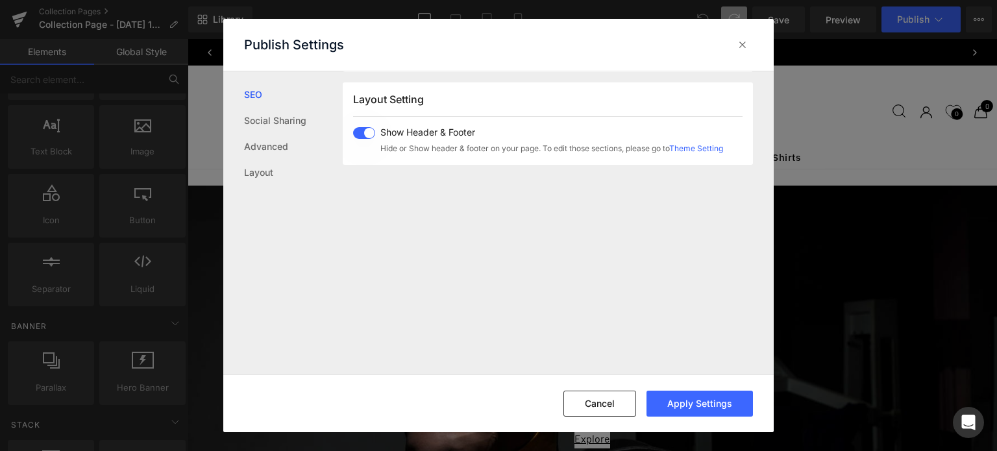
click at [358, 134] on span at bounding box center [364, 133] width 22 height 12
click at [373, 135] on span at bounding box center [364, 133] width 22 height 12
click at [683, 405] on button "Apply Settings" at bounding box center [699, 404] width 106 height 26
click at [365, 132] on span at bounding box center [364, 133] width 22 height 12
click at [696, 407] on button "Apply Settings" at bounding box center [699, 404] width 106 height 26
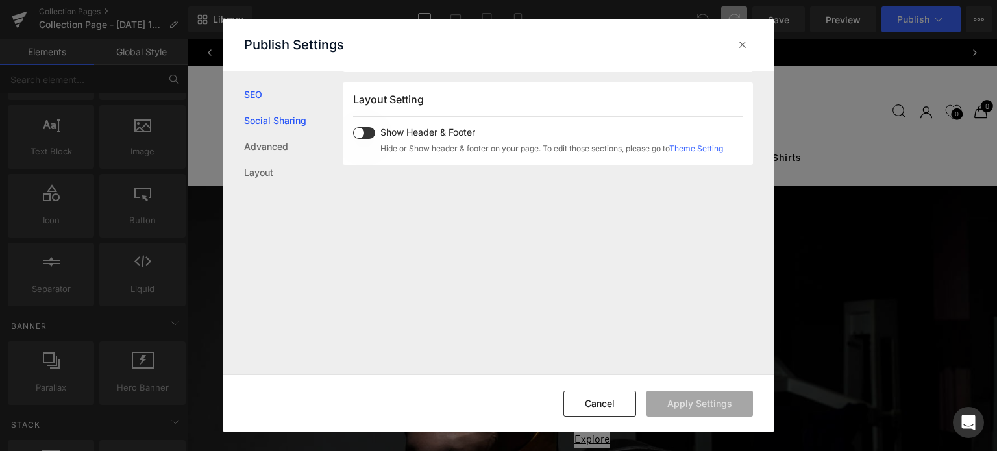
click at [283, 125] on link "Social Sharing" at bounding box center [293, 121] width 99 height 26
click at [264, 150] on link "Advanced" at bounding box center [293, 147] width 99 height 26
click at [252, 180] on link "Layout" at bounding box center [293, 173] width 99 height 26
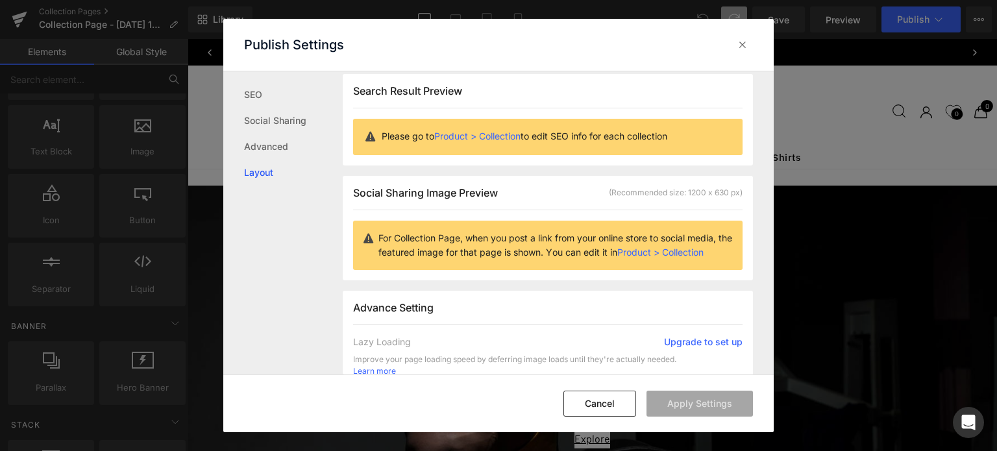
scroll to position [0, 0]
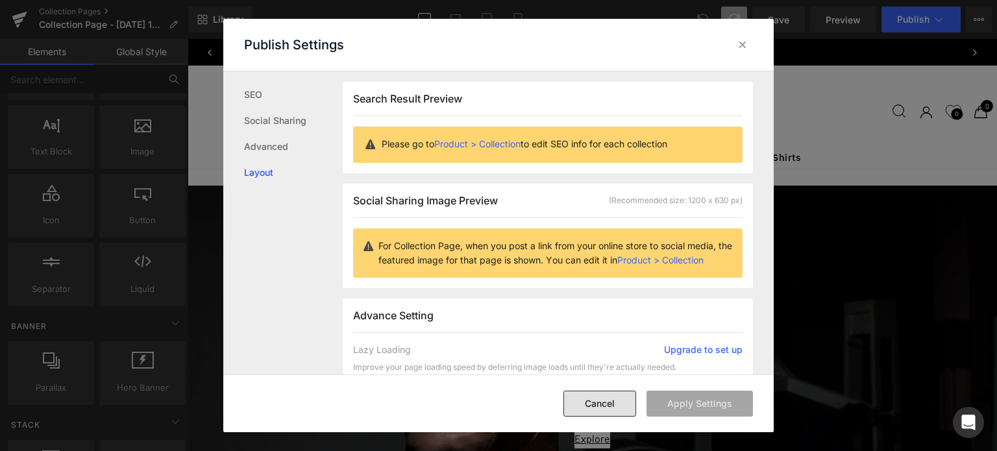
click at [593, 406] on button "Cancel" at bounding box center [599, 404] width 73 height 26
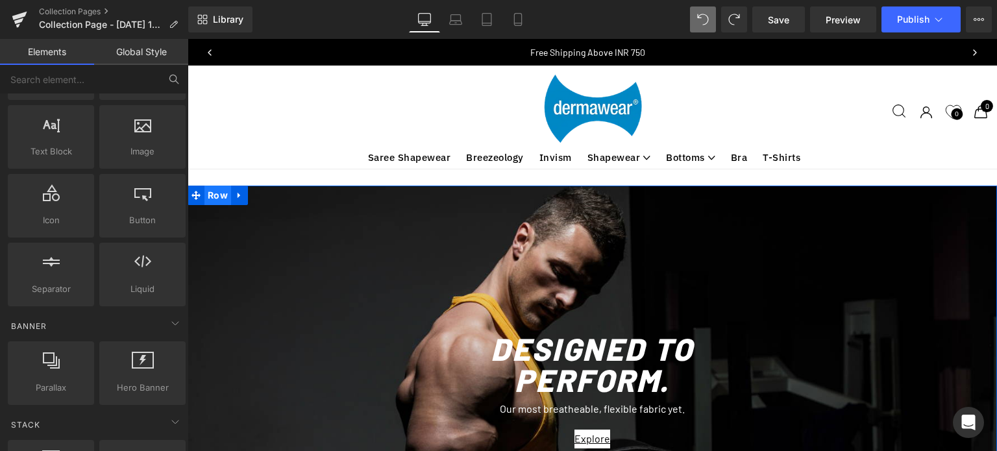
click at [221, 197] on span "Row" at bounding box center [217, 195] width 27 height 19
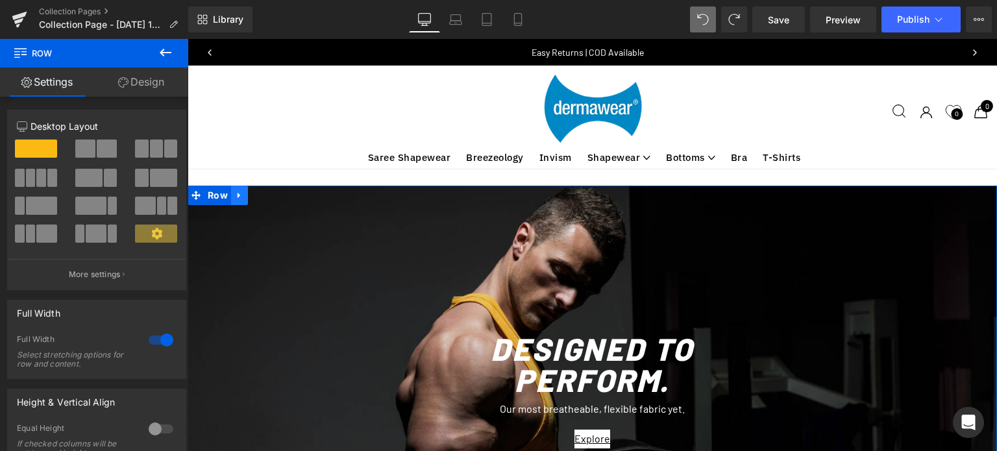
click at [238, 197] on icon at bounding box center [239, 196] width 3 height 6
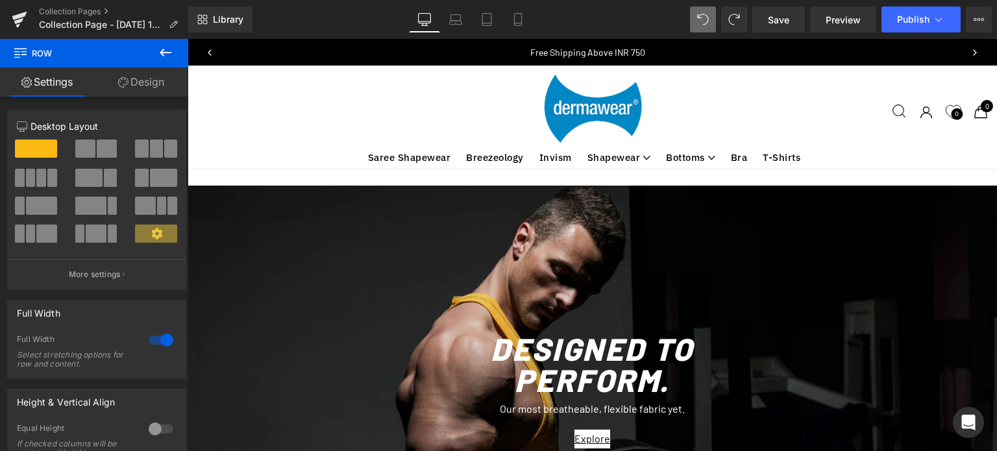
click at [432, 123] on div "View catalog Search Search Search Zoeken Search results Sign in Sign in Login L…" at bounding box center [603, 112] width 804 height 78
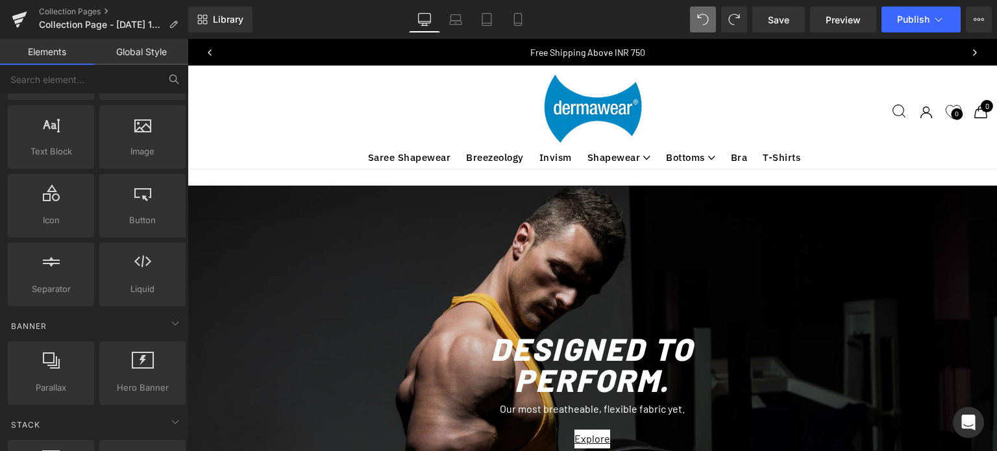
drag, startPoint x: 432, startPoint y: 123, endPoint x: 367, endPoint y: 113, distance: 65.7
click at [367, 113] on div "View catalog Search Search Search Zoeken Search results Sign in Sign in Login L…" at bounding box center [603, 112] width 804 height 78
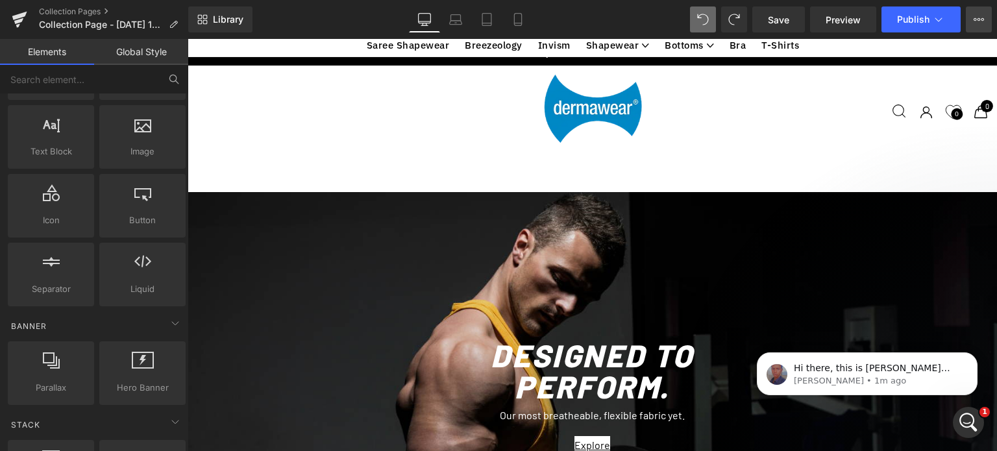
click at [984, 18] on button "Upgrade Plan View Live Page View with current Template Save Template to Library…" at bounding box center [979, 19] width 26 height 26
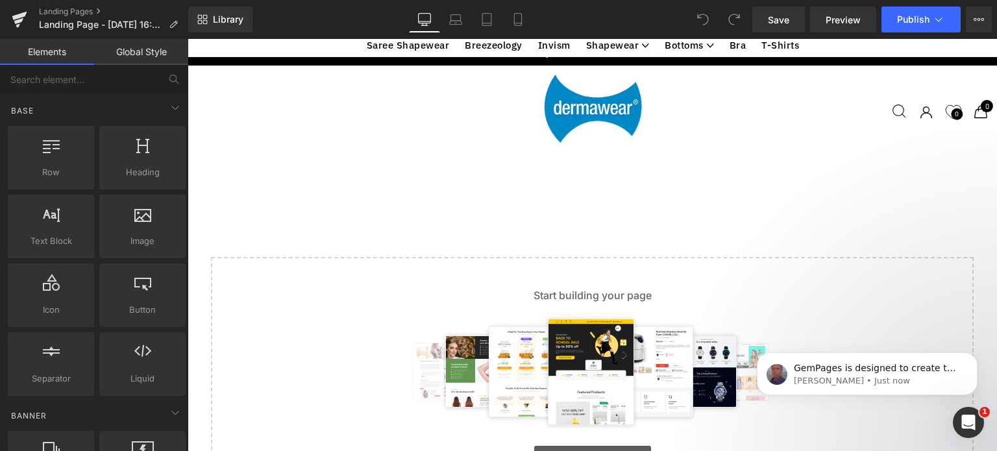
scroll to position [177, 0]
click at [864, 376] on p "[PERSON_NAME] • Just now" at bounding box center [877, 381] width 167 height 12
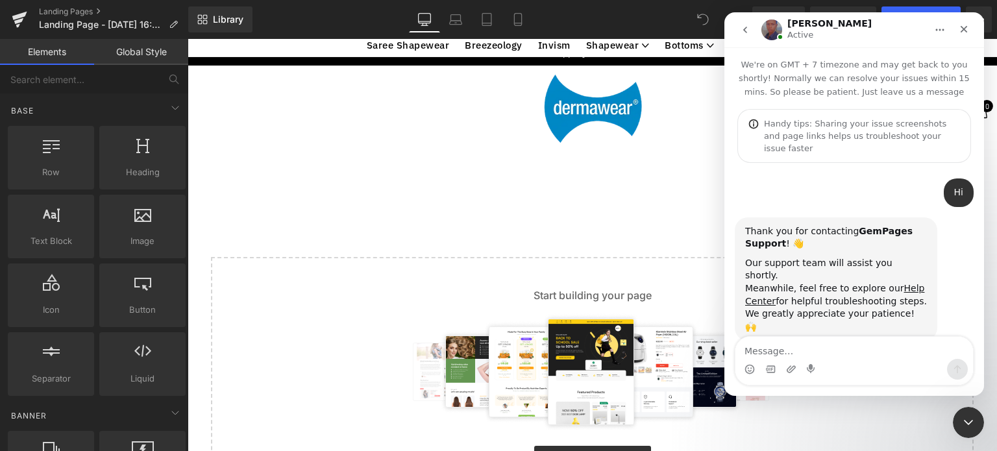
scroll to position [117, 0]
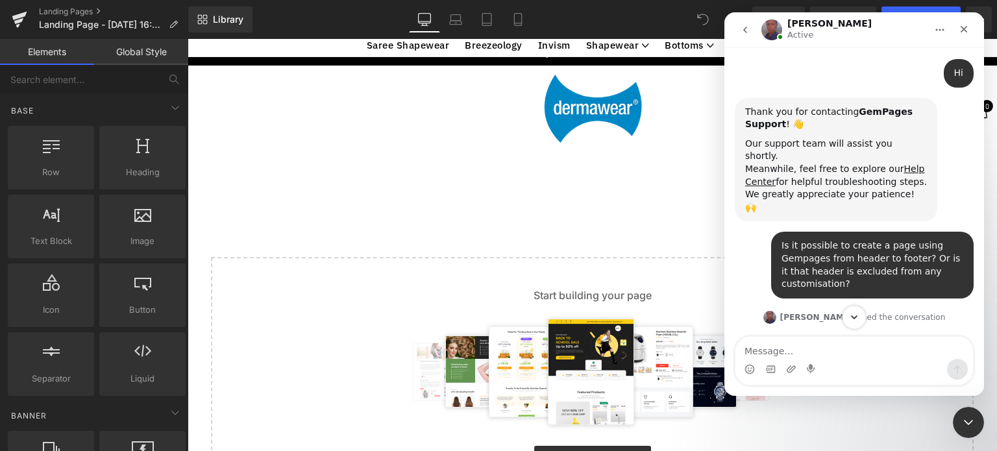
click at [854, 316] on icon "Scroll to bottom" at bounding box center [854, 318] width 12 height 12
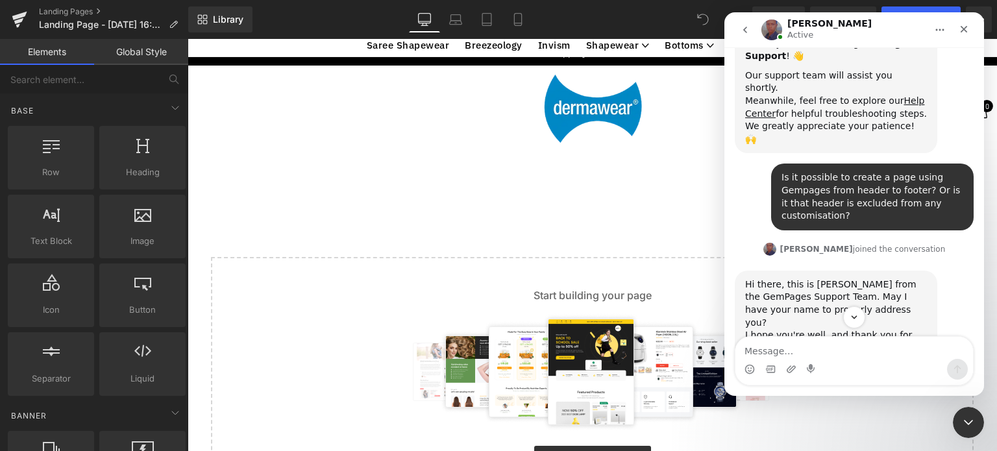
scroll to position [184, 0]
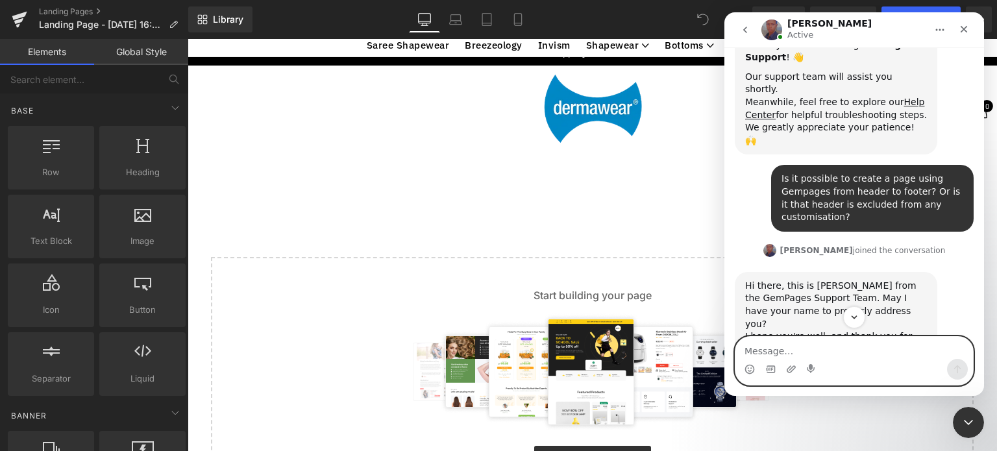
drag, startPoint x: 884, startPoint y: 288, endPoint x: 825, endPoint y: 355, distance: 89.2
click at [825, 355] on textarea "Message…" at bounding box center [854, 348] width 238 height 22
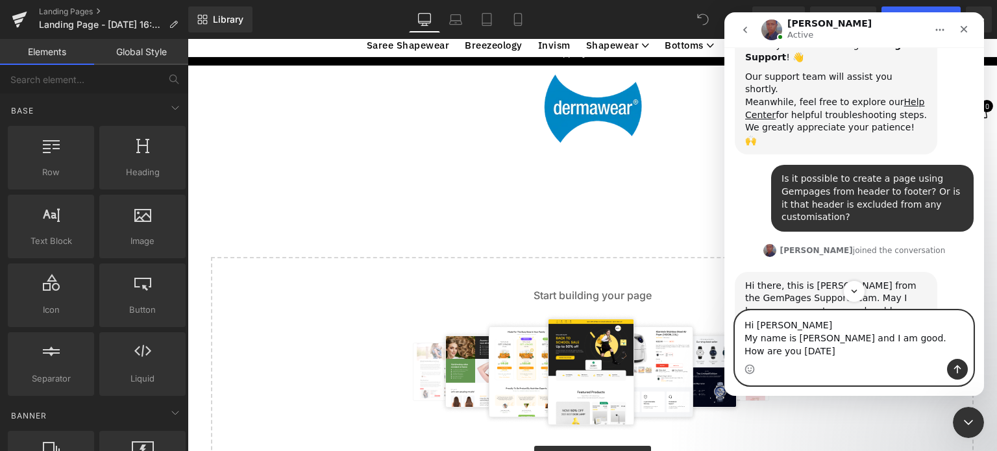
type textarea "Hi [PERSON_NAME] My name is [PERSON_NAME] and I am good. How are you [DATE]?"
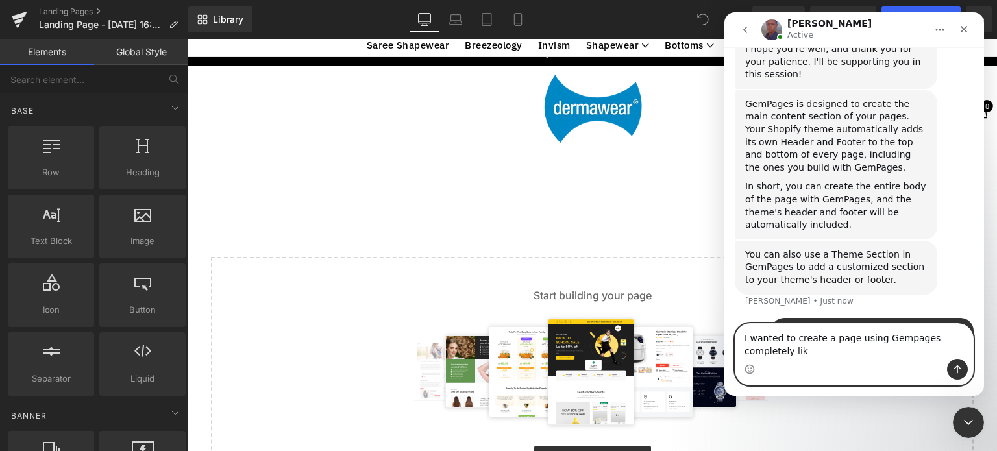
scroll to position [485, 0]
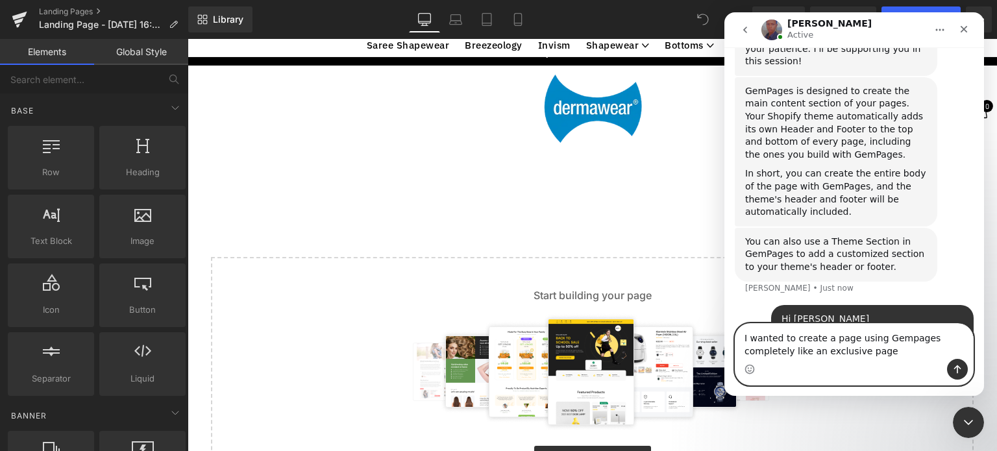
type textarea "I wanted to create a page using Gempages completely like an exclusive page."
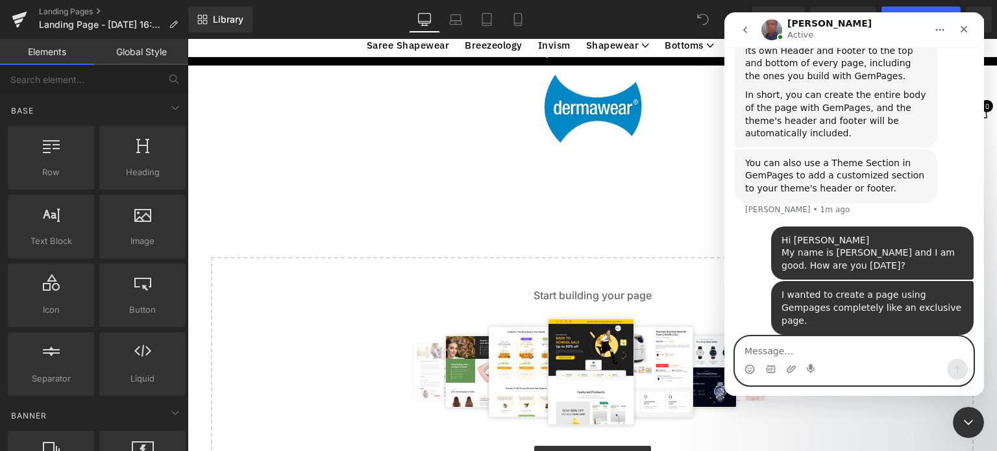
scroll to position [514, 0]
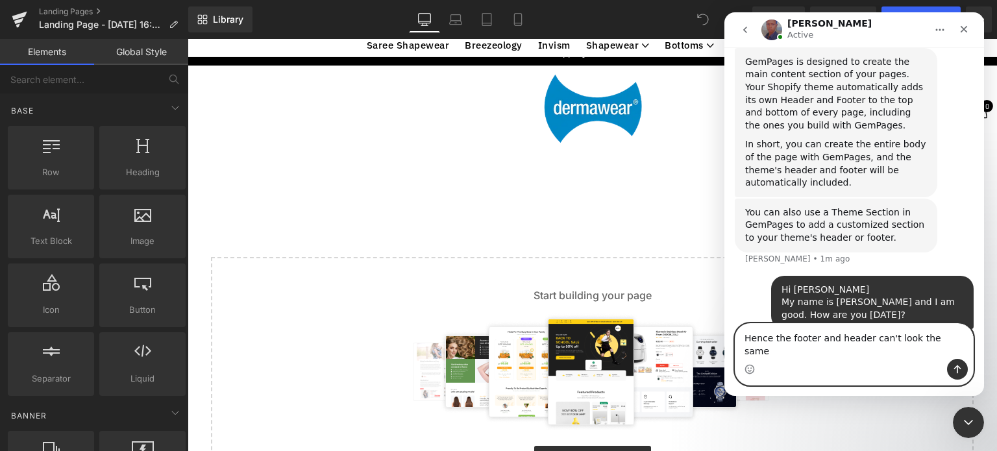
type textarea "Hence the footer and header can't look the same."
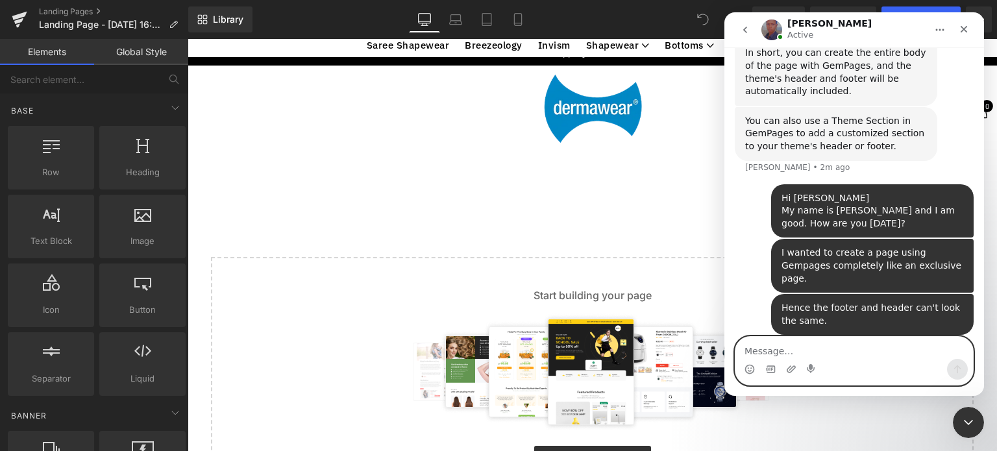
scroll to position [556, 0]
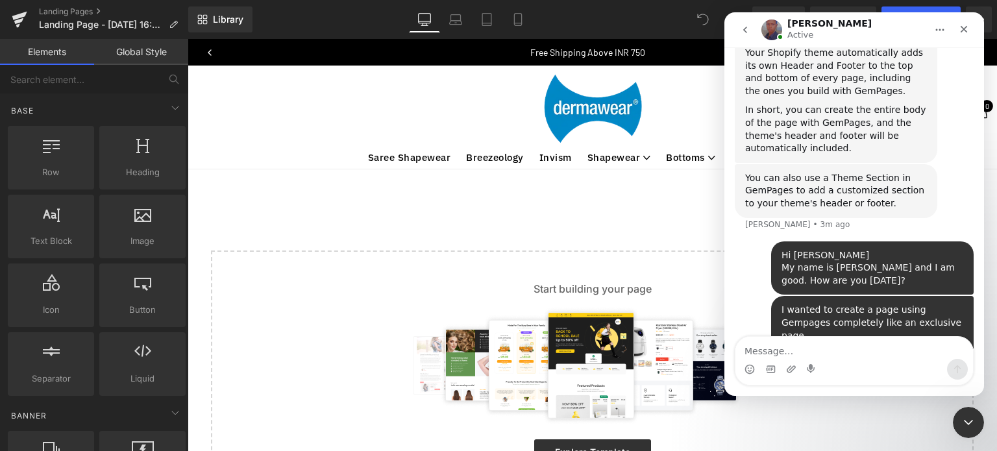
scroll to position [556, 0]
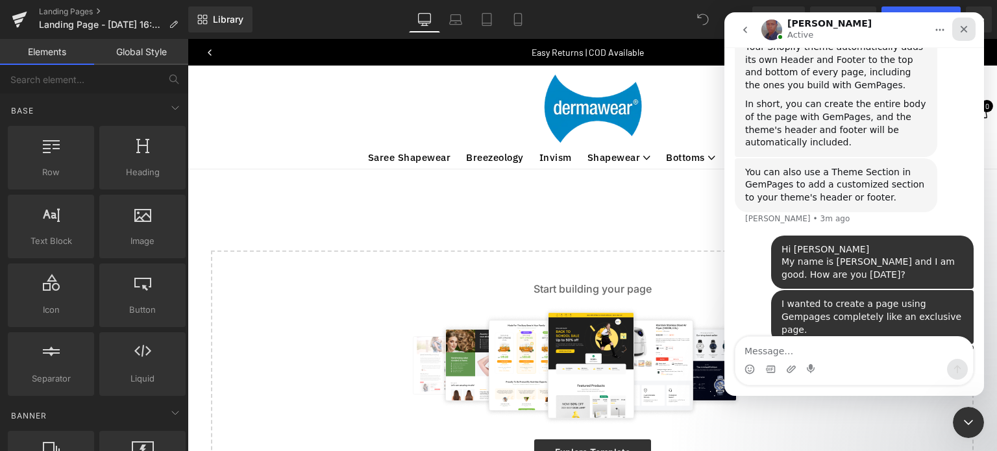
click at [963, 34] on div "Close" at bounding box center [963, 29] width 23 height 23
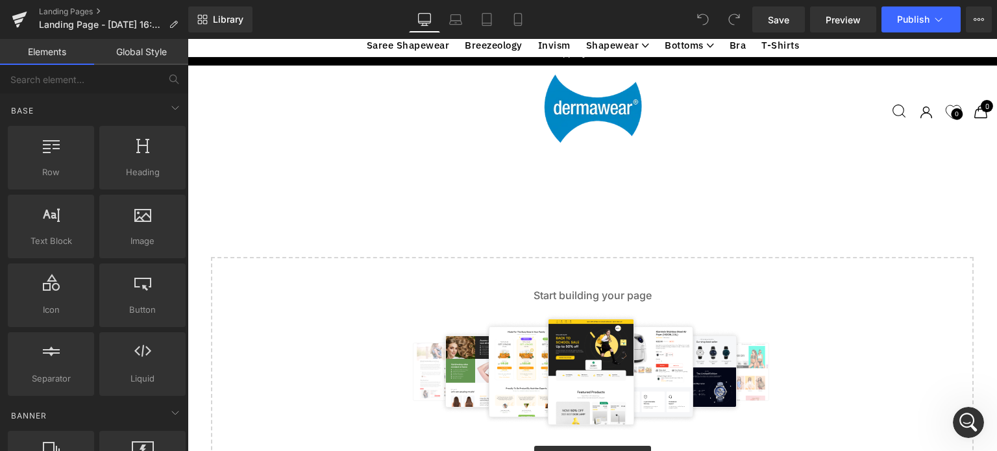
scroll to position [0, 0]
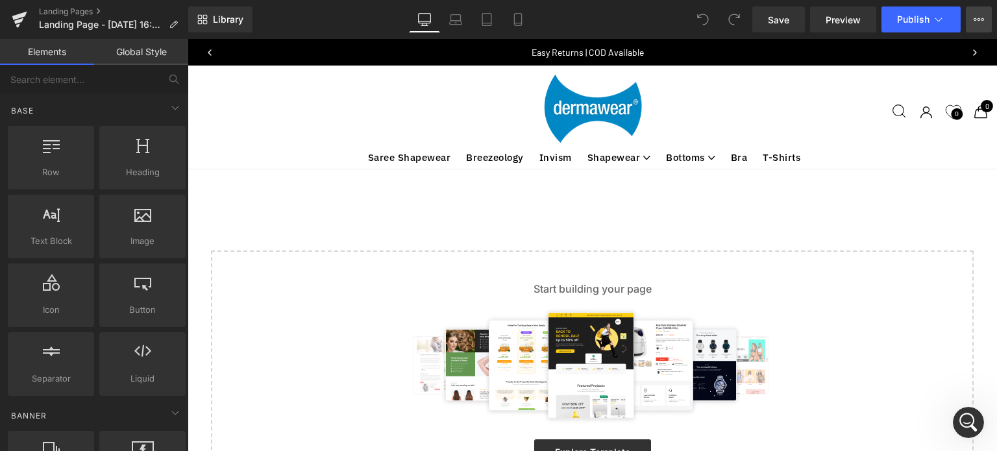
click at [983, 25] on button "Upgrade Plan View Live Page View with current Template Save Template to Library…" at bounding box center [979, 19] width 26 height 26
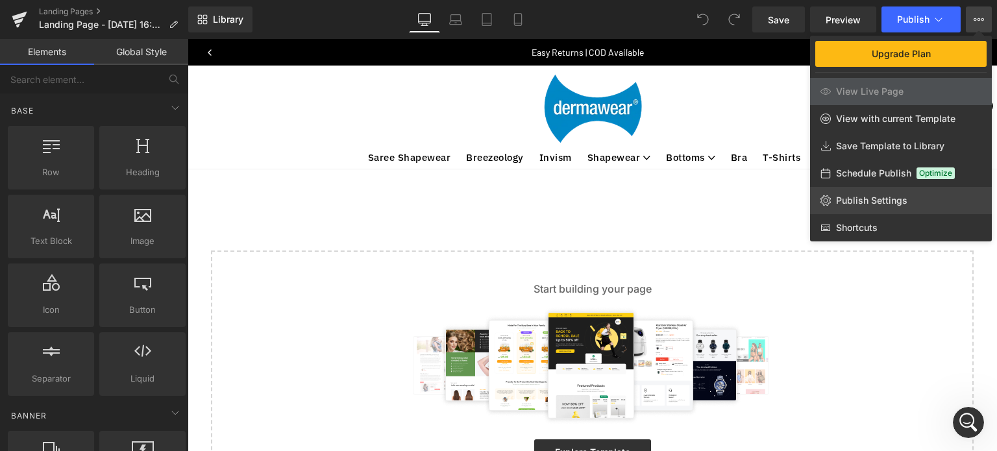
click at [872, 197] on span "Publish Settings" at bounding box center [871, 201] width 71 height 12
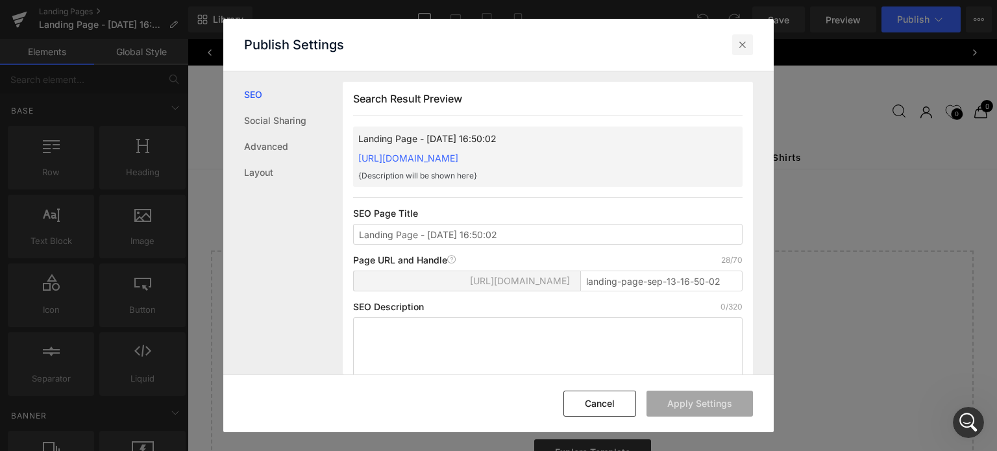
click at [742, 47] on icon at bounding box center [742, 44] width 13 height 13
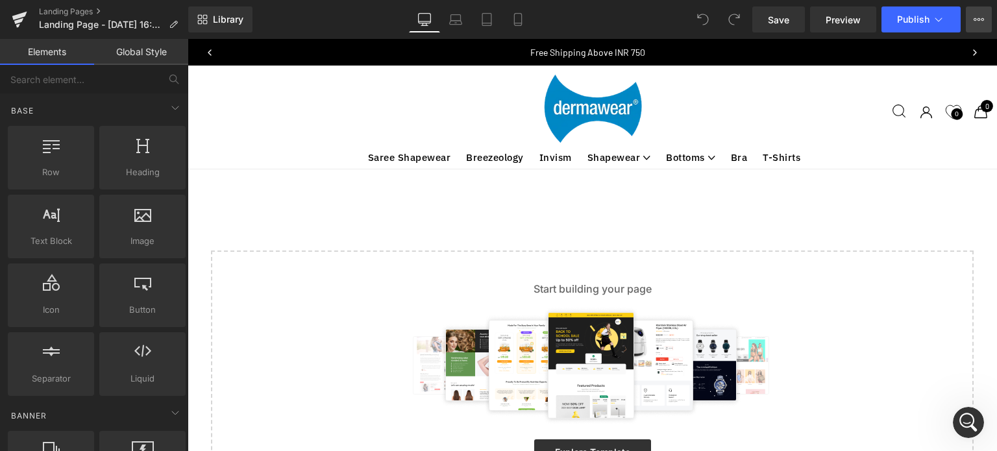
click at [976, 17] on icon at bounding box center [979, 19] width 10 height 10
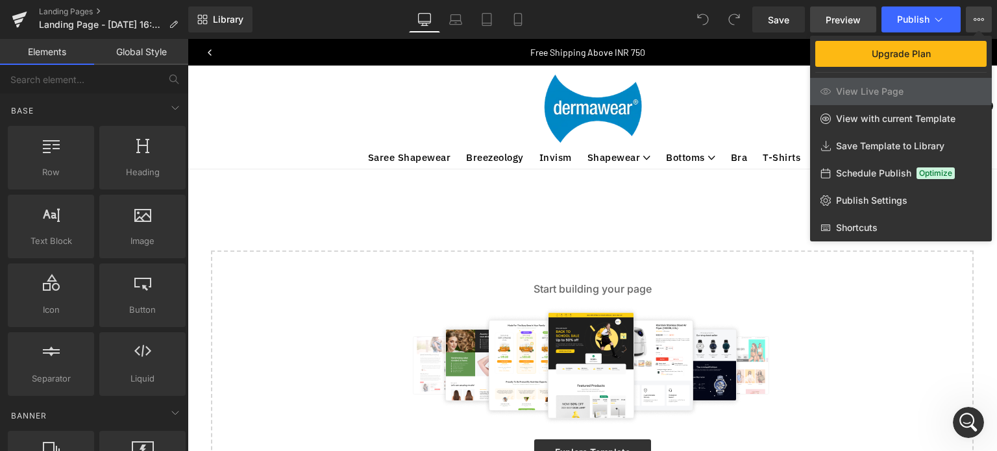
scroll to position [606, 0]
click at [977, 28] on button "Upgrade Plan View Live Page View with current Template Save Template to Library…" at bounding box center [979, 19] width 26 height 26
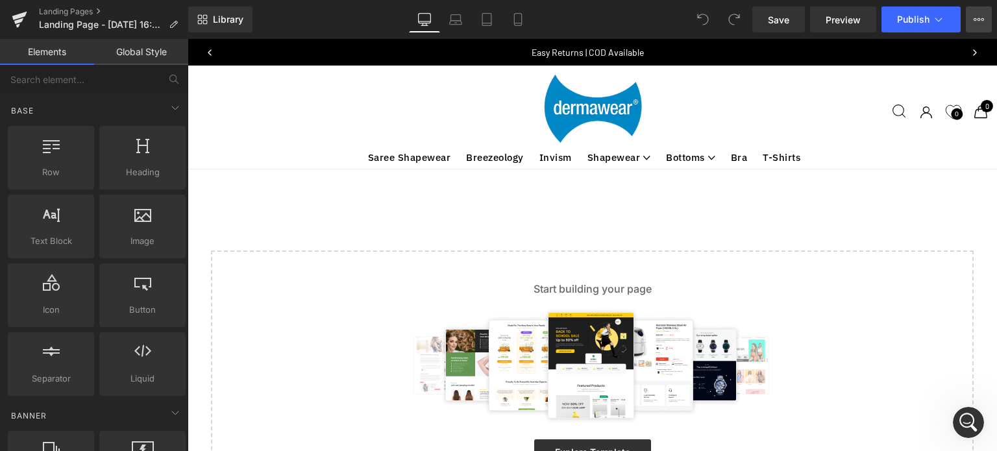
click at [977, 28] on button "Upgrade Plan View Live Page View with current Template Save Template to Library…" at bounding box center [979, 19] width 26 height 26
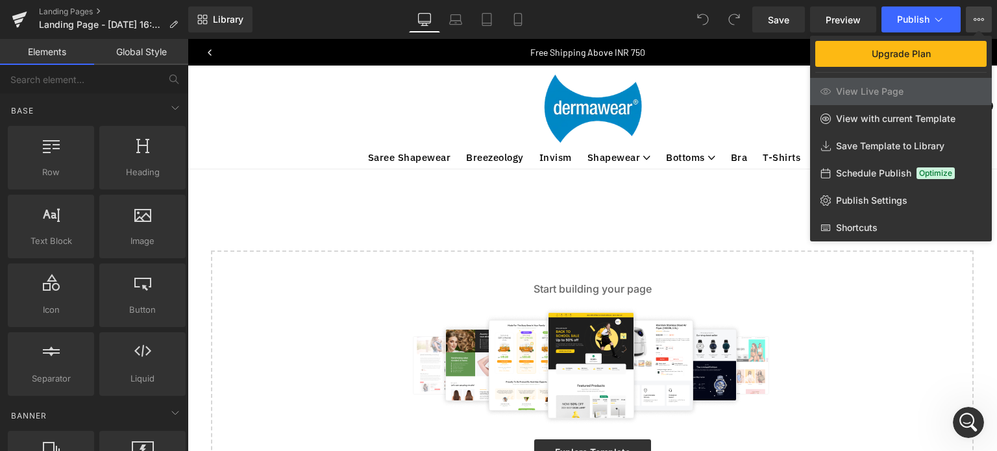
click at [313, 231] on div at bounding box center [592, 245] width 809 height 412
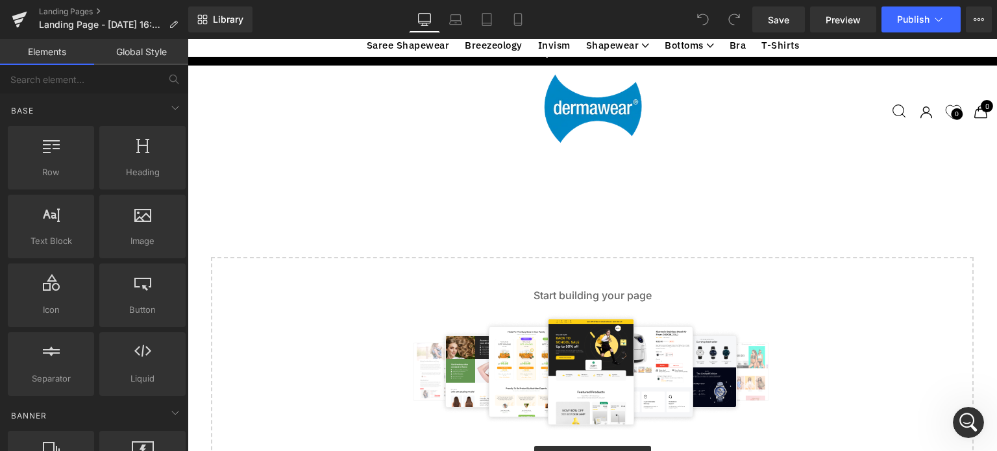
scroll to position [556, 0]
click at [966, 417] on icon "Open Intercom Messenger" at bounding box center [966, 420] width 9 height 10
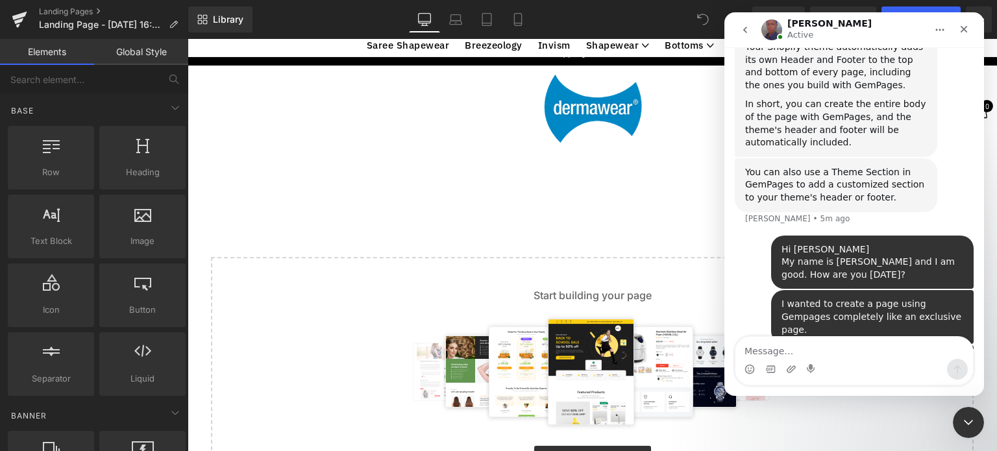
click at [626, 374] on div at bounding box center [498, 206] width 997 height 412
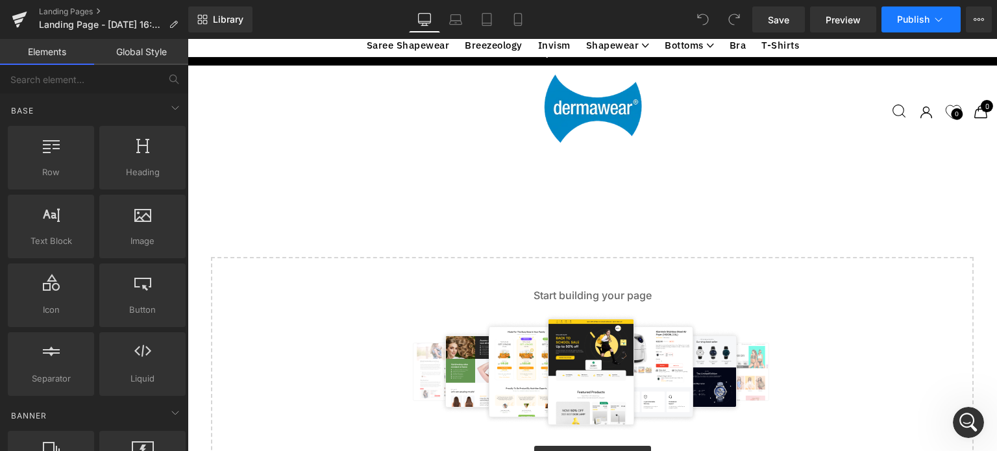
click at [943, 17] on icon at bounding box center [938, 19] width 13 height 13
click at [977, 25] on button "Upgrade Plan View Live Page View with current Template Save Template to Library…" at bounding box center [979, 19] width 26 height 26
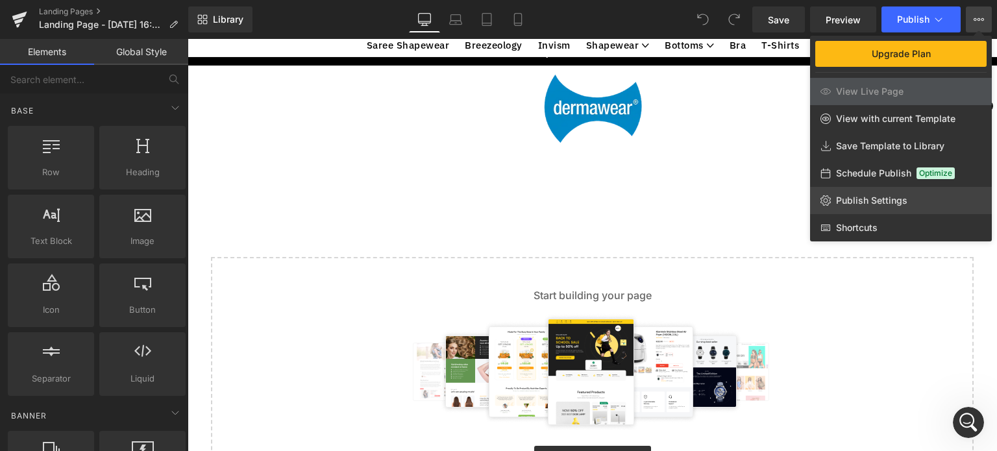
click at [918, 199] on link "Publish Settings" at bounding box center [901, 200] width 182 height 27
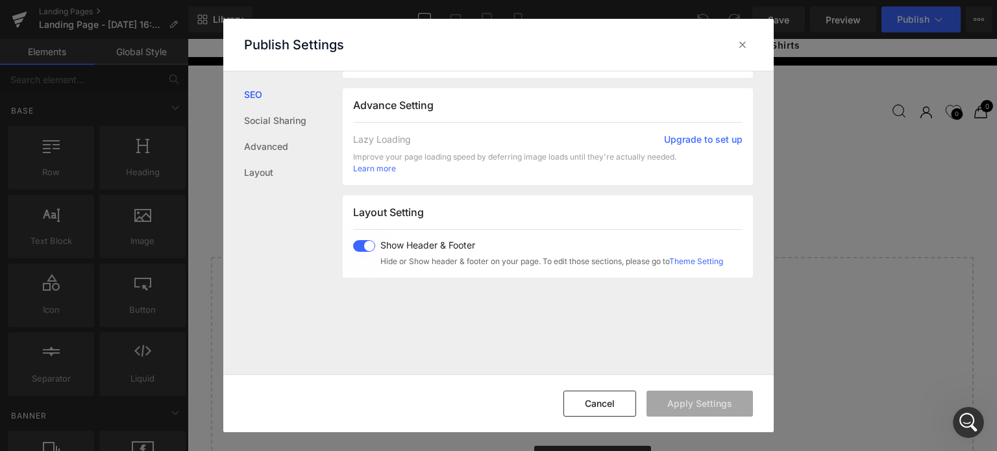
scroll to position [665, 0]
click at [366, 243] on span at bounding box center [364, 244] width 22 height 12
click at [702, 409] on button "Apply Settings" at bounding box center [699, 404] width 106 height 26
click at [610, 402] on button "Cancel" at bounding box center [599, 404] width 73 height 26
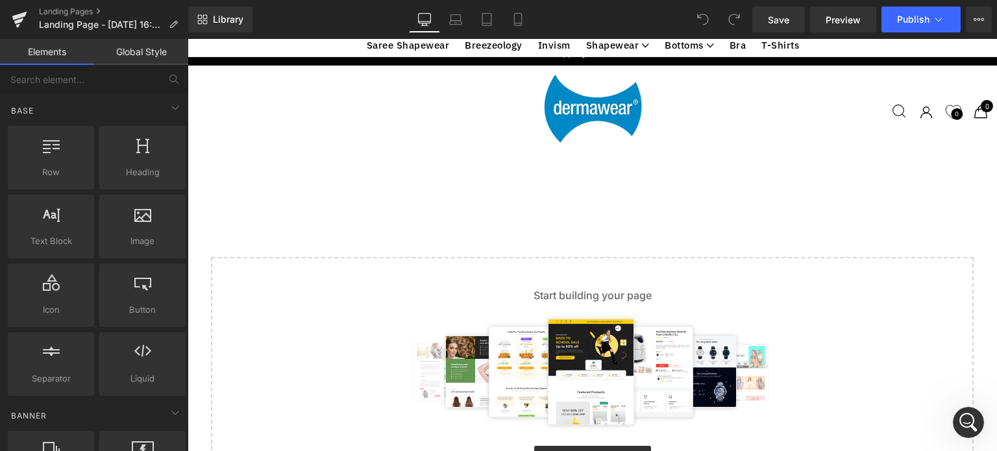
scroll to position [247, 0]
click at [602, 446] on link "Explore Template" at bounding box center [592, 459] width 117 height 26
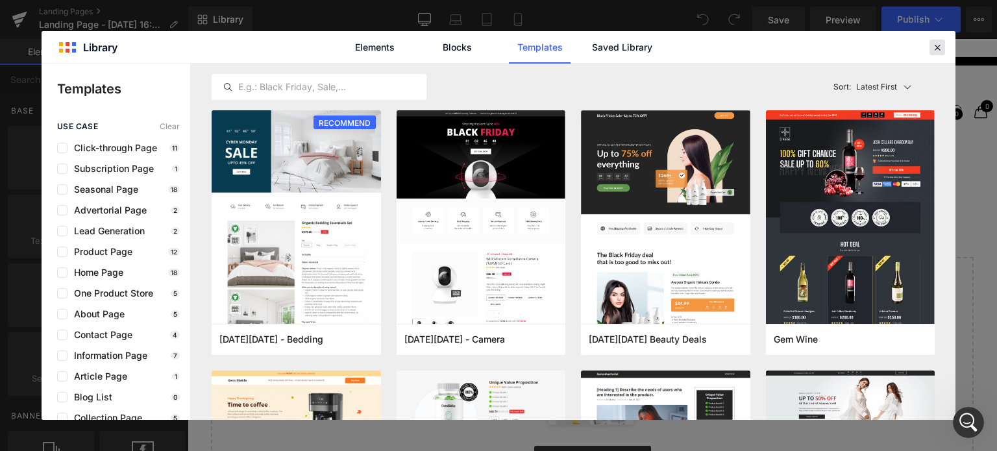
click at [936, 45] on icon at bounding box center [937, 48] width 12 height 12
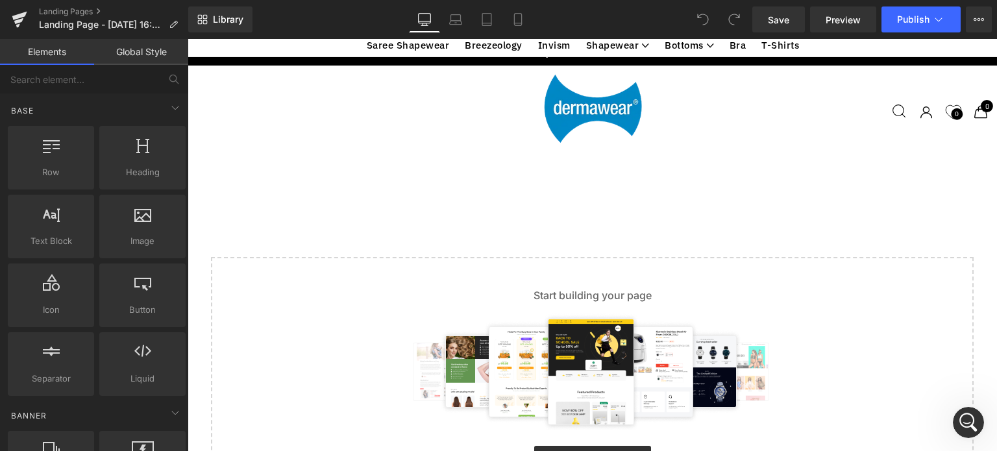
scroll to position [122, 0]
click at [976, 27] on button "Upgrade Plan View Live Page View with current Template Save Template to Library…" at bounding box center [979, 19] width 26 height 26
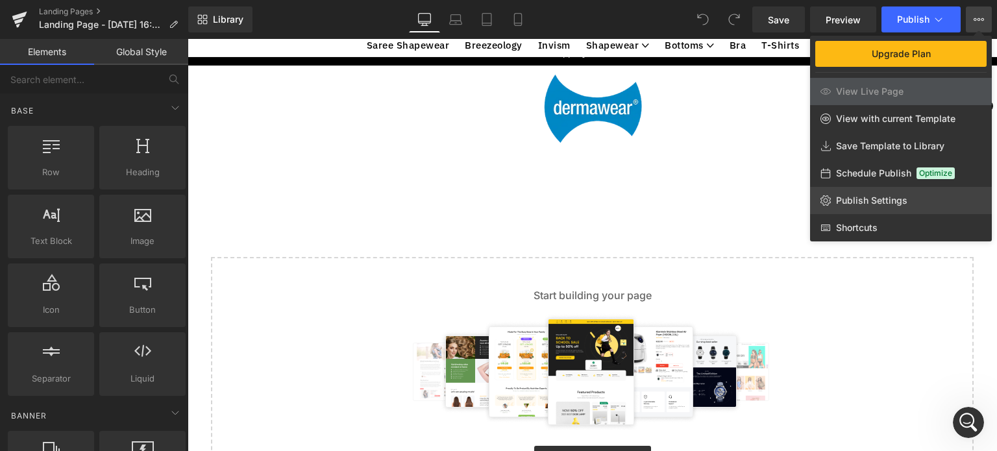
click at [872, 197] on span "Publish Settings" at bounding box center [871, 201] width 71 height 12
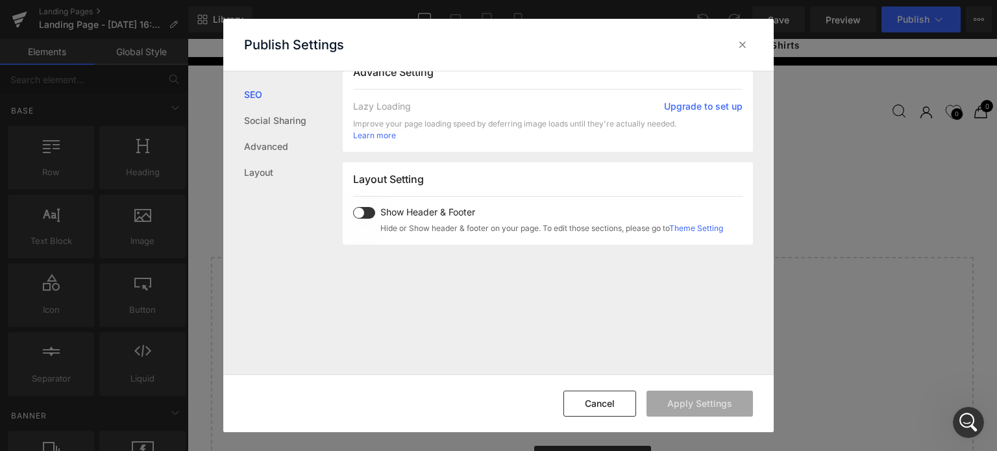
scroll to position [704, 0]
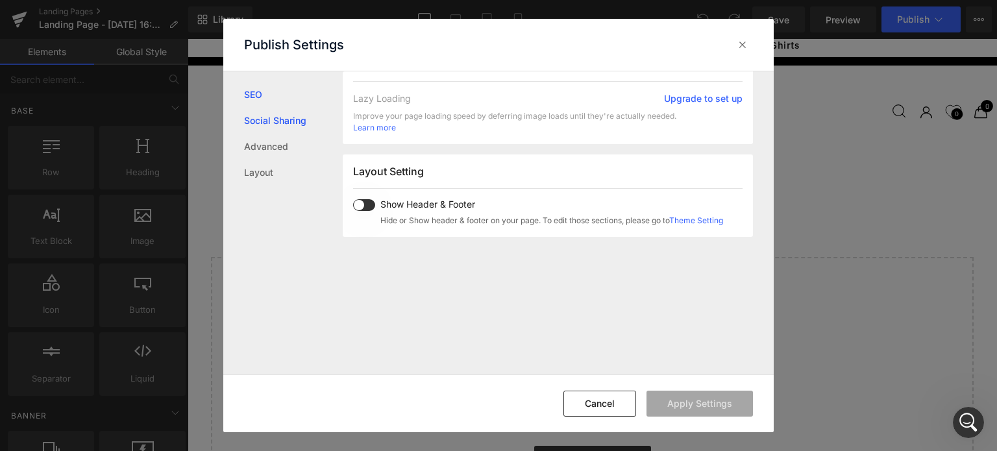
click at [304, 114] on link "Social Sharing" at bounding box center [293, 121] width 99 height 26
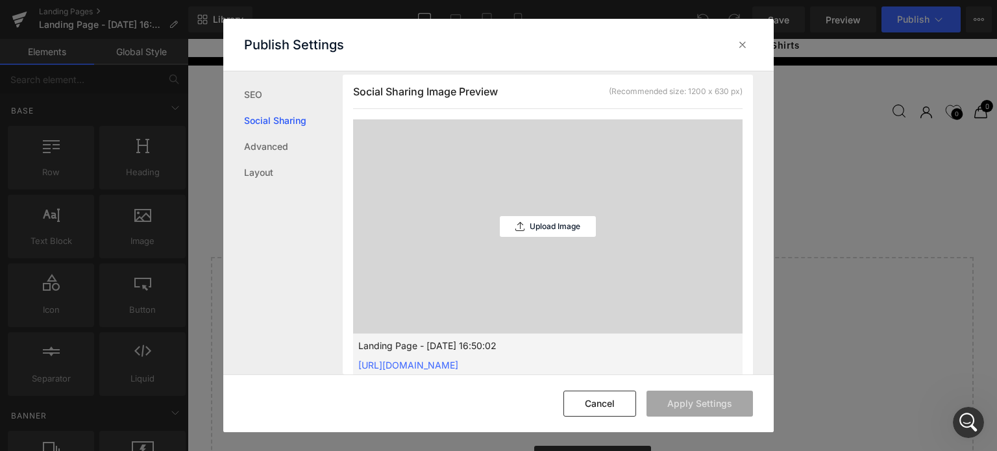
scroll to position [329, 0]
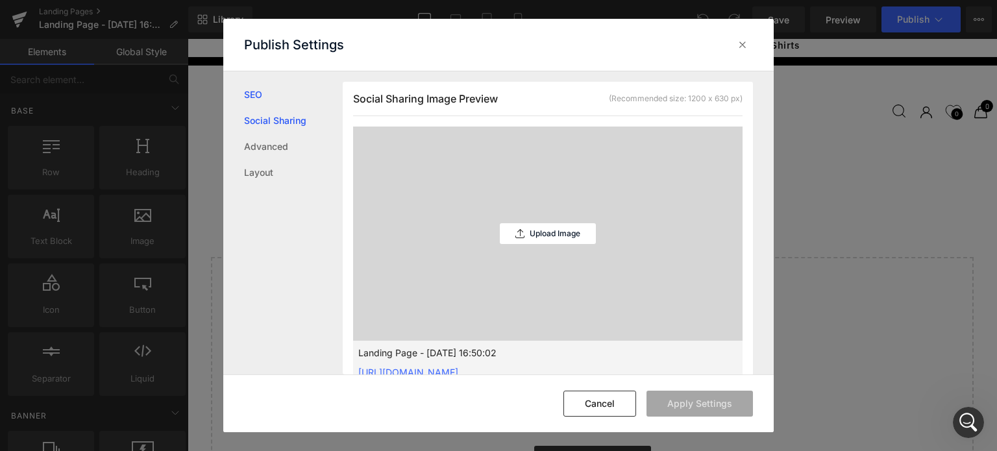
click at [254, 93] on link "SEO" at bounding box center [293, 95] width 99 height 26
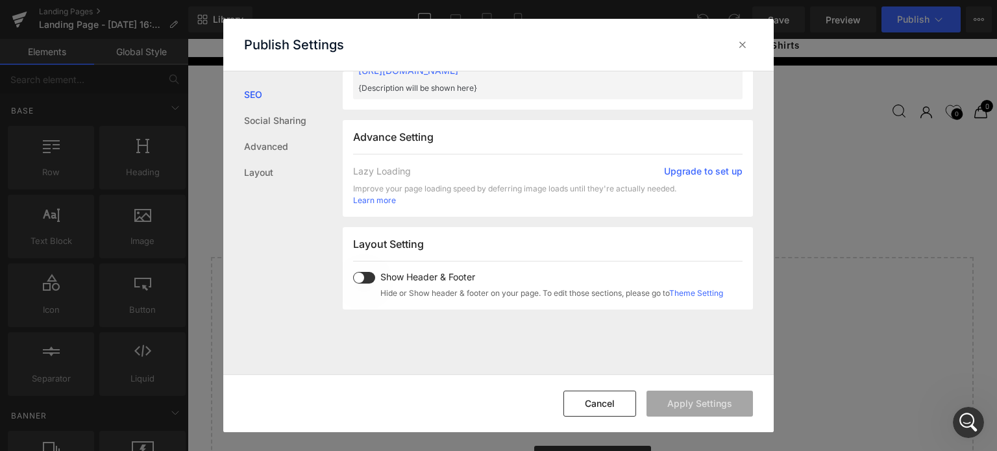
scroll to position [776, 0]
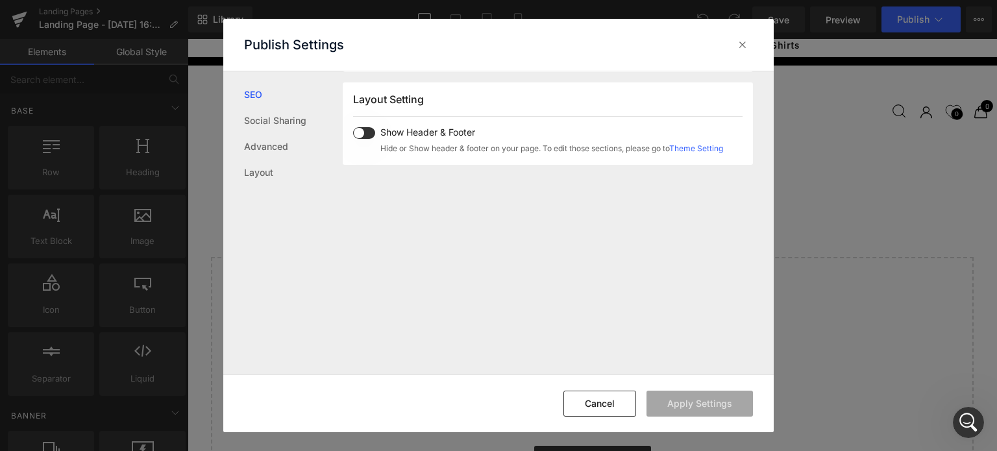
click at [709, 146] on link "Theme Setting" at bounding box center [696, 148] width 54 height 10
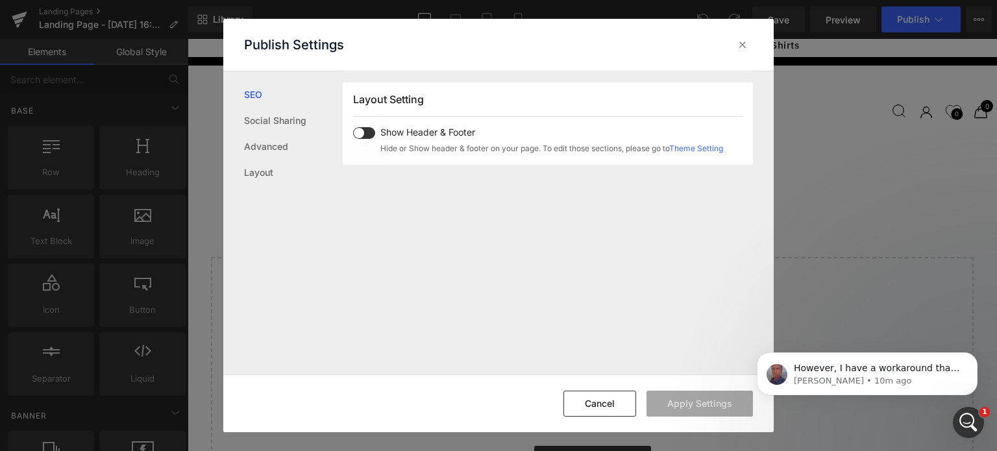
scroll to position [828, 0]
click at [885, 367] on p "However, I have a workaround that might help! Using Theme Section, this will al…" at bounding box center [877, 368] width 167 height 13
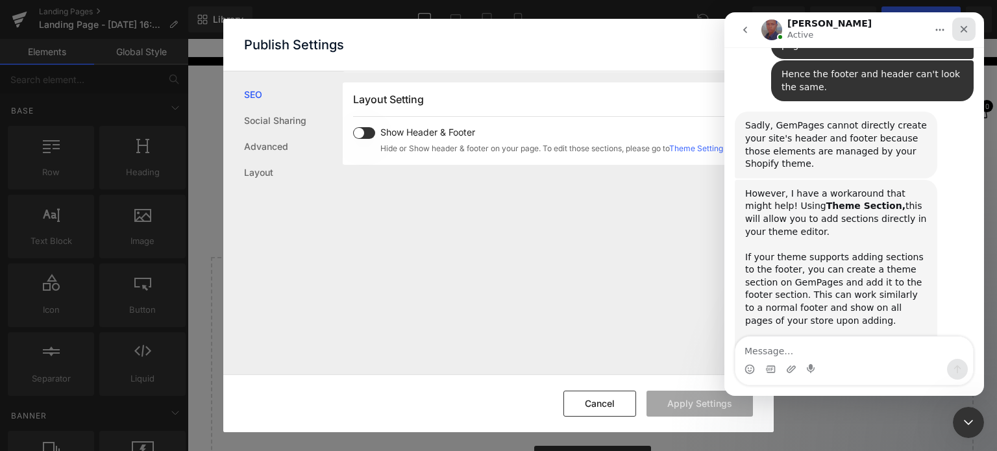
click at [959, 34] on icon "Close" at bounding box center [964, 29] width 10 height 10
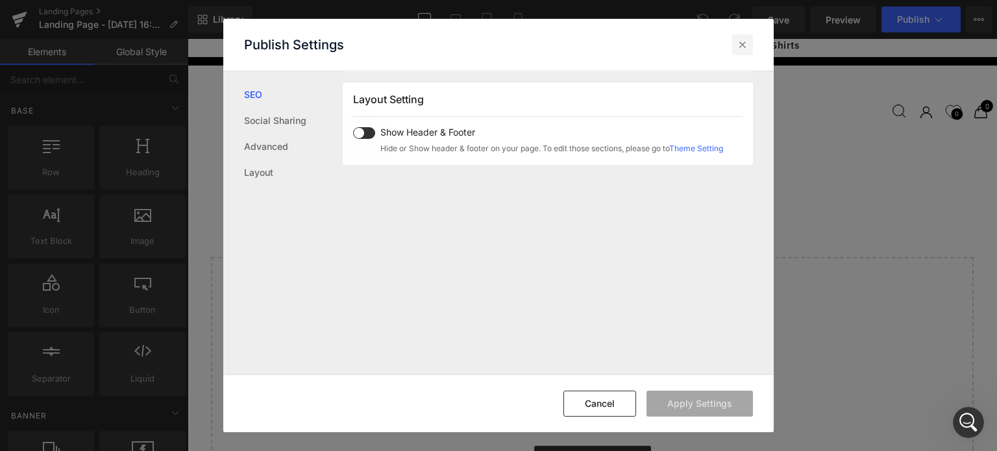
click at [738, 43] on icon at bounding box center [742, 44] width 13 height 13
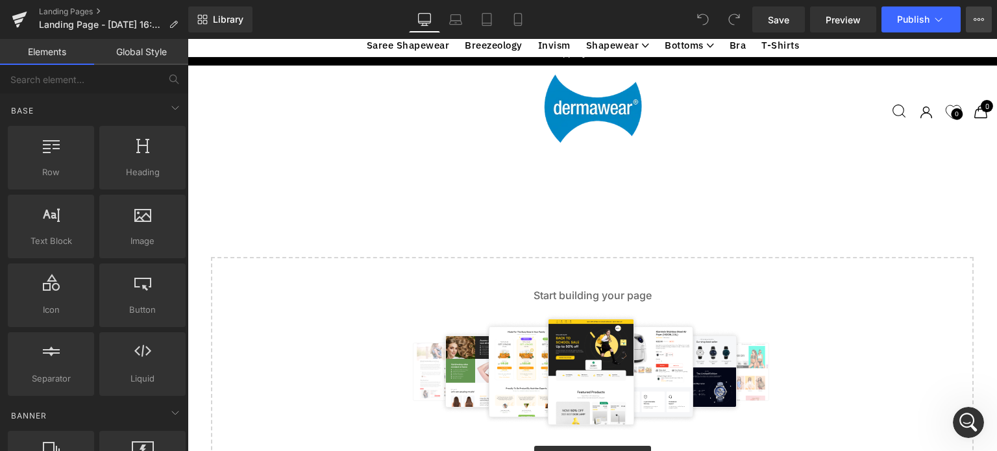
click at [979, 19] on icon at bounding box center [979, 19] width 10 height 10
